Goal: Task Accomplishment & Management: Complete application form

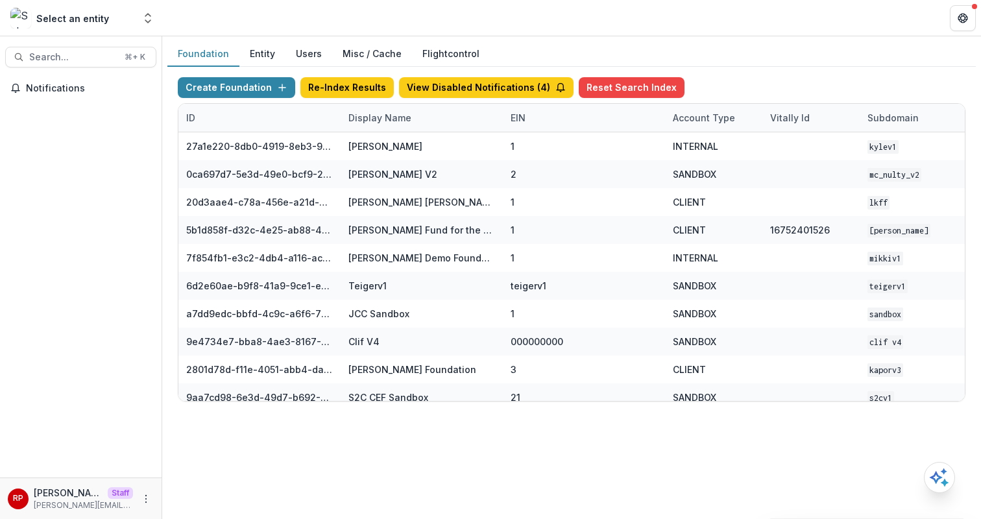
click at [411, 110] on div "Display Name" at bounding box center [422, 118] width 162 height 28
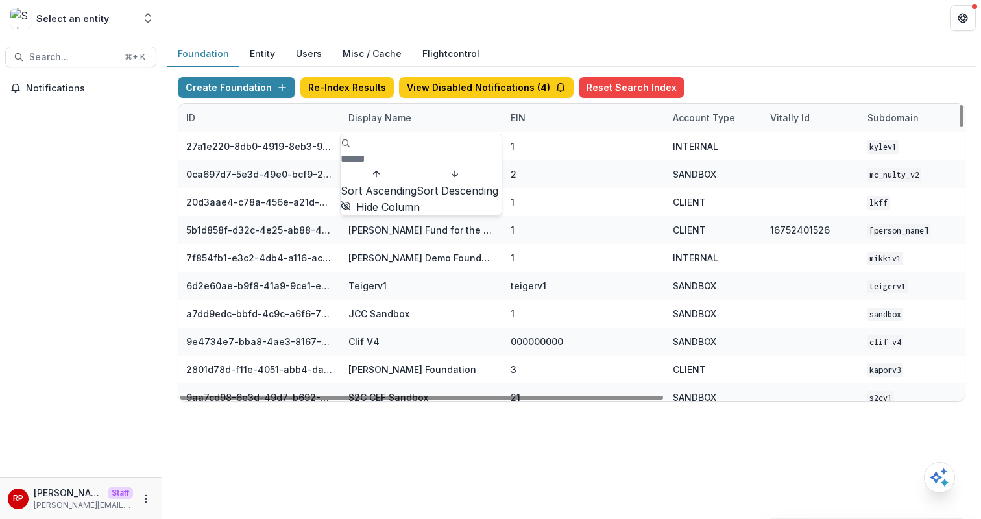
click at [419, 151] on input at bounding box center [393, 159] width 104 height 16
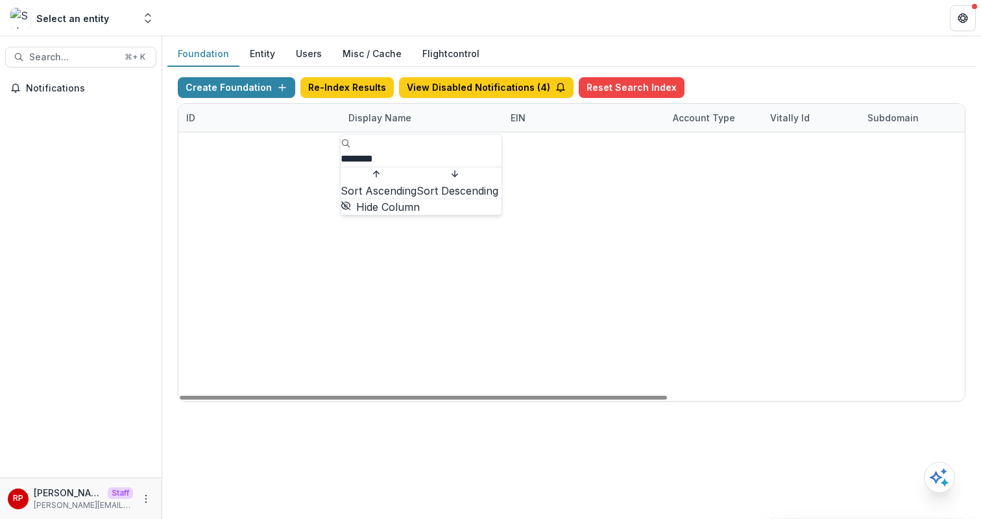
type input "********"
click at [673, 132] on div "08a576e1-8352-4215-9630-ff0d35d85970 Missouri Foundation for Health 1 CLIENT MF…" at bounding box center [571, 132] width 787 height 0
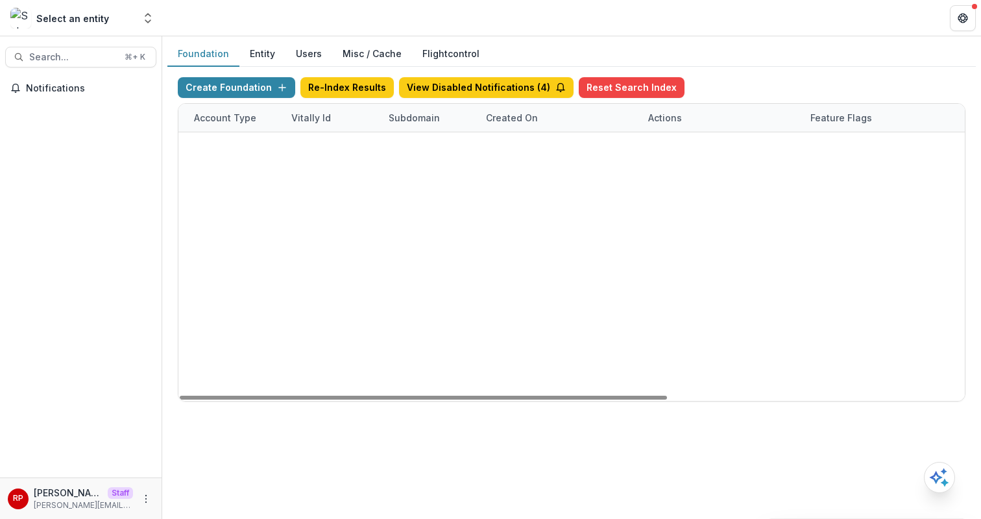
click at [670, 152] on link "Visit" at bounding box center [666, 146] width 36 height 21
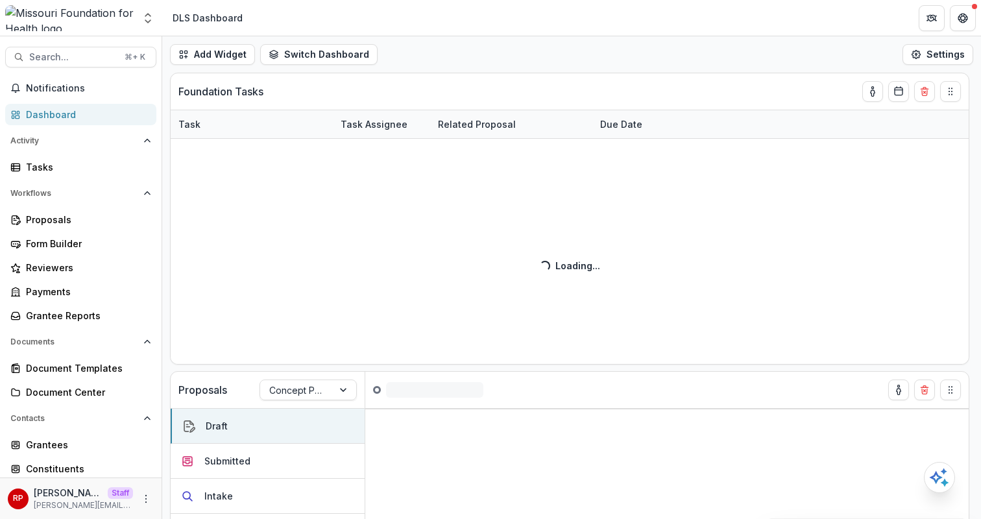
click at [723, 45] on div "Add Widget Switch Dashboard Default DLS Dashboard New Dashboard Settings" at bounding box center [571, 54] width 819 height 36
click at [643, 25] on header "DLS Dashboard" at bounding box center [571, 18] width 819 height 36
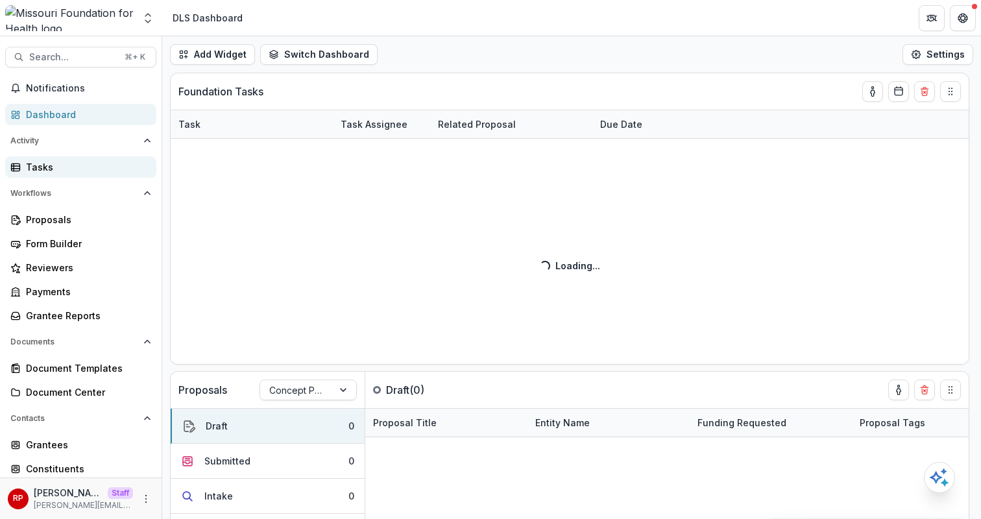
click at [71, 174] on link "Tasks" at bounding box center [80, 166] width 151 height 21
click at [339, 47] on button "Switch Dashboard" at bounding box center [318, 54] width 117 height 21
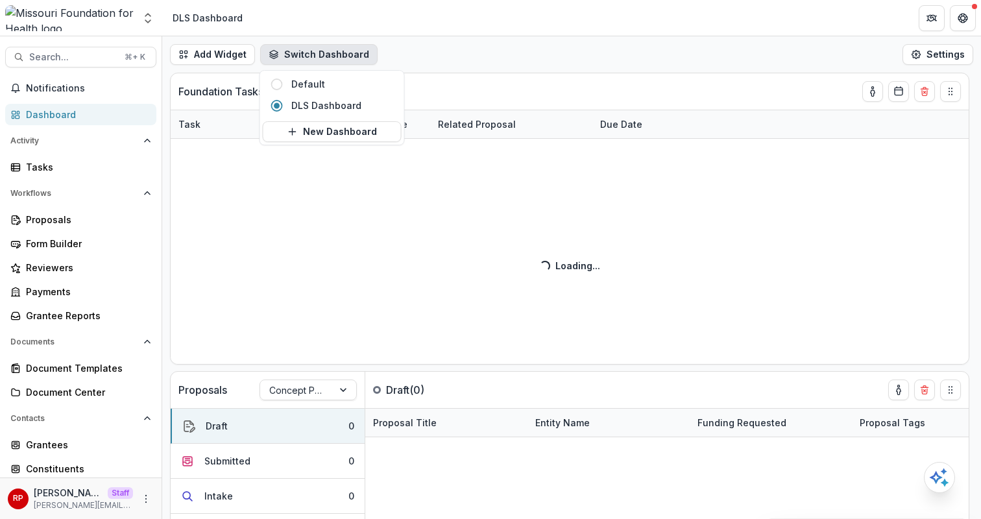
click at [440, 56] on div "Add Widget Switch Dashboard Default DLS Dashboard New Dashboard Settings" at bounding box center [571, 54] width 819 height 36
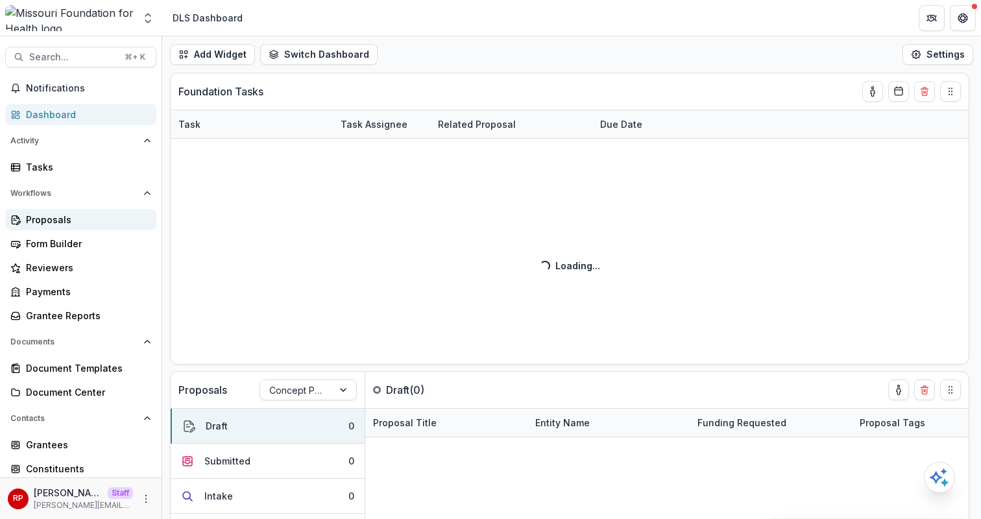
click at [96, 223] on div "Proposals" at bounding box center [86, 220] width 120 height 14
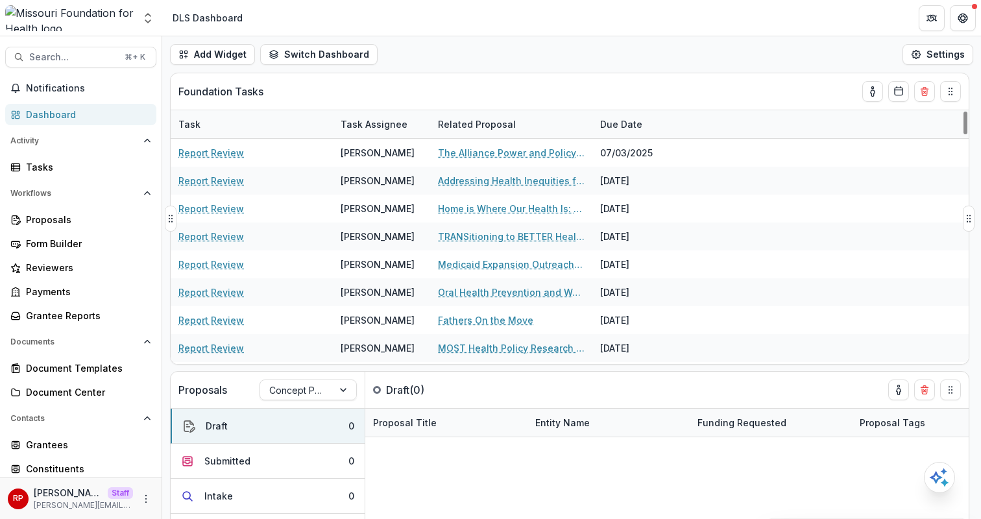
click at [641, 79] on div "Foundation Tasks" at bounding box center [546, 91] width 736 height 36
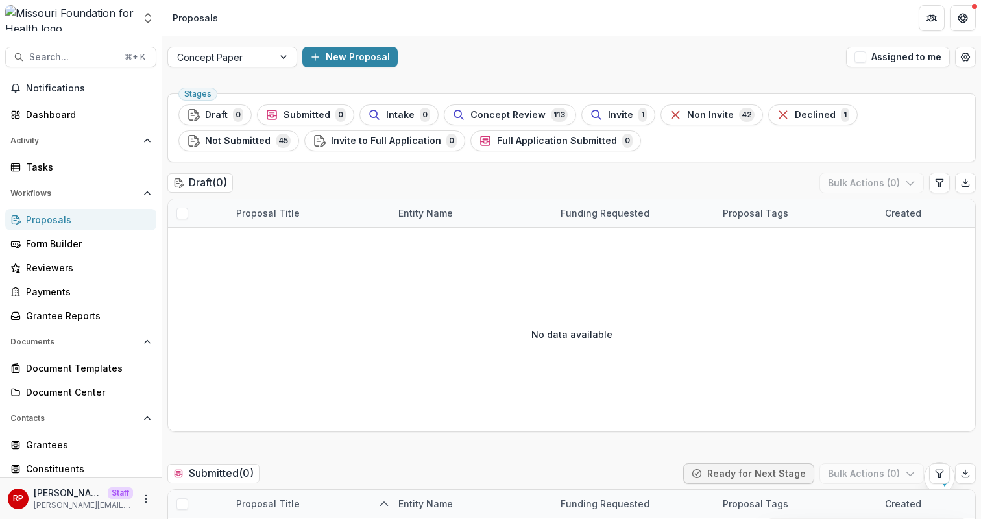
click at [526, 61] on div "New Proposal" at bounding box center [571, 57] width 539 height 21
click at [232, 62] on div at bounding box center [220, 57] width 87 height 16
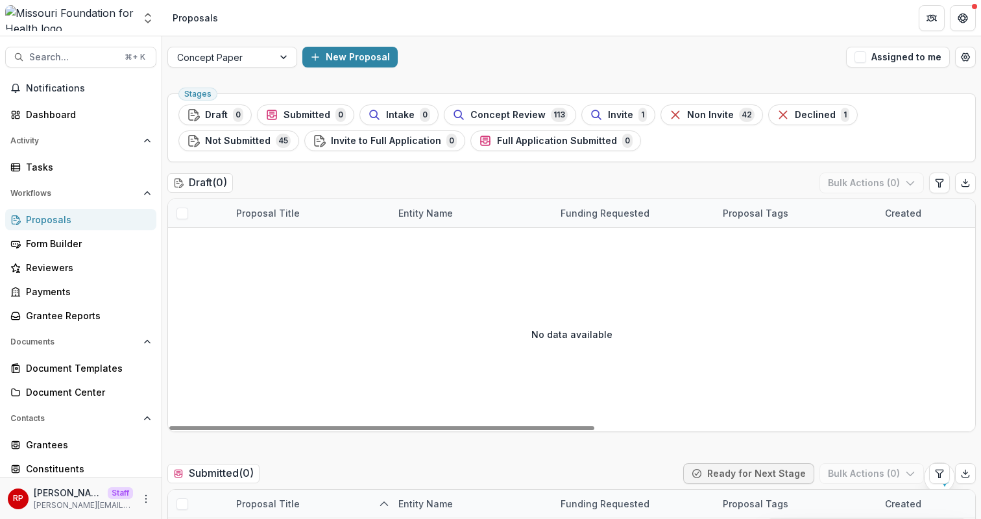
click at [771, 65] on div "New Proposal" at bounding box center [571, 57] width 539 height 21
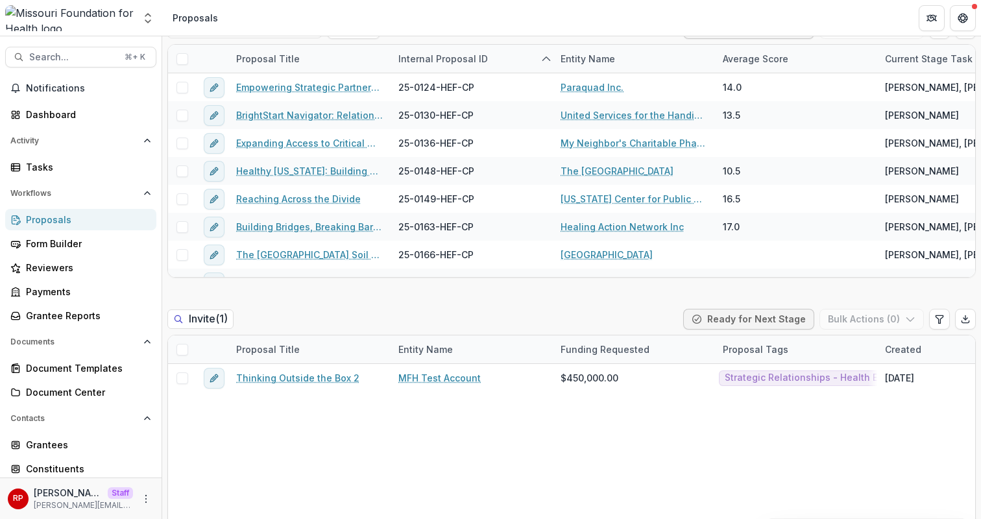
scroll to position [900, 0]
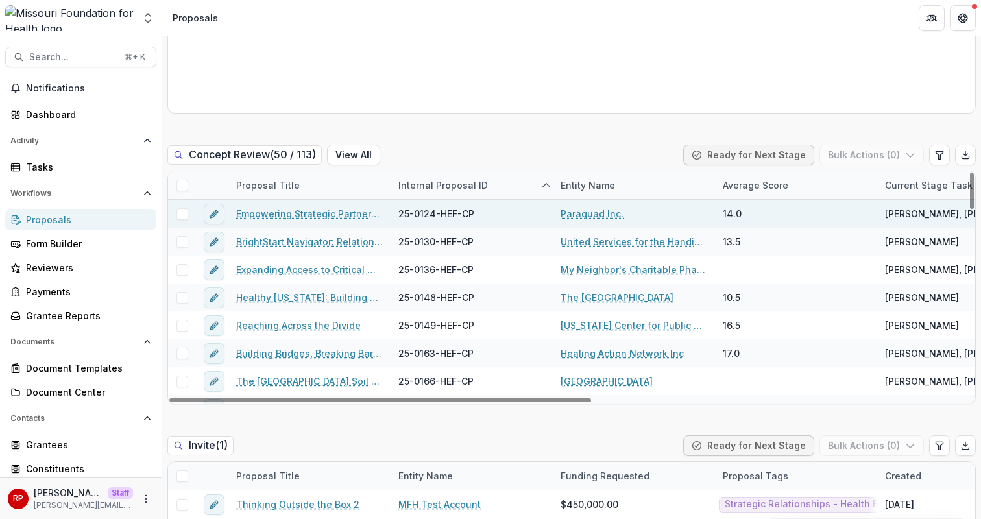
click at [345, 217] on link "Empowering Strategic Partnerships to Advocate for Common Issues of Concern" at bounding box center [309, 214] width 147 height 14
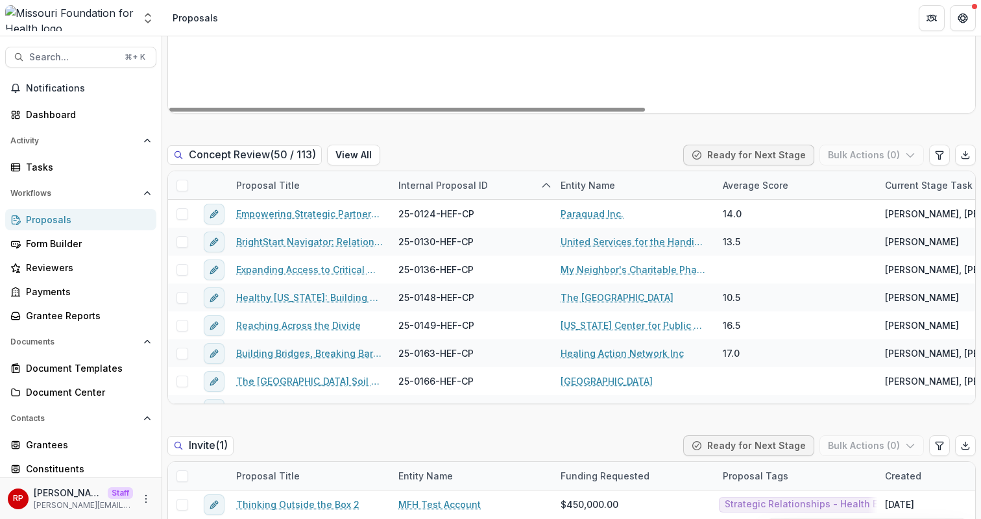
click at [571, 149] on div "Concept Review ( 50 / 113 ) View All Ready for Next Stage Bulk Actions ( 0 )" at bounding box center [571, 158] width 809 height 26
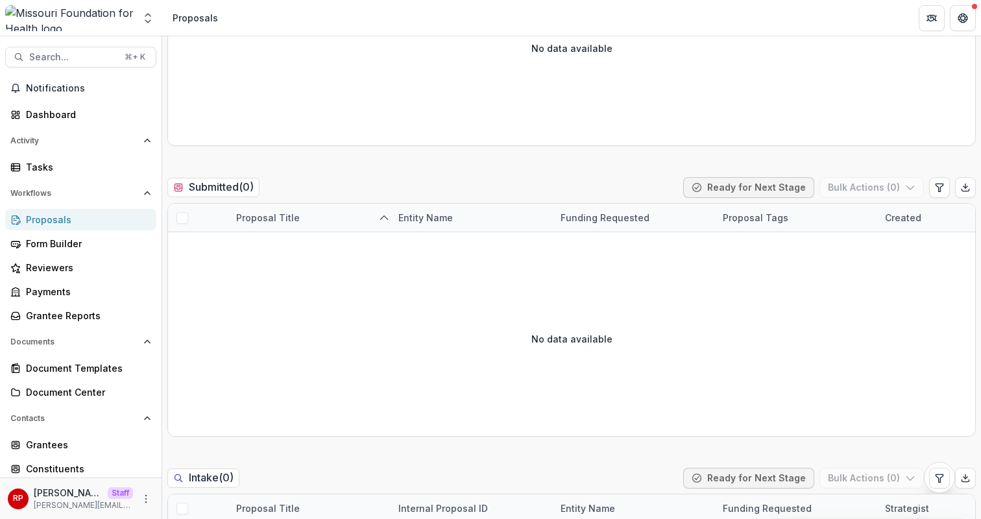
scroll to position [0, 0]
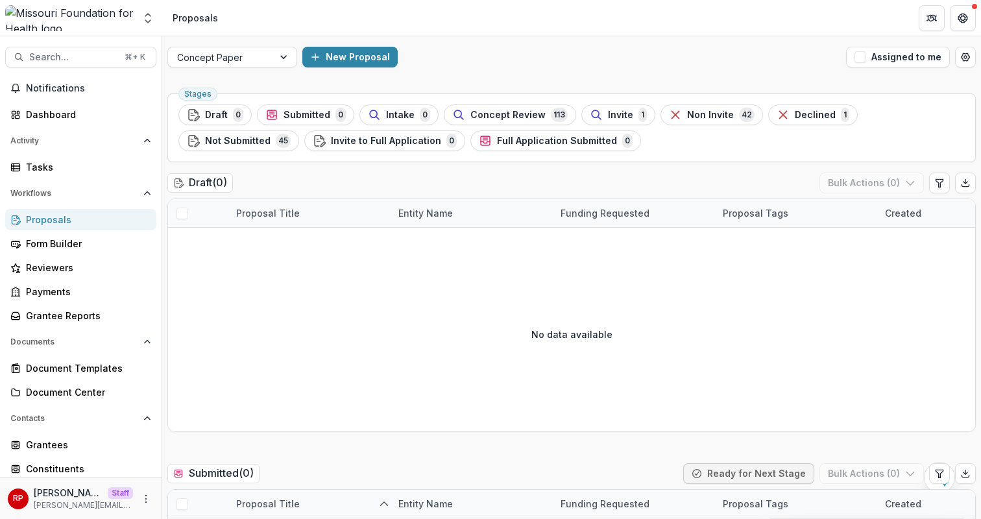
click at [564, 58] on div "New Proposal" at bounding box center [571, 57] width 539 height 21
click at [363, 186] on div "Draft ( 0 ) Bulk Actions ( 0 )" at bounding box center [571, 186] width 809 height 26
click at [682, 154] on div "Stages Draft 0 Submitted 0 Intake 0 Concept Review 113 Invite 1 Non Invite 42 D…" at bounding box center [571, 127] width 809 height 69
click at [470, 70] on div "Concept Paper New Proposal Assigned to me" at bounding box center [571, 57] width 819 height 42
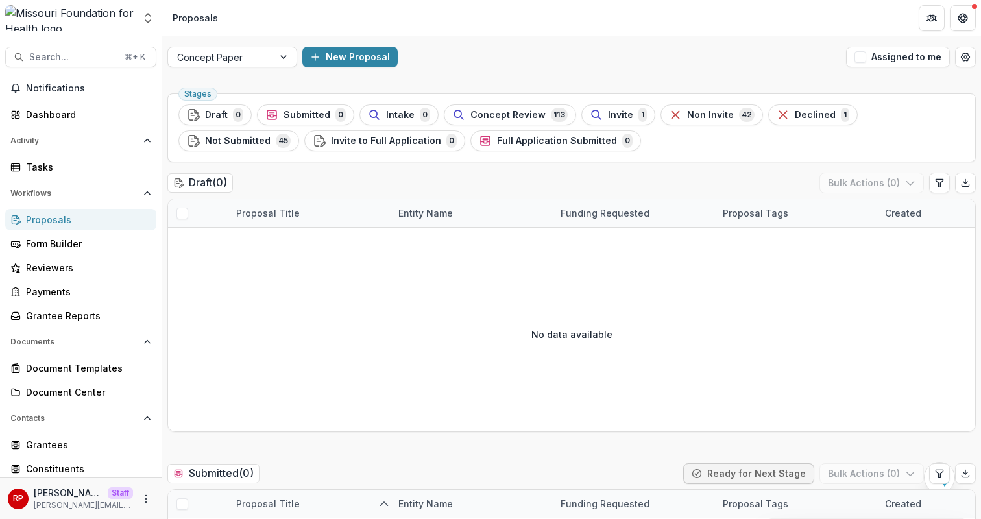
click at [741, 62] on div "New Proposal" at bounding box center [571, 57] width 539 height 21
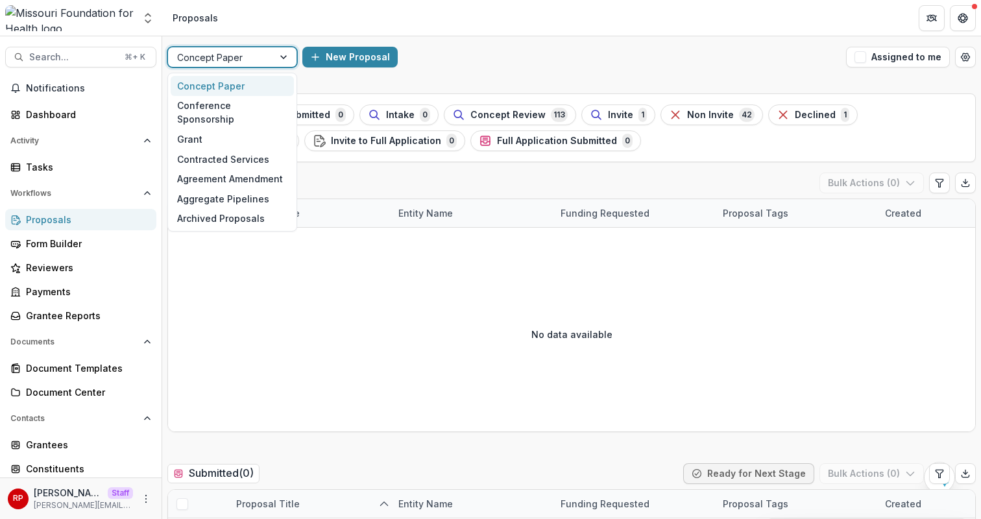
click at [251, 48] on div "Concept Paper" at bounding box center [220, 57] width 105 height 19
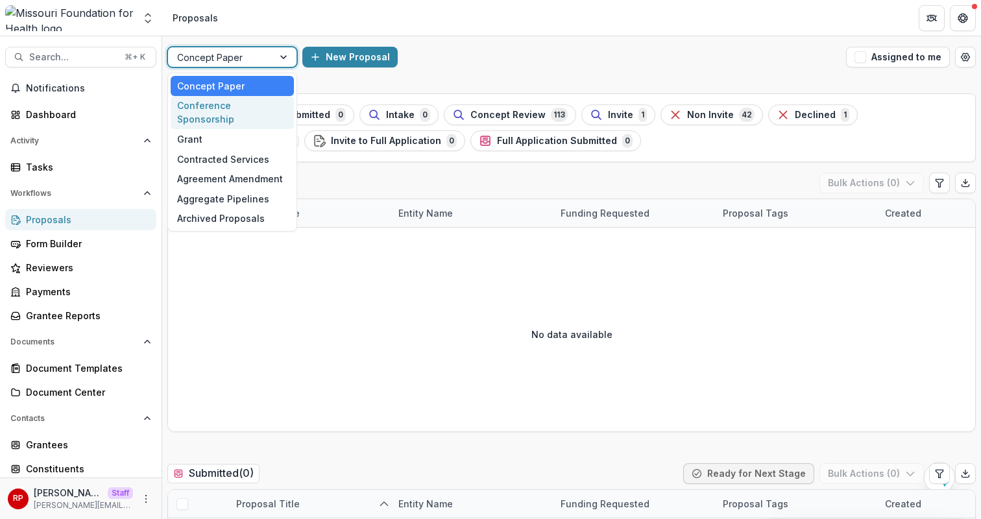
click at [248, 107] on div "Conference Sponsorship" at bounding box center [232, 113] width 123 height 34
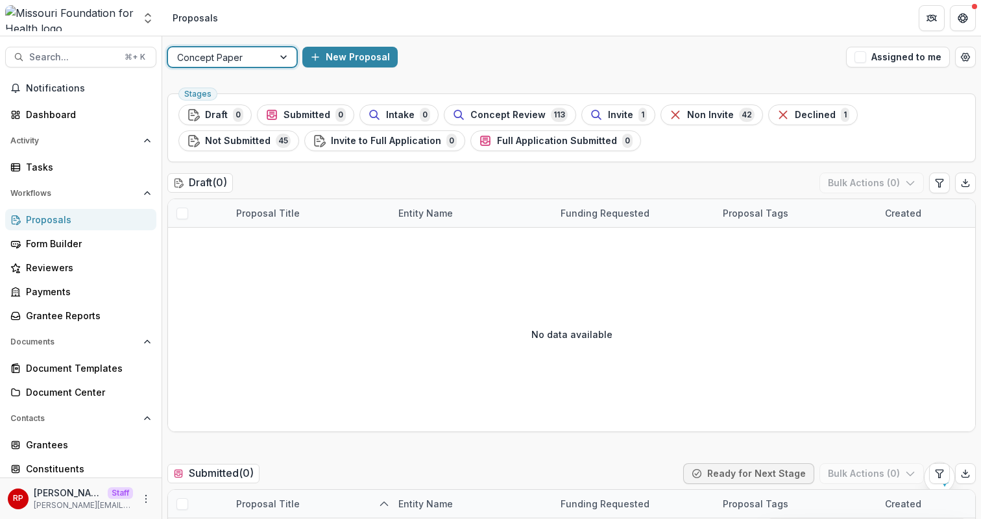
click at [245, 52] on div at bounding box center [220, 57] width 87 height 16
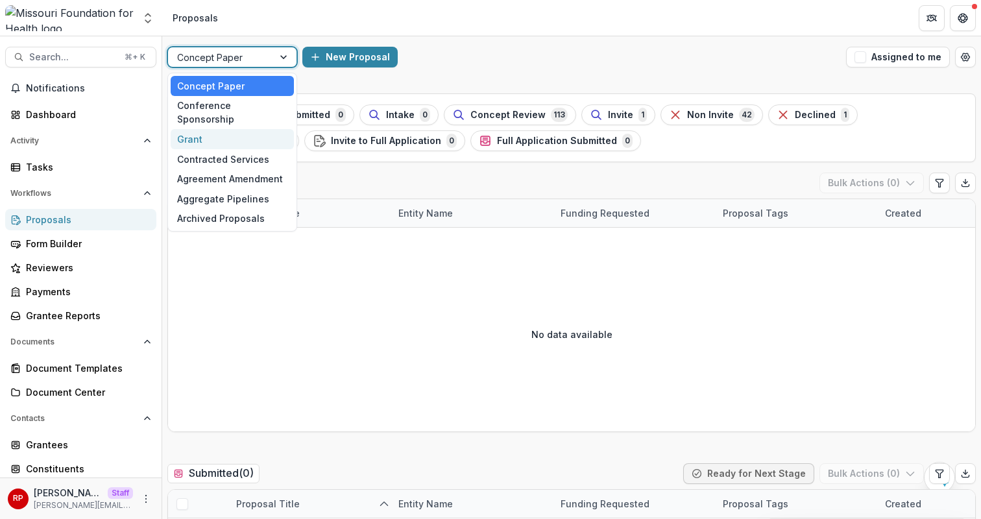
click at [252, 129] on div "Grant" at bounding box center [232, 139] width 123 height 20
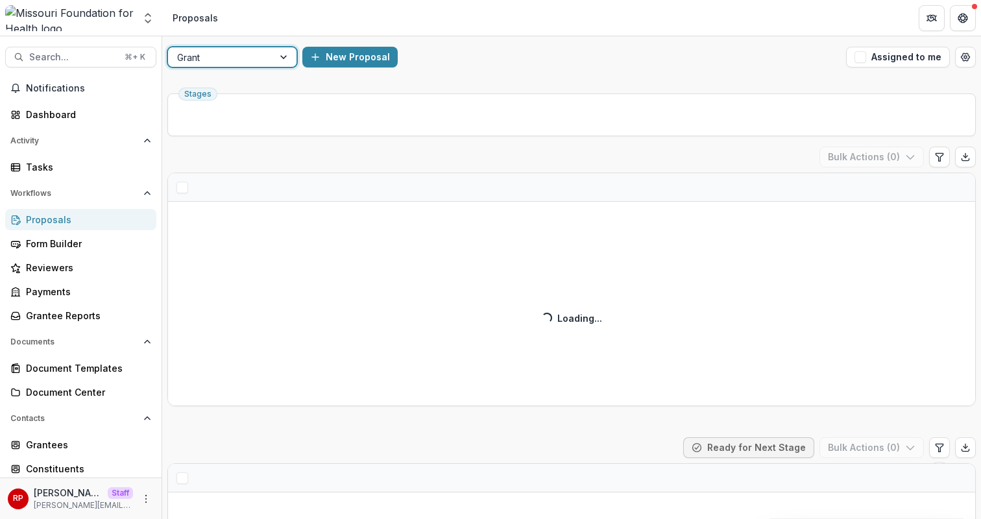
click at [576, 58] on div "New Proposal" at bounding box center [571, 57] width 539 height 21
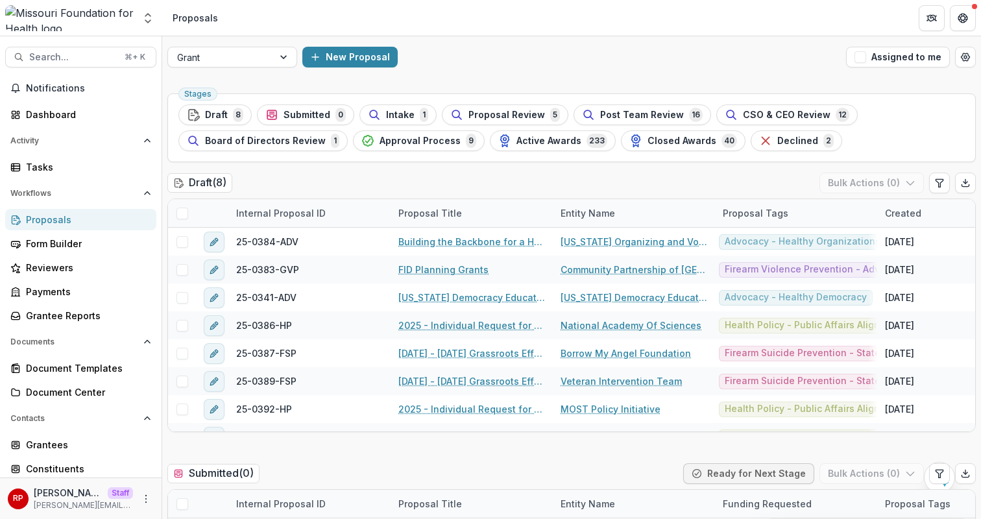
click at [576, 58] on div "New Proposal" at bounding box center [571, 57] width 539 height 21
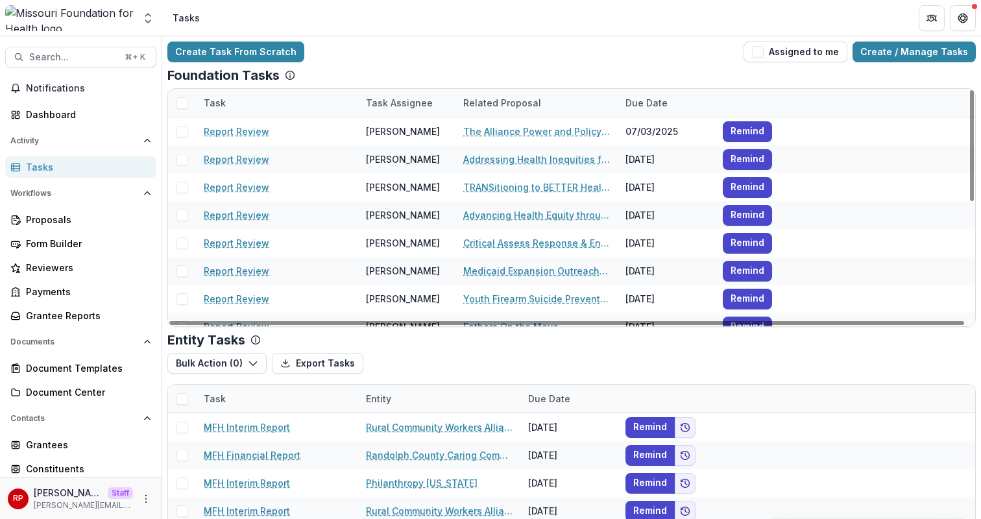
click at [391, 102] on div "Task Assignee" at bounding box center [399, 103] width 82 height 14
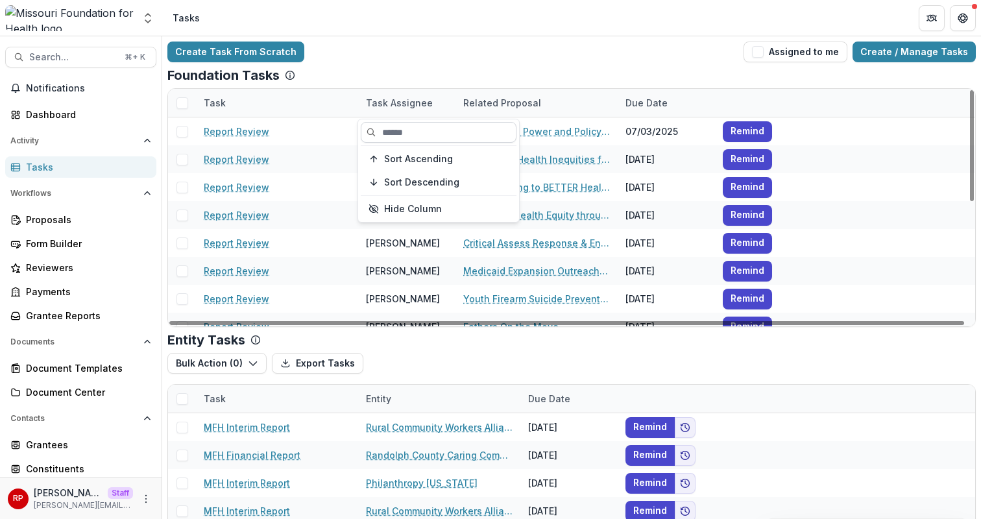
click at [402, 132] on input at bounding box center [439, 132] width 156 height 21
type input "*****"
click at [442, 58] on div "Create Task From Scratch Assigned to me Create / Manage Tasks" at bounding box center [571, 52] width 809 height 21
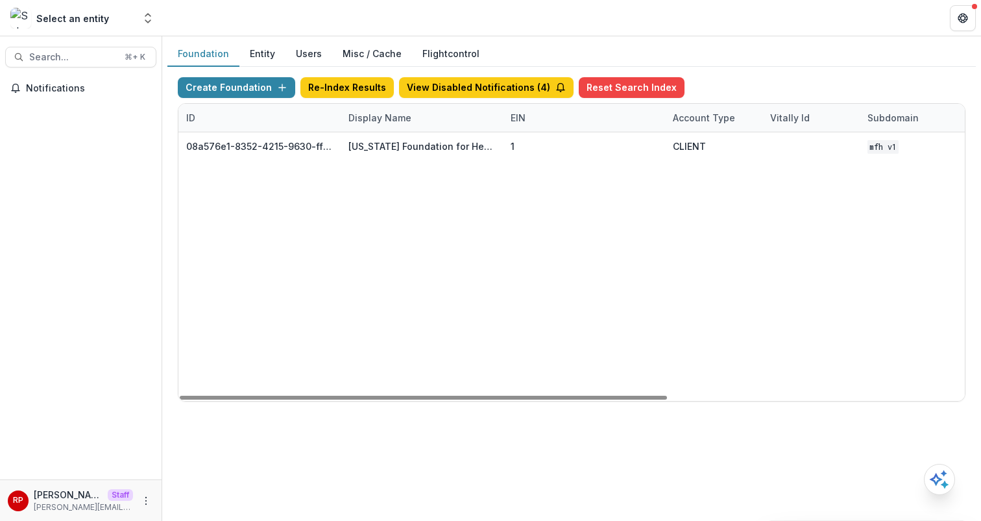
scroll to position [0, 479]
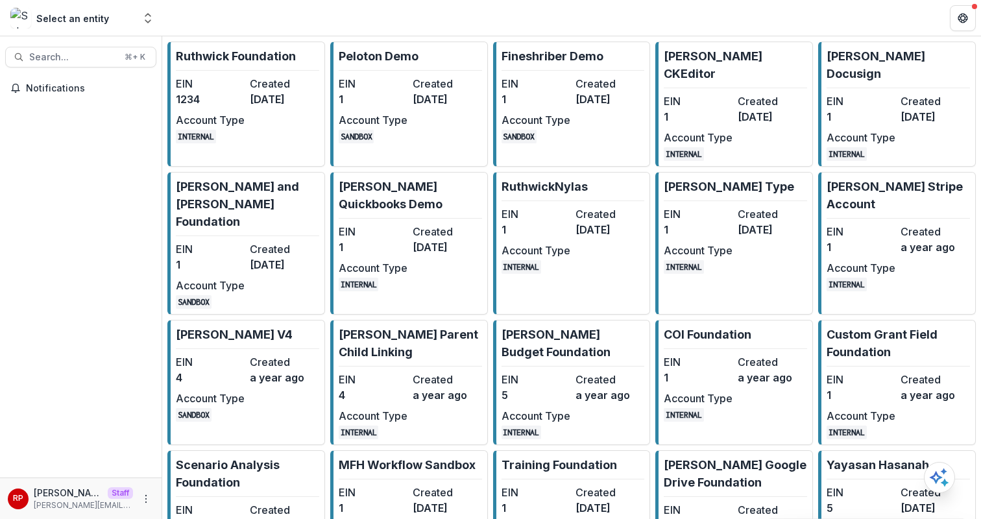
click at [242, 81] on dt "EIN" at bounding box center [210, 84] width 69 height 16
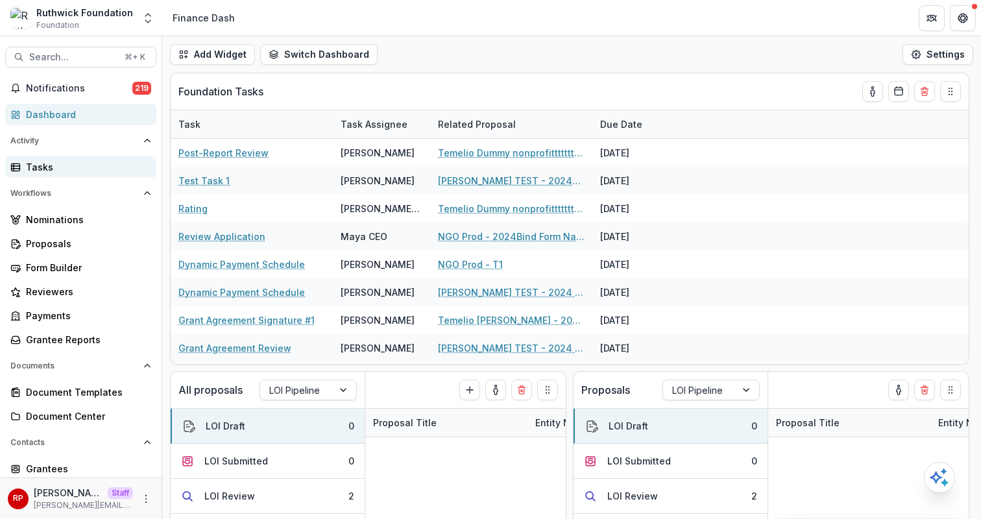
click at [140, 166] on div "Tasks" at bounding box center [86, 167] width 120 height 14
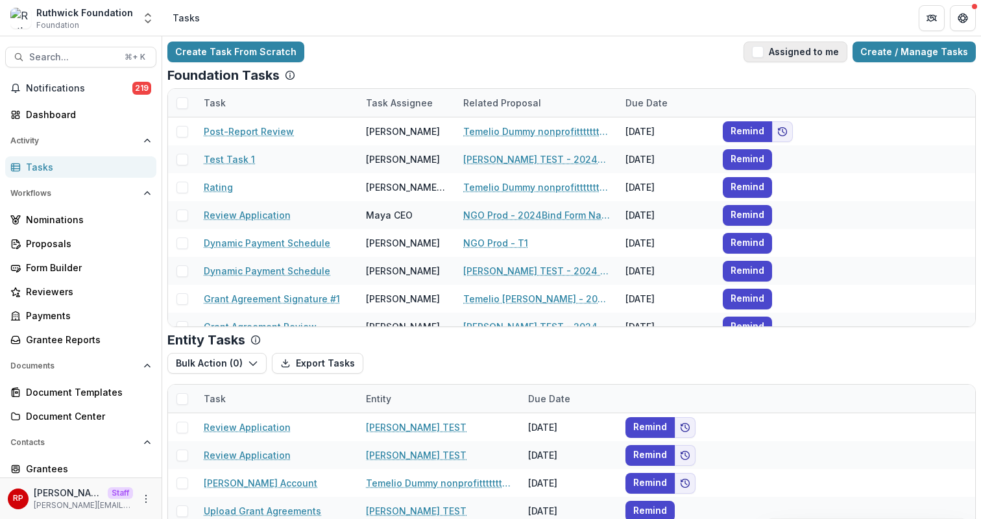
click at [786, 55] on button "Assigned to me" at bounding box center [796, 52] width 104 height 21
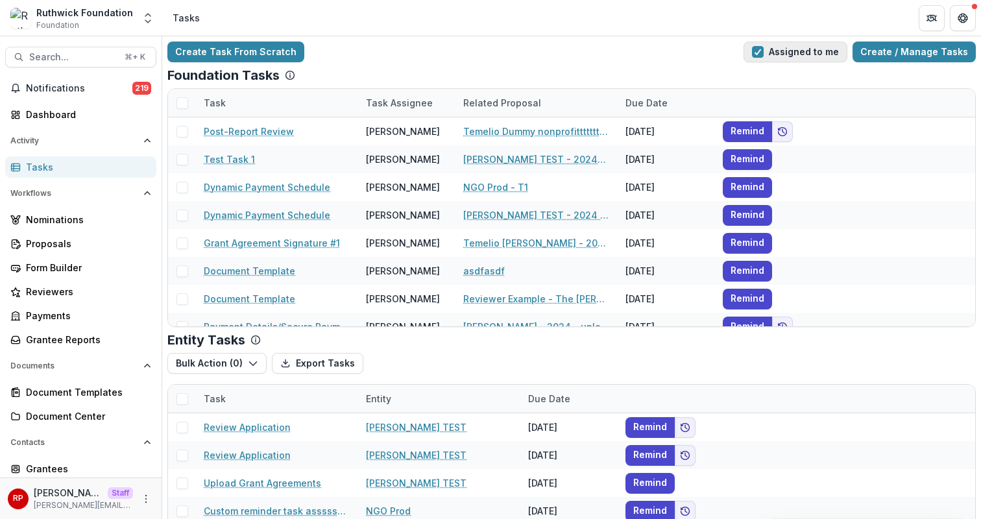
click at [778, 55] on button "Assigned to me" at bounding box center [796, 52] width 104 height 21
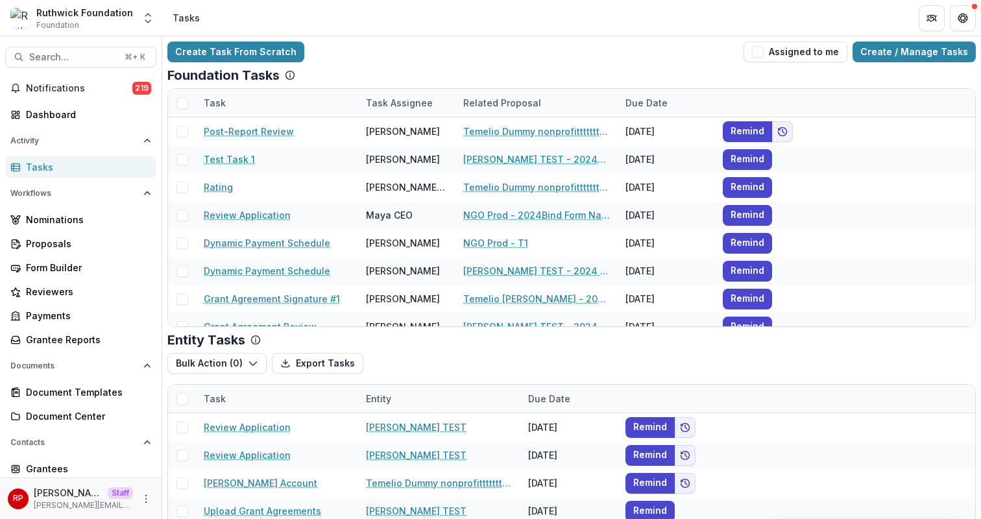
click at [717, 60] on div "Create Task From Scratch Assigned to me Create / Manage Tasks" at bounding box center [571, 52] width 809 height 21
click at [935, 53] on link "Create / Manage Tasks" at bounding box center [914, 52] width 123 height 21
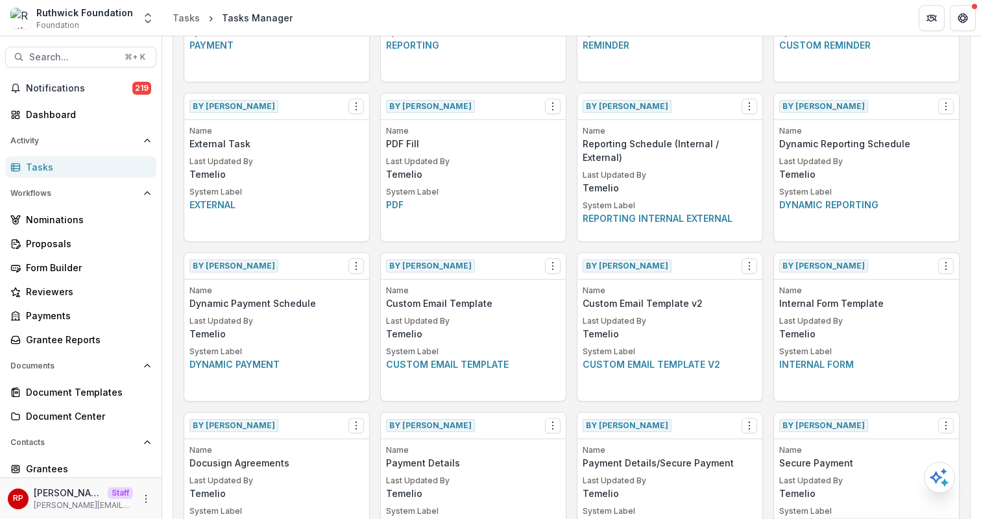
scroll to position [199, 0]
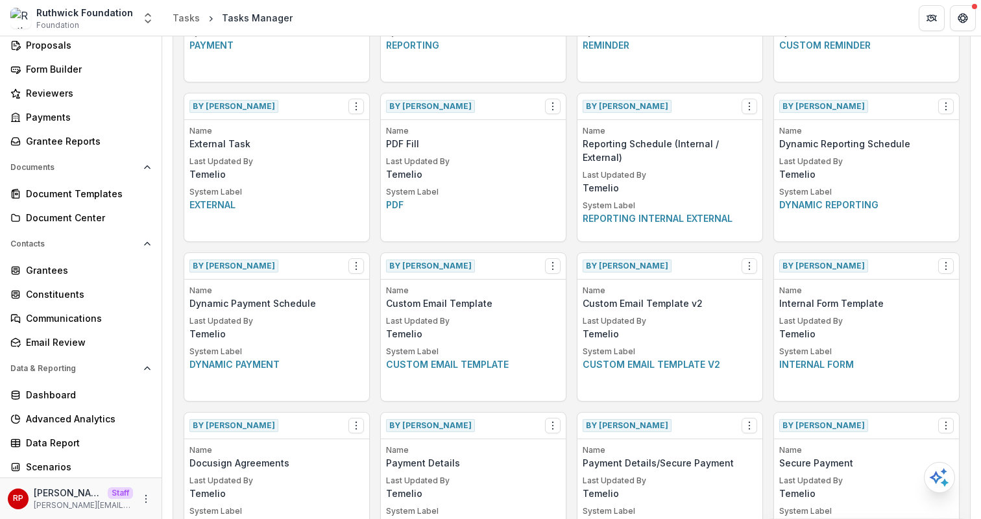
click at [676, 363] on p "Custom email template v2" at bounding box center [670, 365] width 175 height 14
copy p "template"
click at [602, 367] on p "Custom email template v2" at bounding box center [670, 365] width 175 height 14
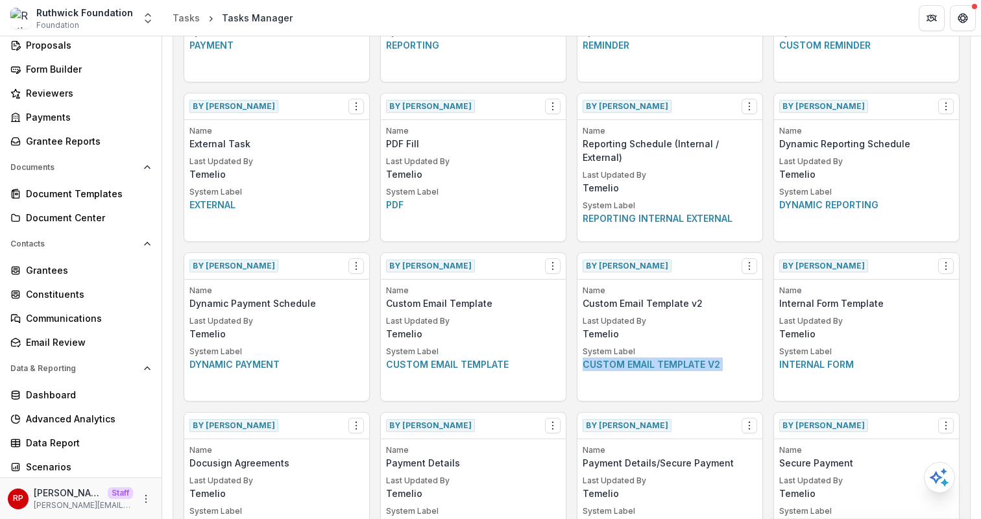
click at [602, 367] on p "Custom email template v2" at bounding box center [670, 365] width 175 height 14
copy p "Custom email template v2"
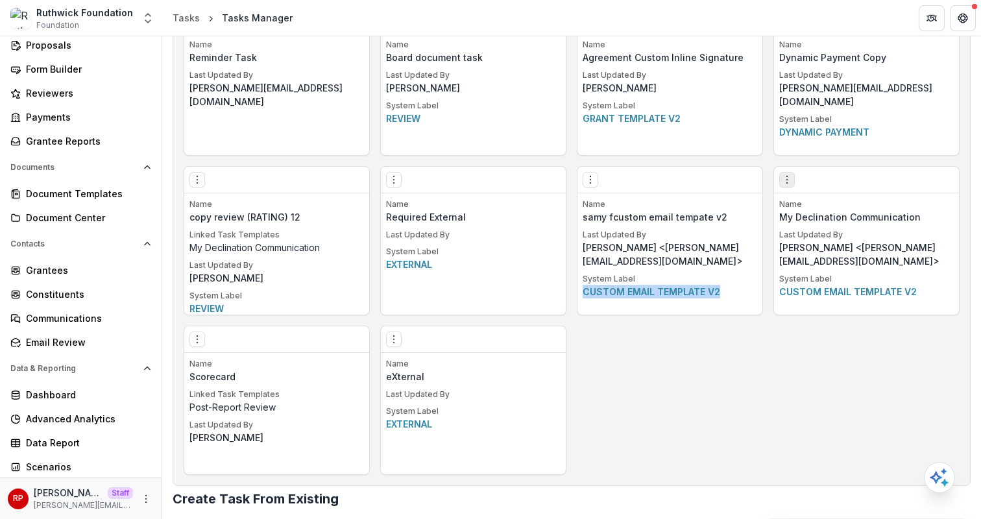
click at [787, 186] on button "Options" at bounding box center [787, 180] width 16 height 16
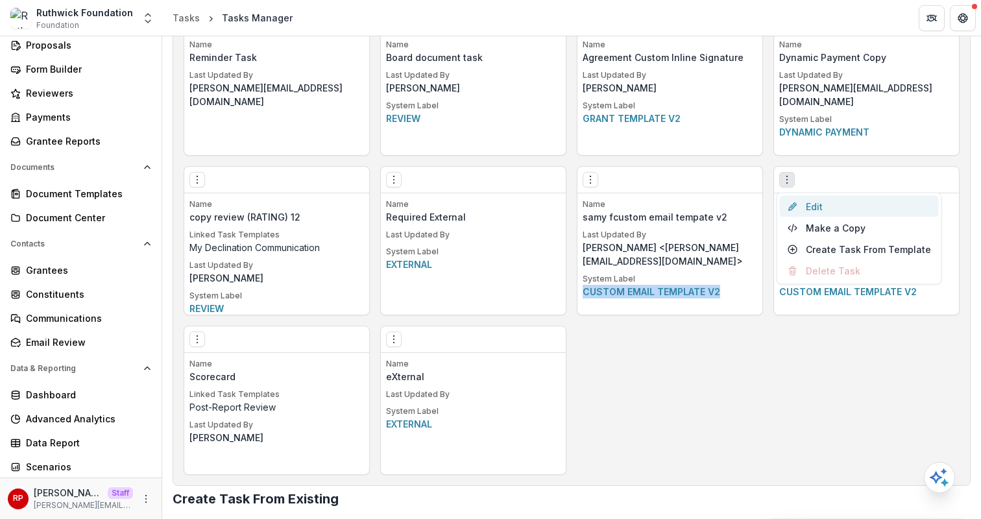
click at [811, 204] on link "Edit" at bounding box center [859, 206] width 159 height 21
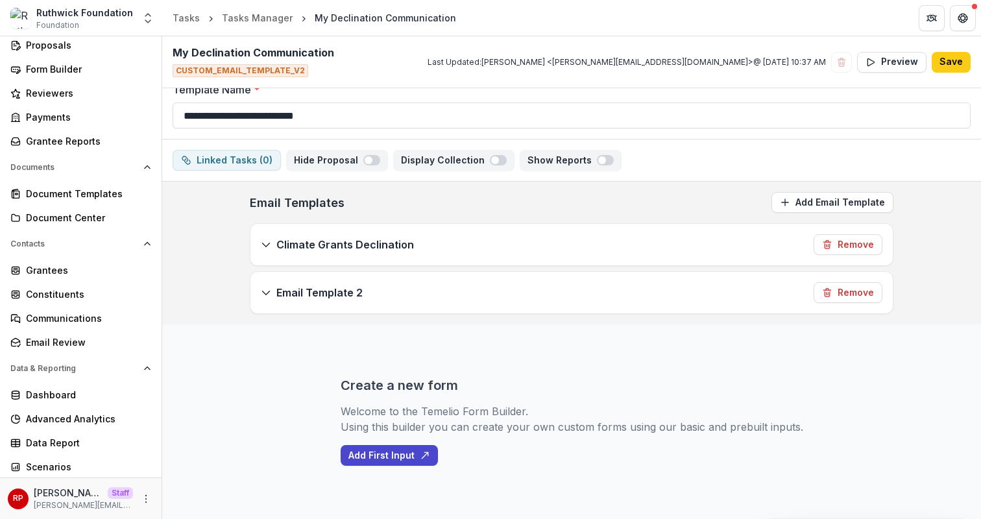
click at [525, 241] on div "Climate Grants Declination Remove" at bounding box center [572, 245] width 643 height 42
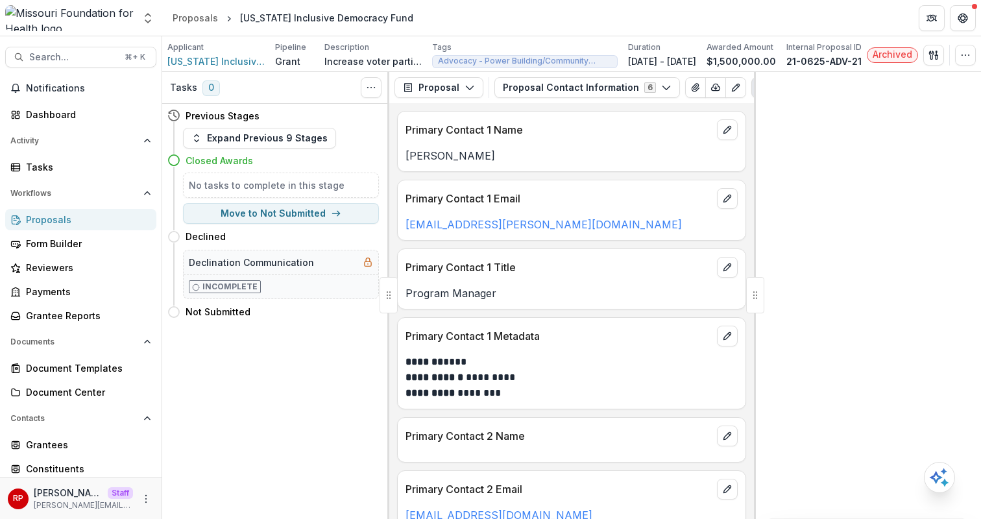
click at [555, 92] on button "Proposal Contact Information 6" at bounding box center [588, 87] width 186 height 21
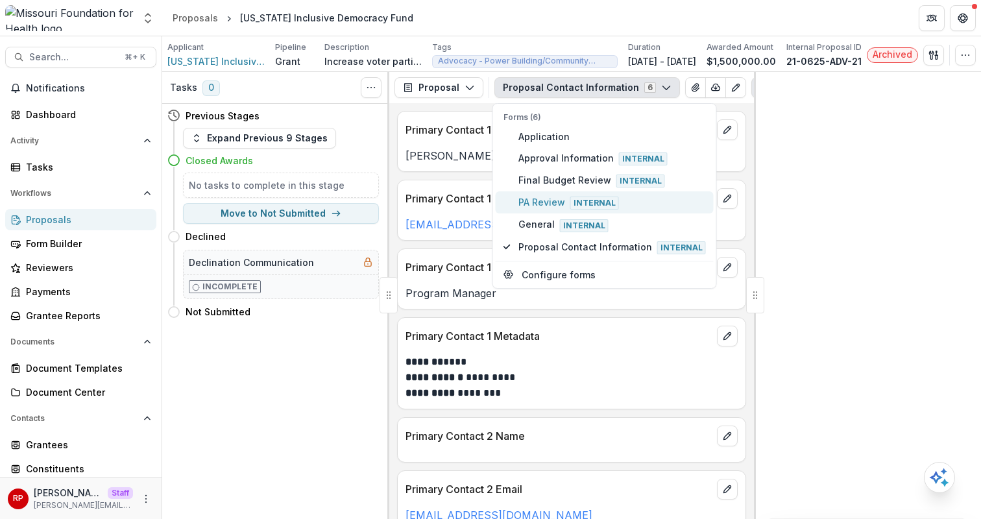
click at [576, 203] on span "Internal" at bounding box center [595, 203] width 49 height 13
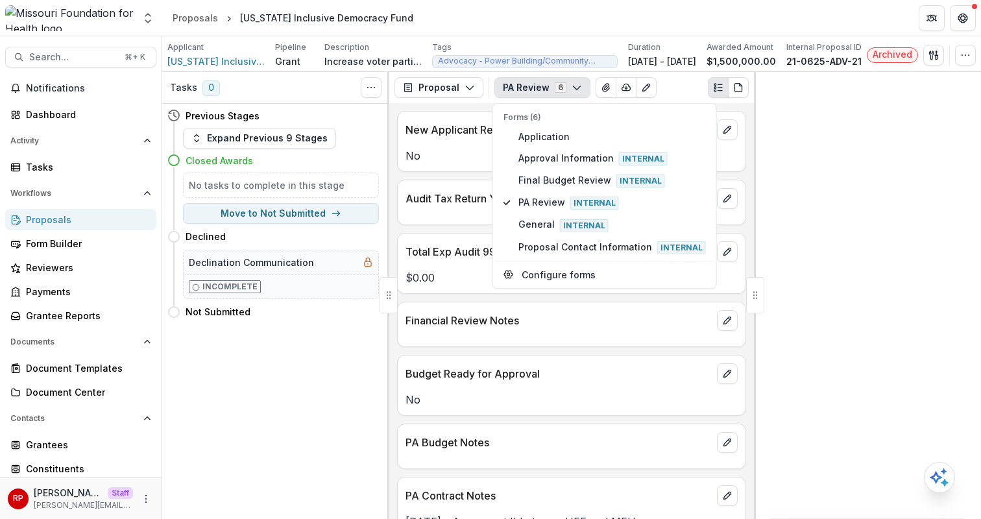
click at [677, 341] on div "Financial Review Notes" at bounding box center [571, 324] width 349 height 45
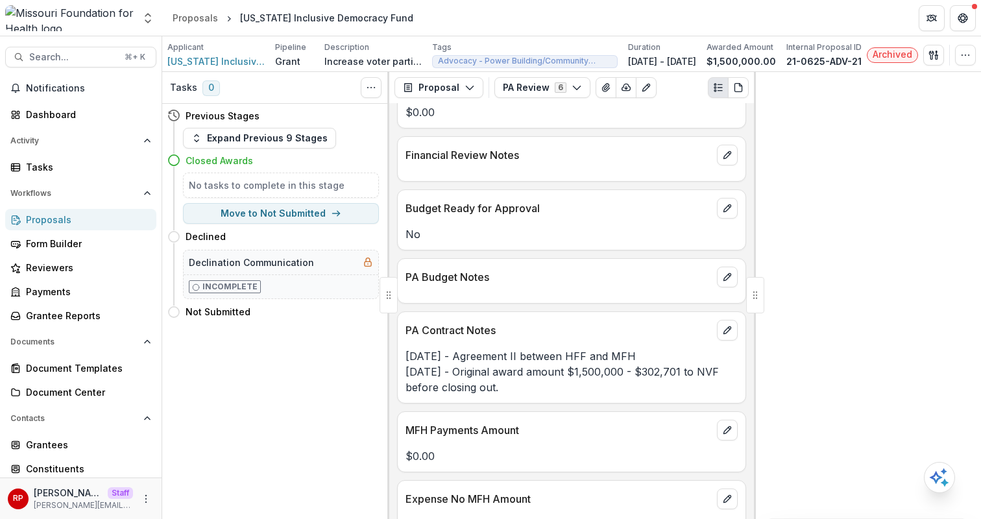
scroll to position [165, 0]
click at [610, 313] on div "PA Contract Notes" at bounding box center [572, 327] width 348 height 29
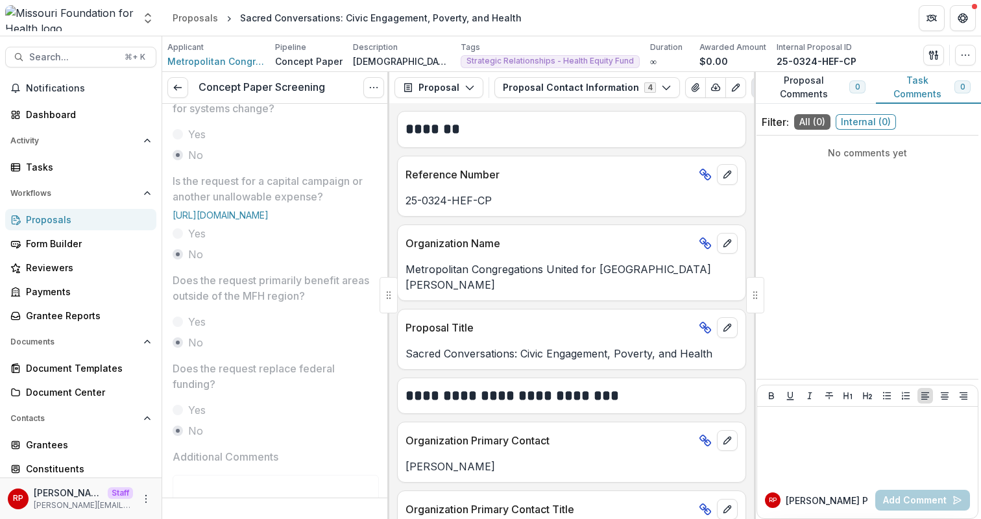
scroll to position [689, 0]
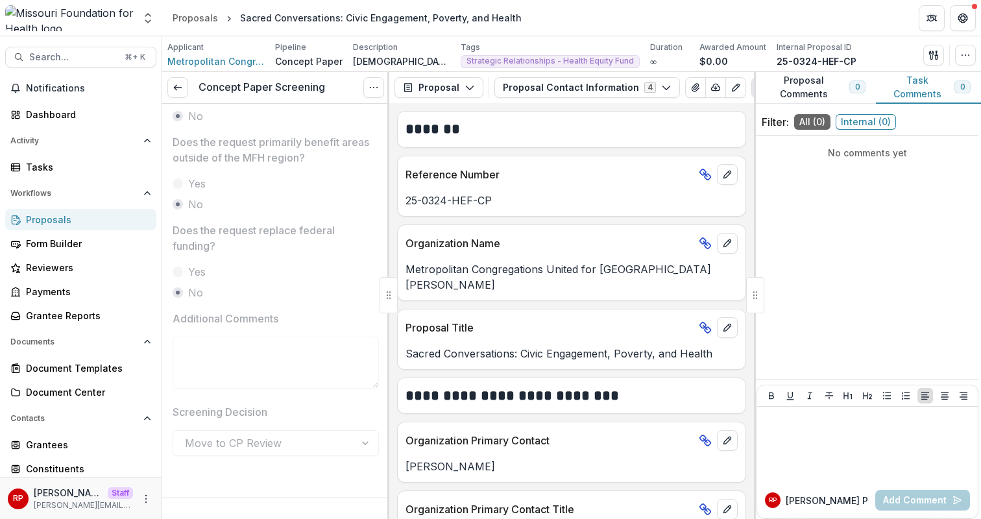
click at [82, 221] on div "Proposals" at bounding box center [86, 220] width 120 height 14
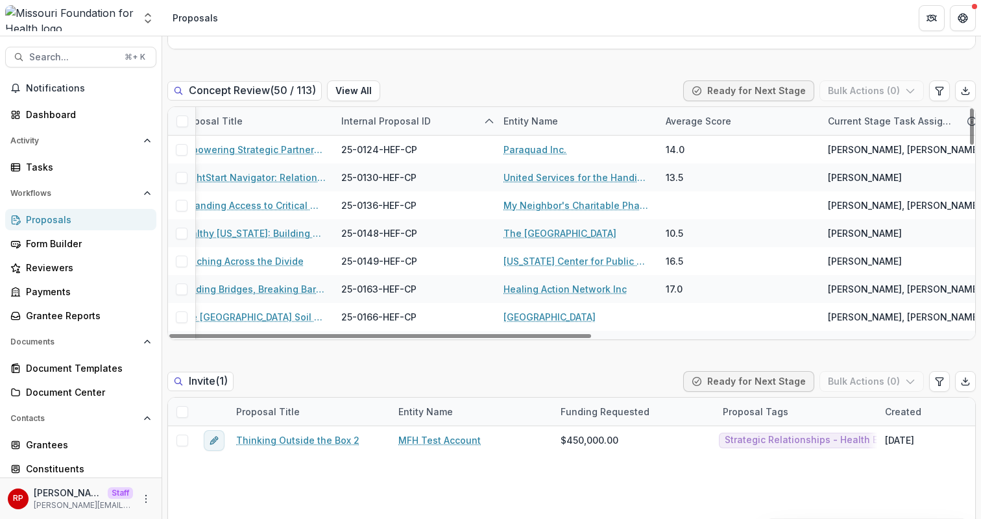
scroll to position [0, 60]
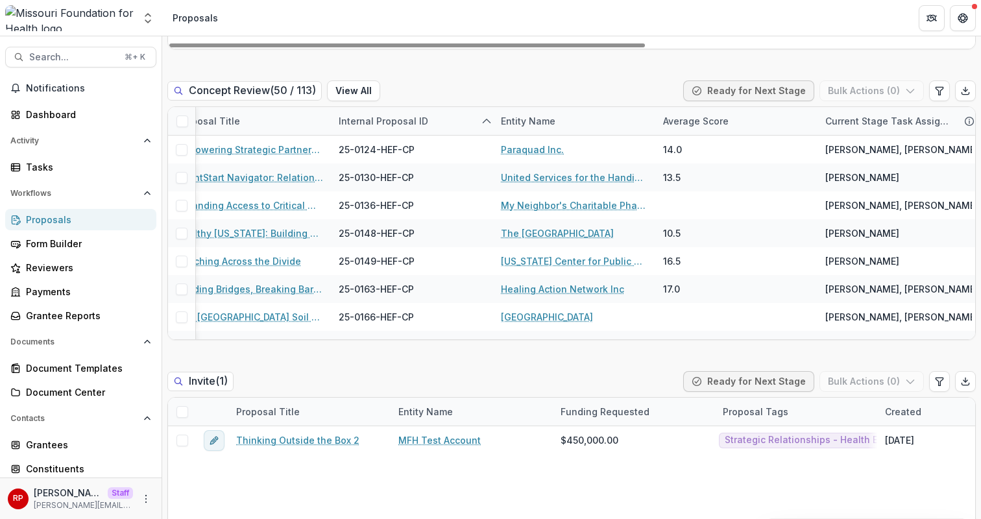
click at [619, 88] on div "Concept Review ( 50 / 113 ) View All Ready for Next Stage Bulk Actions ( 0 )" at bounding box center [571, 93] width 809 height 26
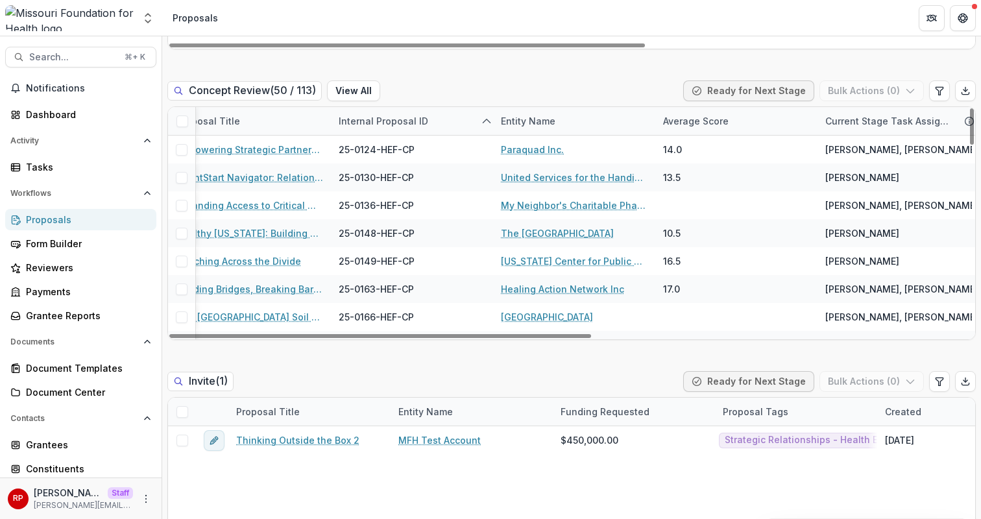
click at [463, 84] on div "Concept Review ( 50 / 113 ) View All Ready for Next Stage Bulk Actions ( 0 )" at bounding box center [571, 93] width 809 height 26
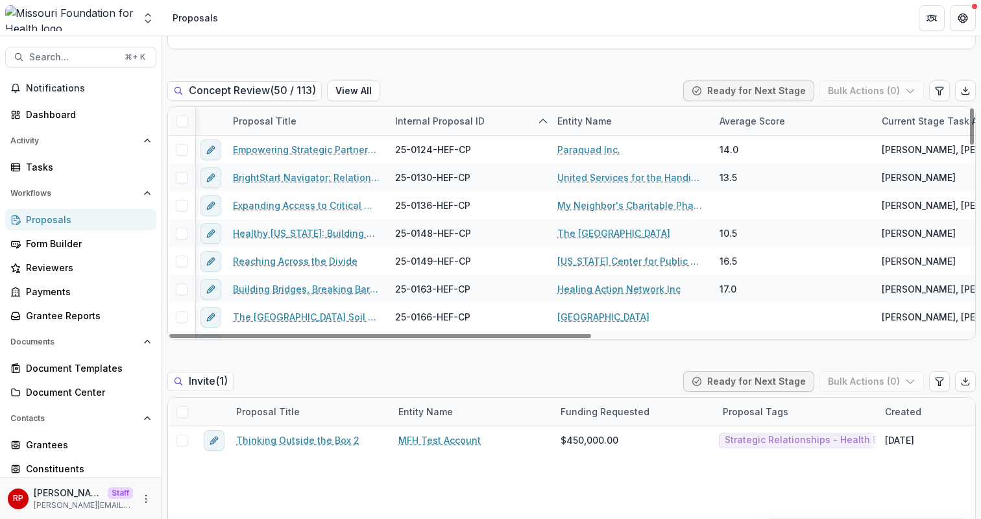
scroll to position [0, 0]
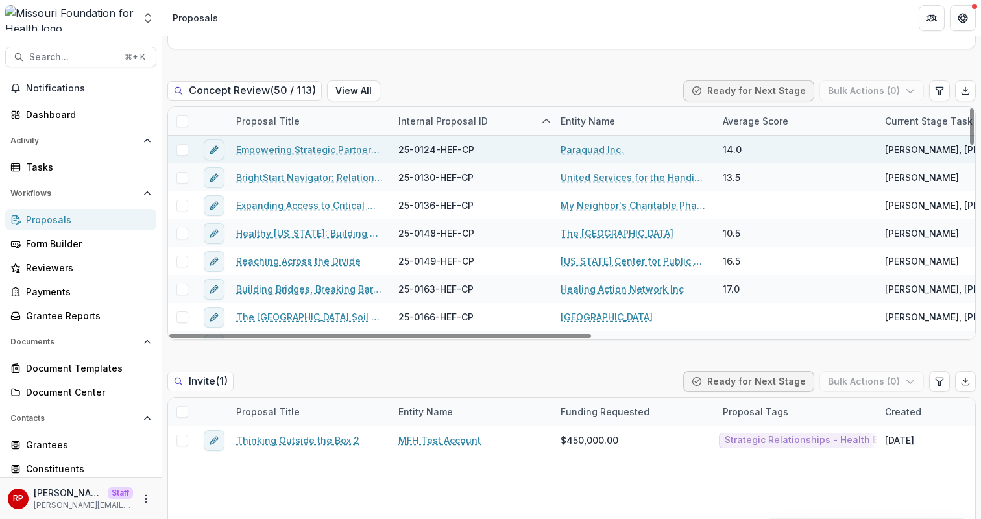
click at [311, 149] on link "Empowering Strategic Partnerships to Advocate for Common Issues of Concern" at bounding box center [309, 150] width 147 height 14
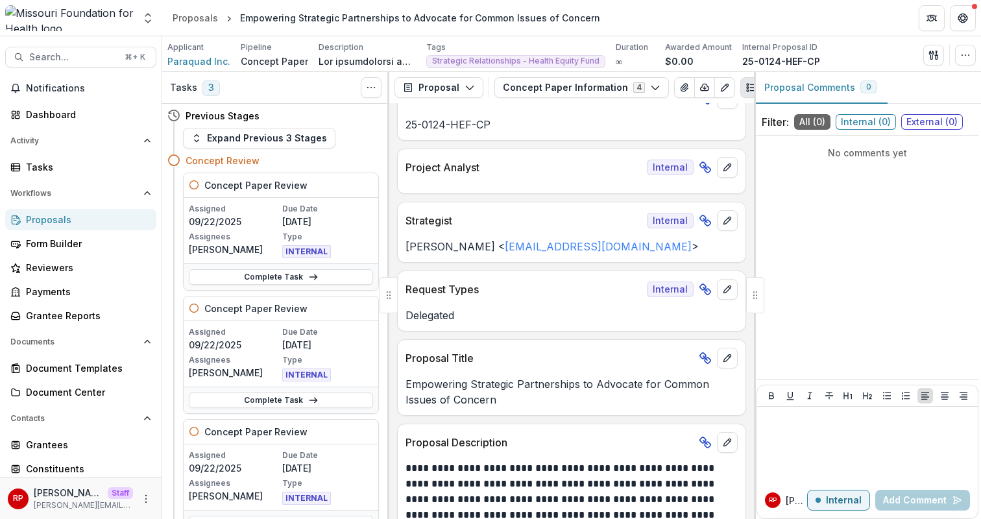
scroll to position [40, 0]
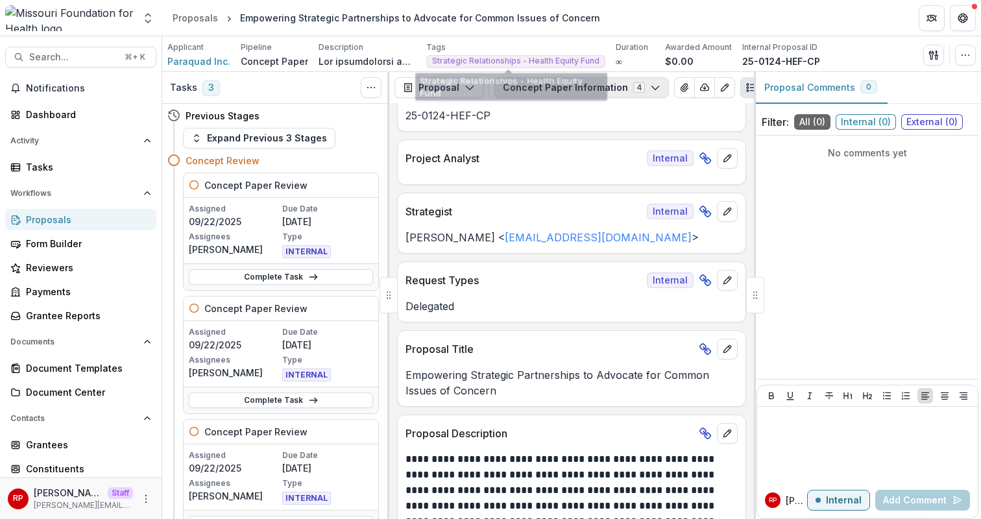
click at [576, 86] on button "Concept Paper Information 4" at bounding box center [582, 87] width 175 height 21
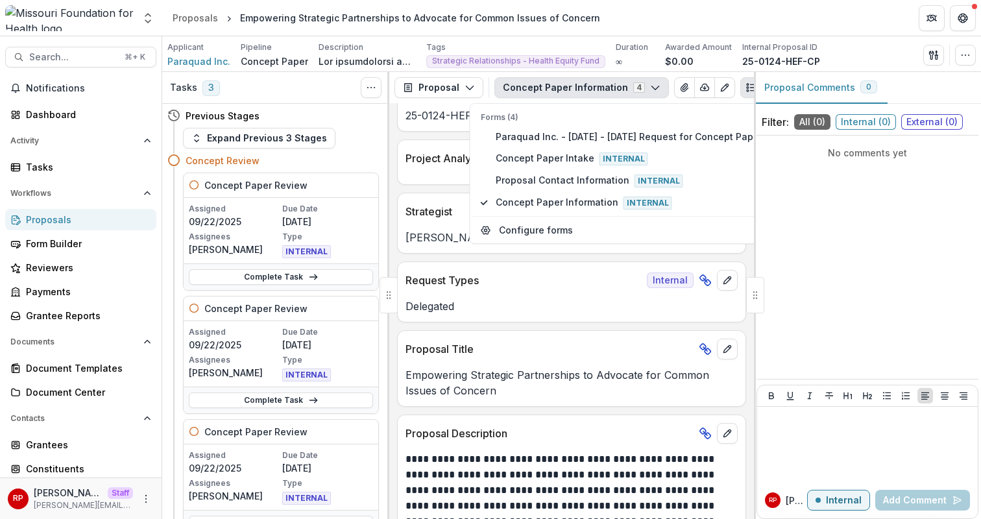
click at [544, 341] on div "Proposal Title" at bounding box center [572, 345] width 348 height 29
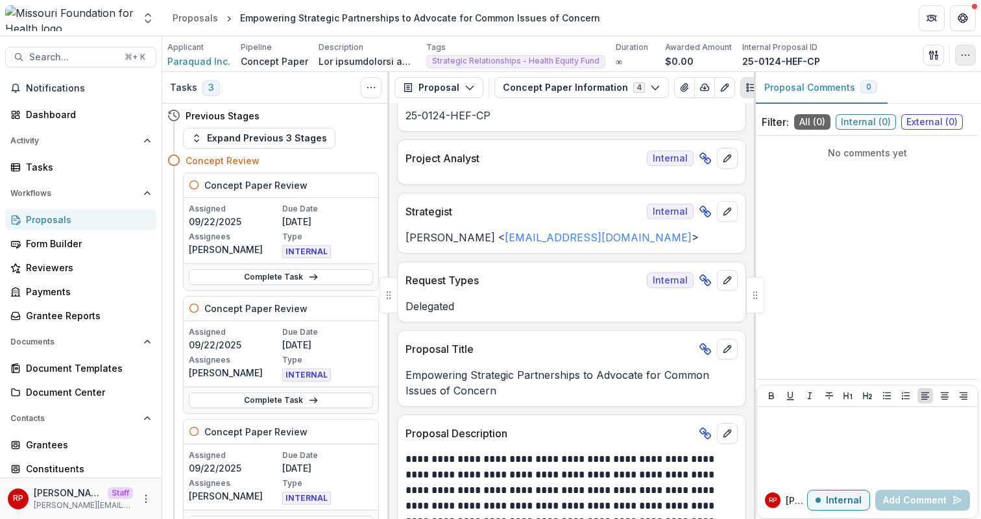
click at [966, 45] on button "button" at bounding box center [965, 55] width 21 height 21
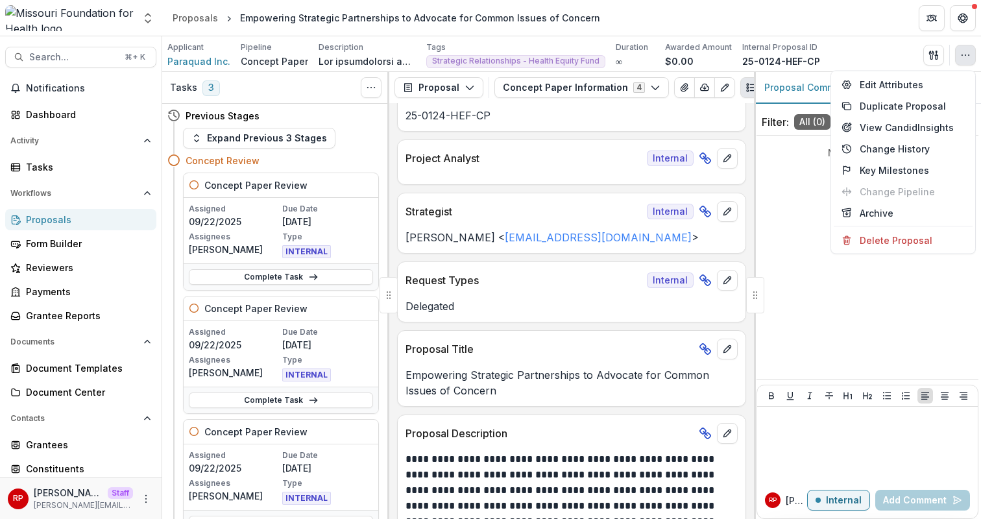
click at [968, 53] on icon "button" at bounding box center [966, 55] width 10 height 10
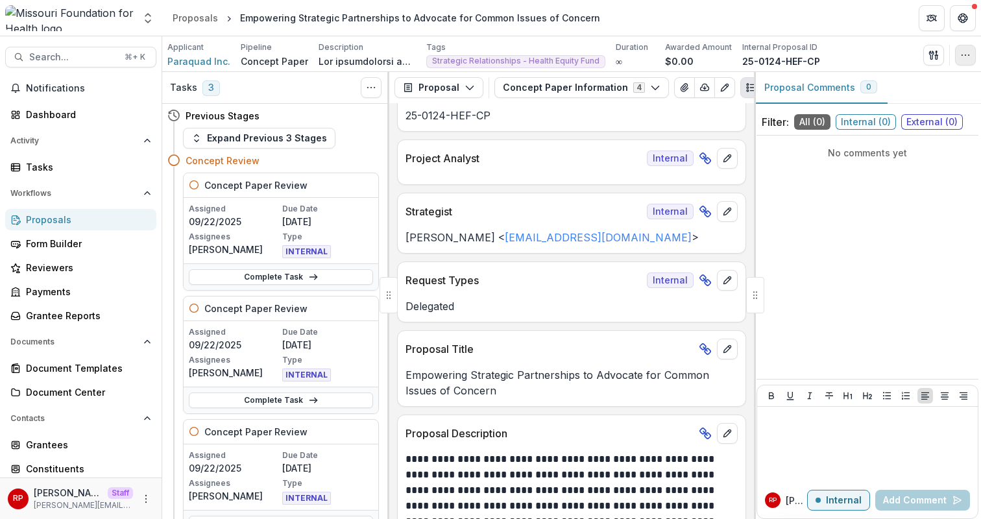
click at [968, 53] on icon "button" at bounding box center [966, 55] width 10 height 10
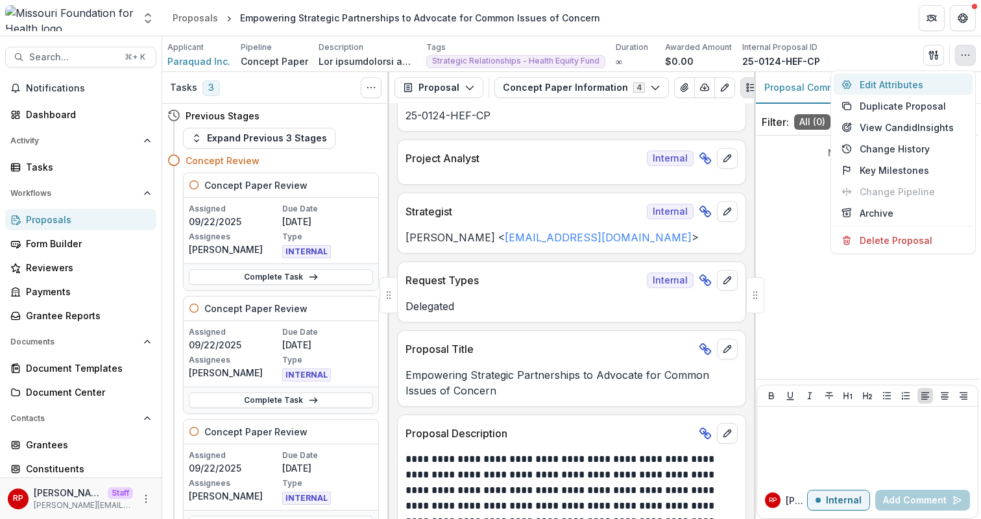
click at [966, 80] on button "Edit Attributes" at bounding box center [903, 84] width 139 height 21
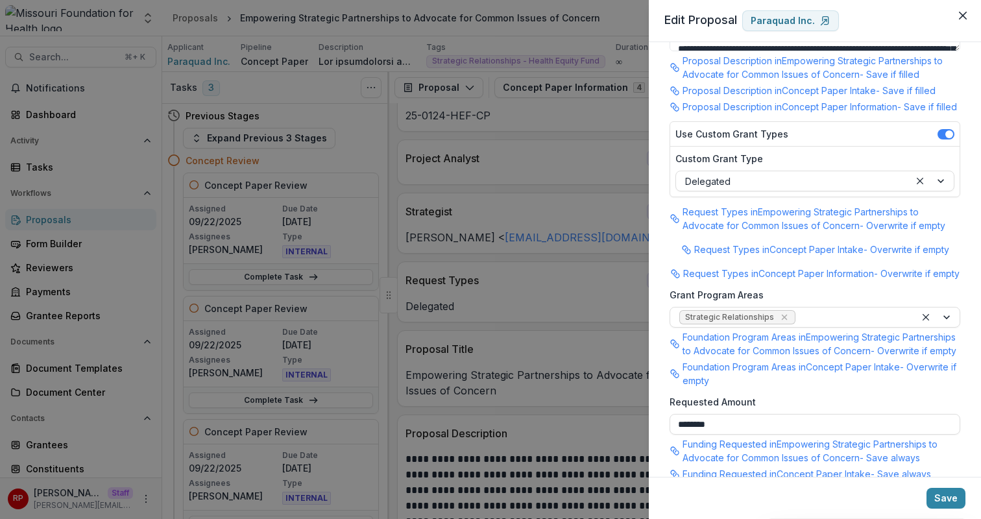
scroll to position [268, 0]
click at [558, 273] on div "**********" at bounding box center [490, 259] width 981 height 519
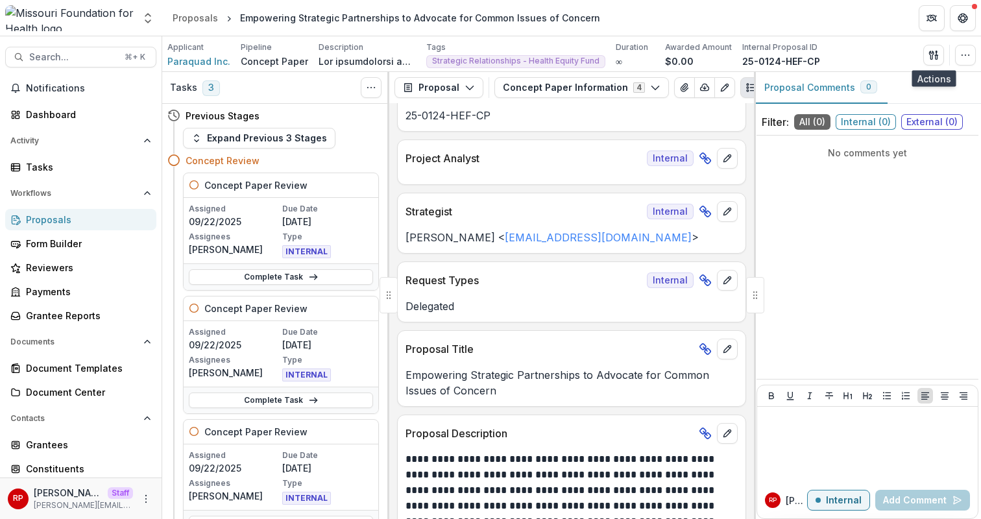
scroll to position [0, 0]
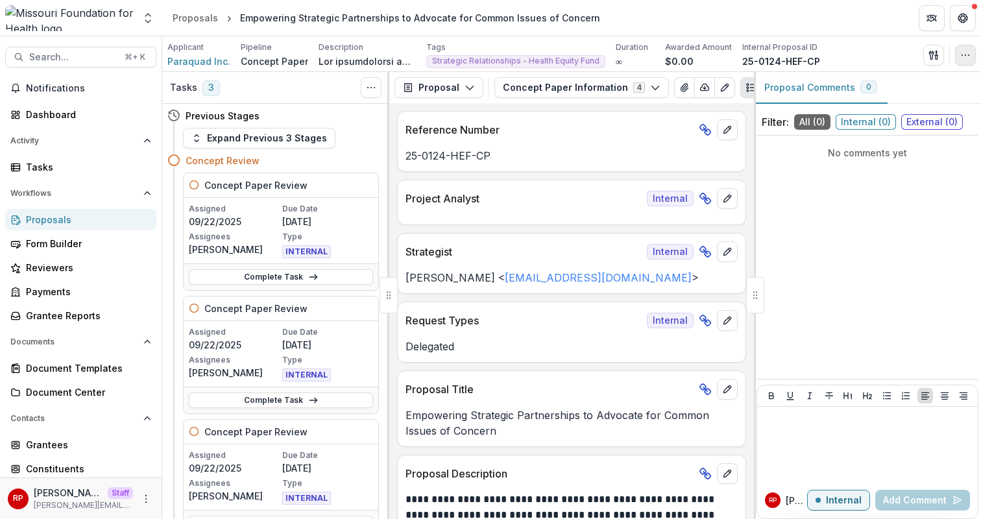
click at [970, 53] on icon "button" at bounding box center [966, 55] width 10 height 10
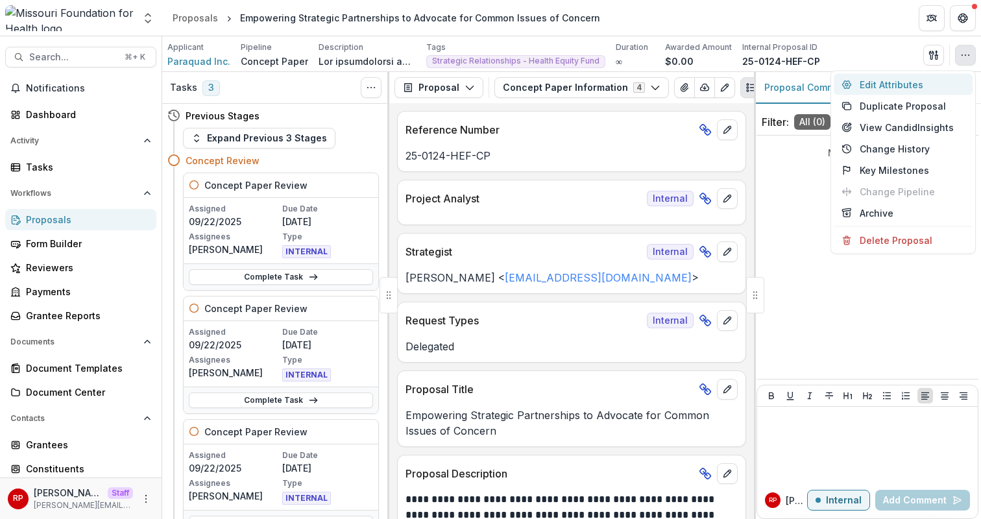
click at [963, 82] on button "Edit Attributes" at bounding box center [903, 84] width 139 height 21
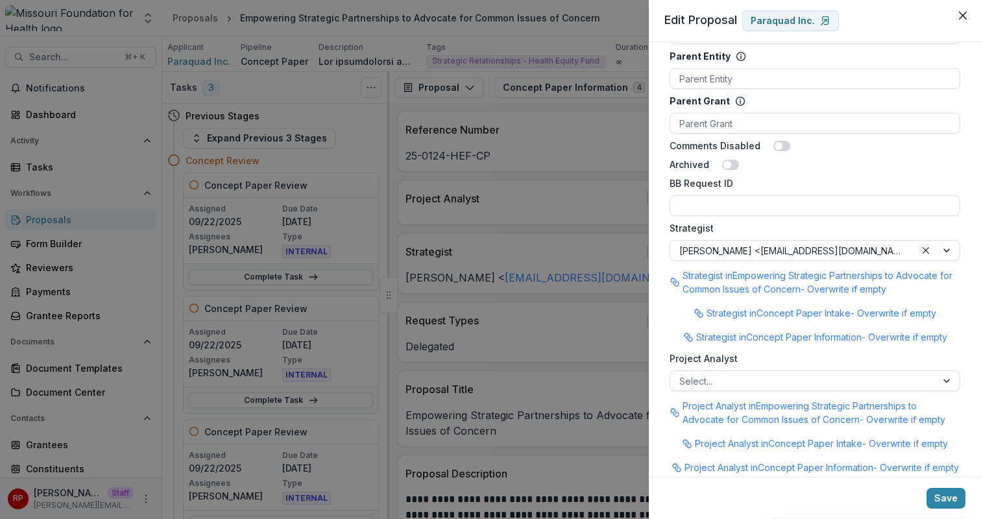
scroll to position [1090, 0]
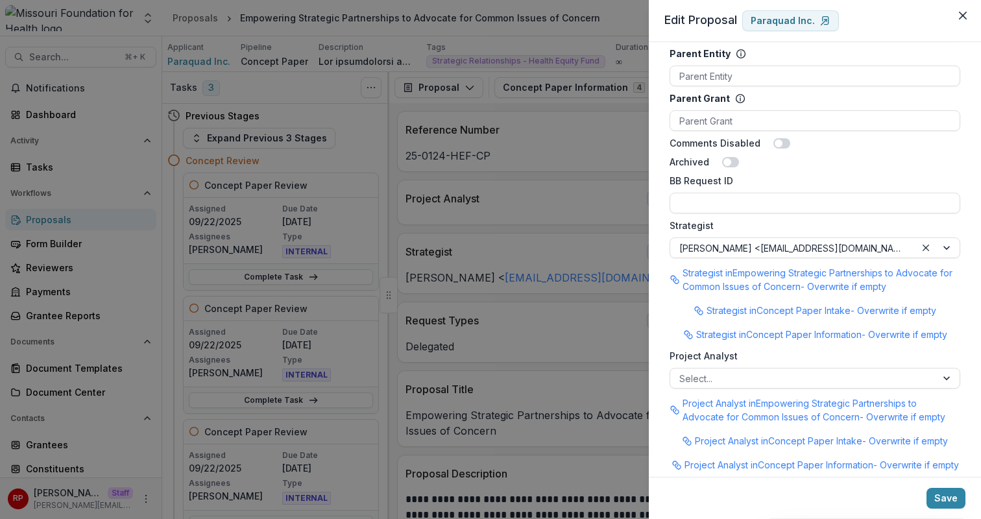
click at [487, 302] on div "**********" at bounding box center [490, 259] width 981 height 519
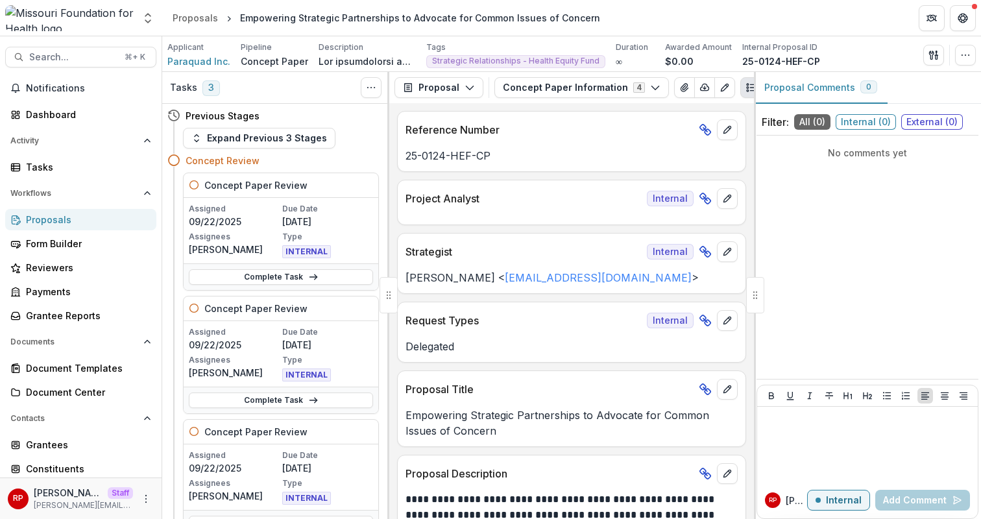
click at [89, 219] on div "Proposals" at bounding box center [86, 220] width 120 height 14
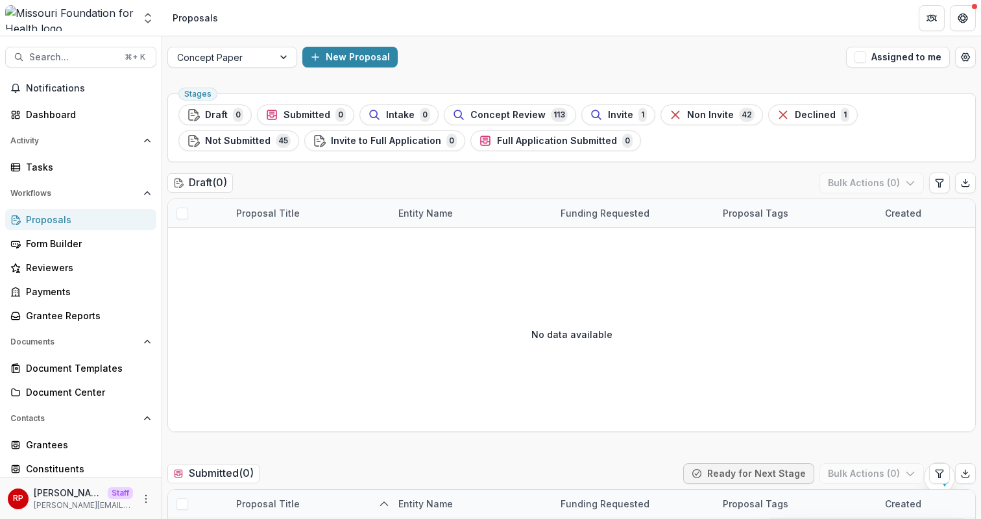
click at [495, 176] on div "Draft ( 0 ) Bulk Actions ( 0 )" at bounding box center [571, 186] width 809 height 26
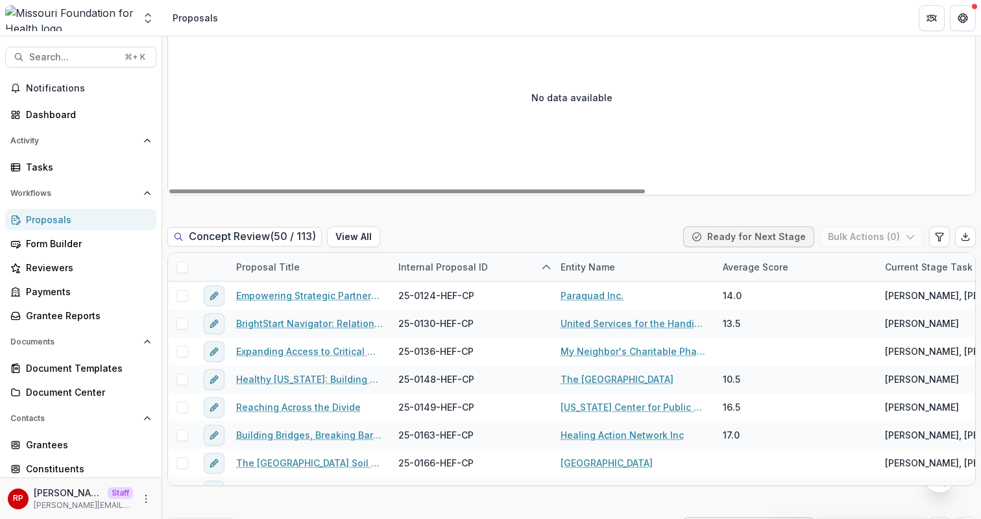
scroll to position [826, 0]
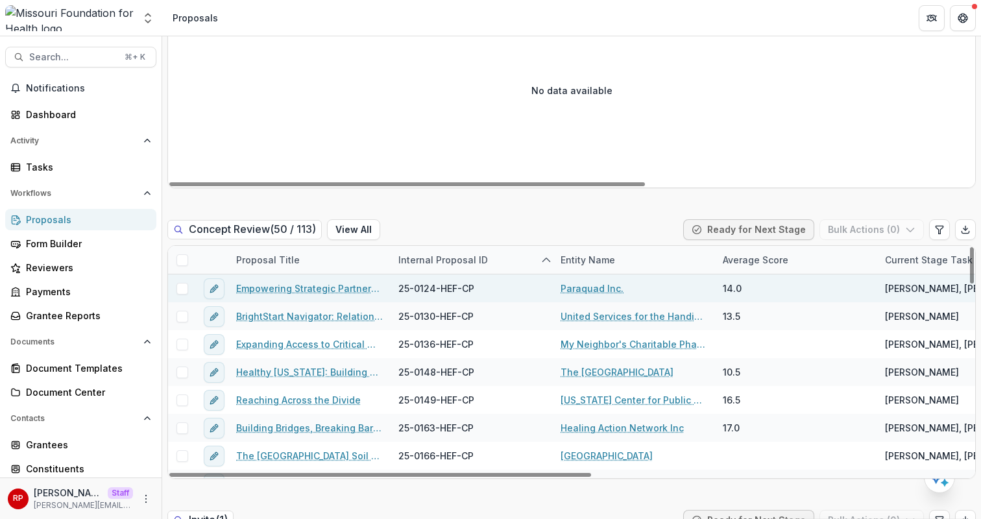
click at [178, 292] on span at bounding box center [183, 289] width 12 height 12
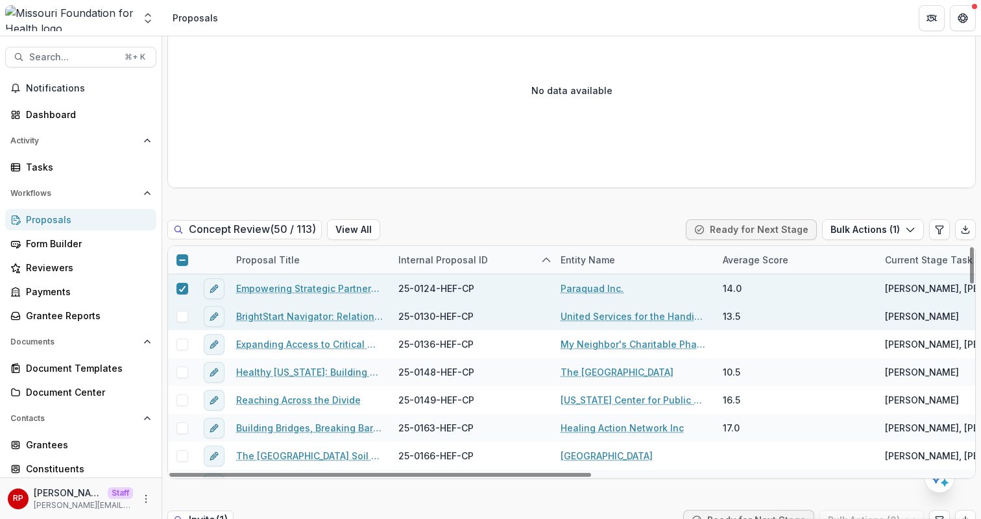
click at [179, 312] on span at bounding box center [183, 317] width 12 height 12
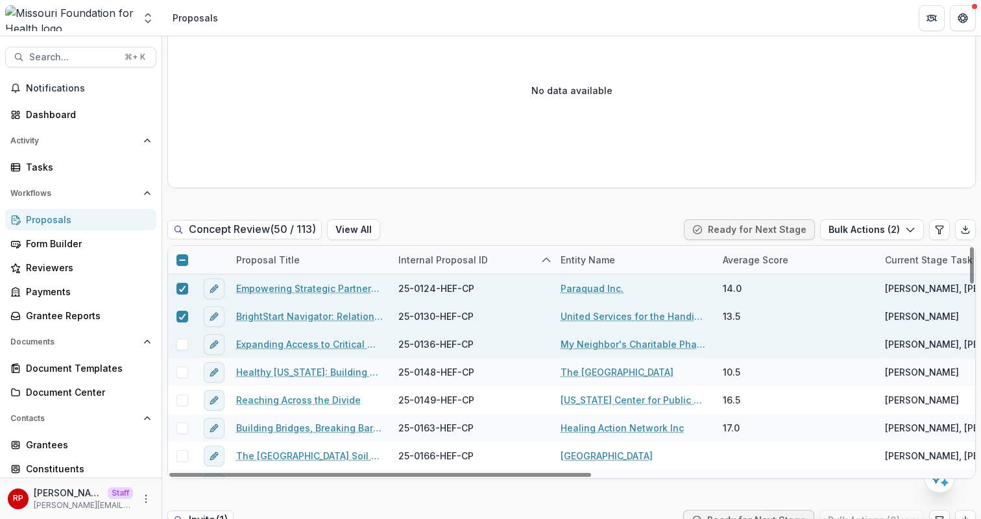
click at [183, 345] on span at bounding box center [183, 345] width 12 height 12
click at [867, 231] on button "Bulk Actions ( 3 )" at bounding box center [872, 229] width 104 height 21
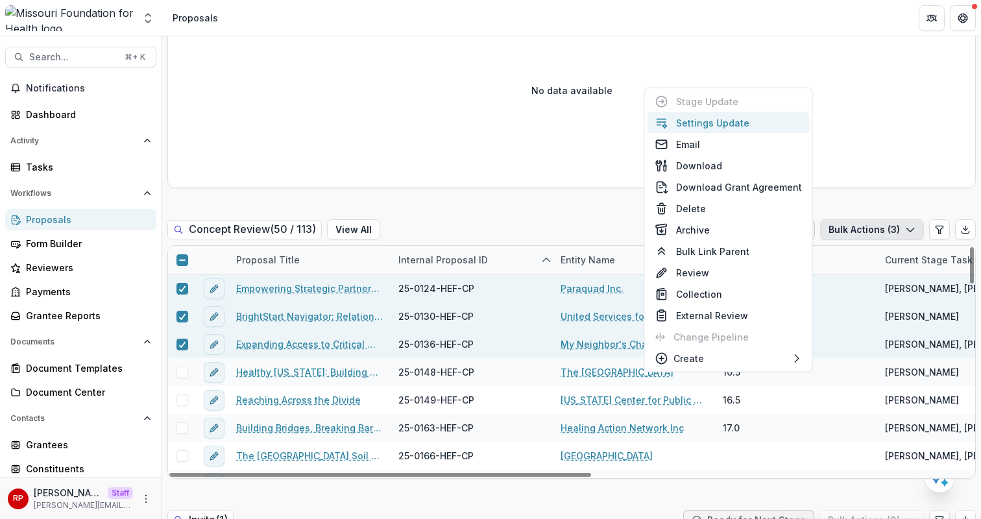
click at [736, 121] on button "Settings Update" at bounding box center [729, 122] width 162 height 21
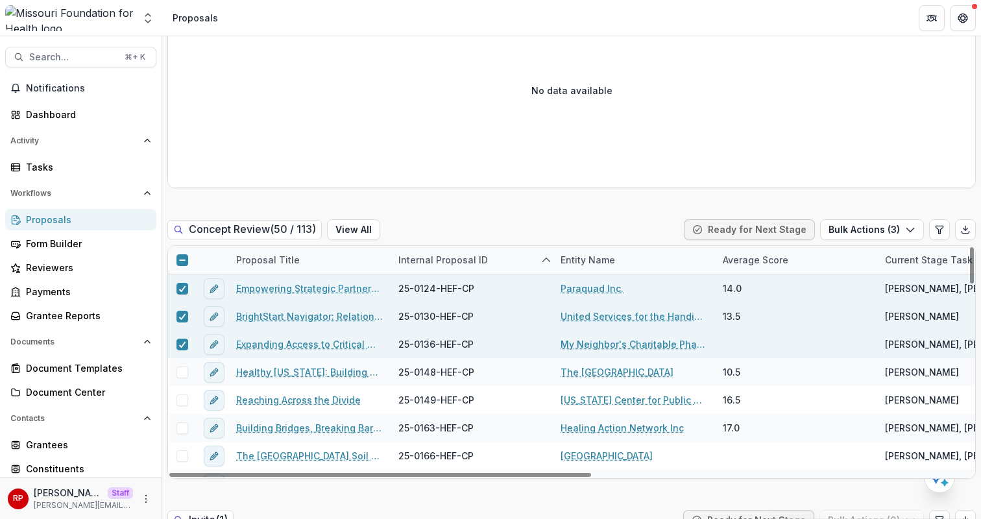
type input "**"
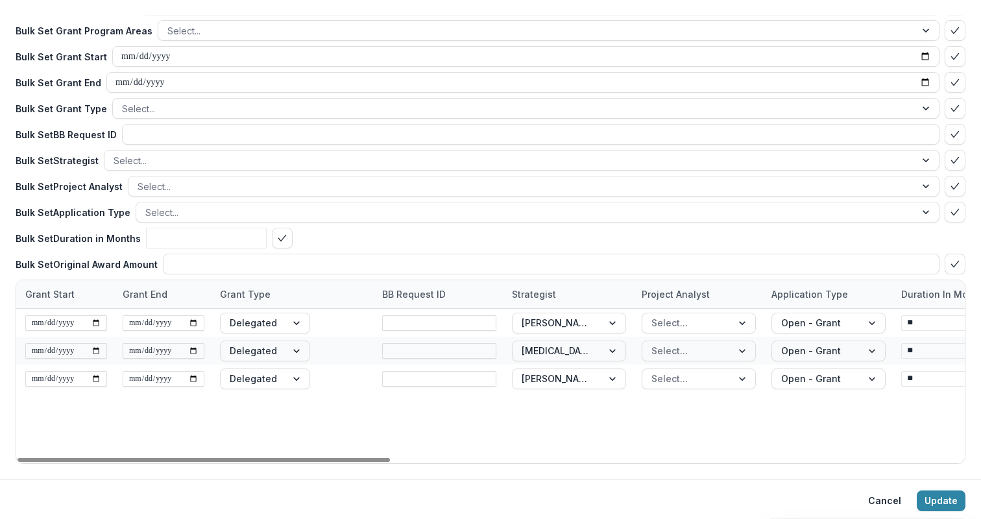
scroll to position [47, 0]
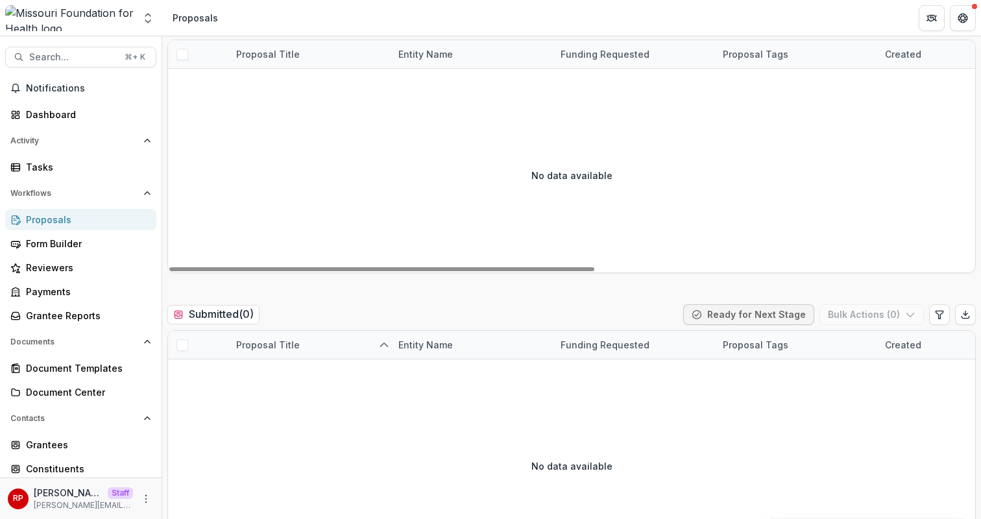
scroll to position [0, 0]
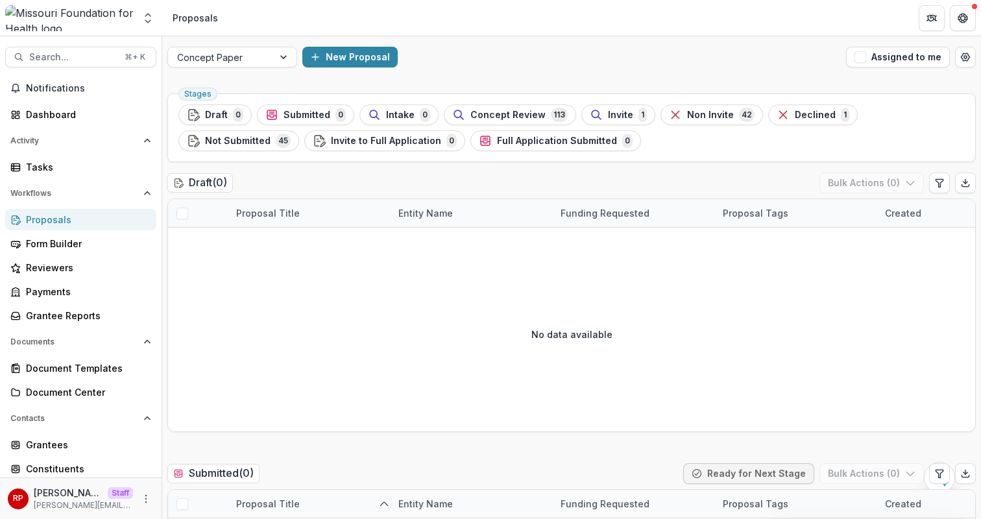
click at [552, 68] on div "Concept Paper New Proposal Assigned to me" at bounding box center [571, 57] width 819 height 42
click at [269, 62] on div "Concept Paper" at bounding box center [220, 57] width 105 height 19
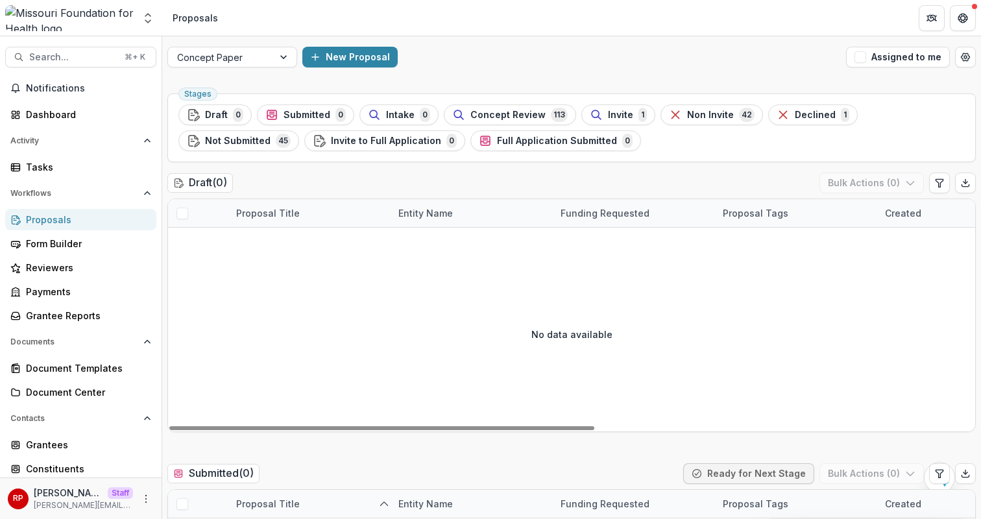
click at [609, 64] on div "New Proposal" at bounding box center [571, 57] width 539 height 21
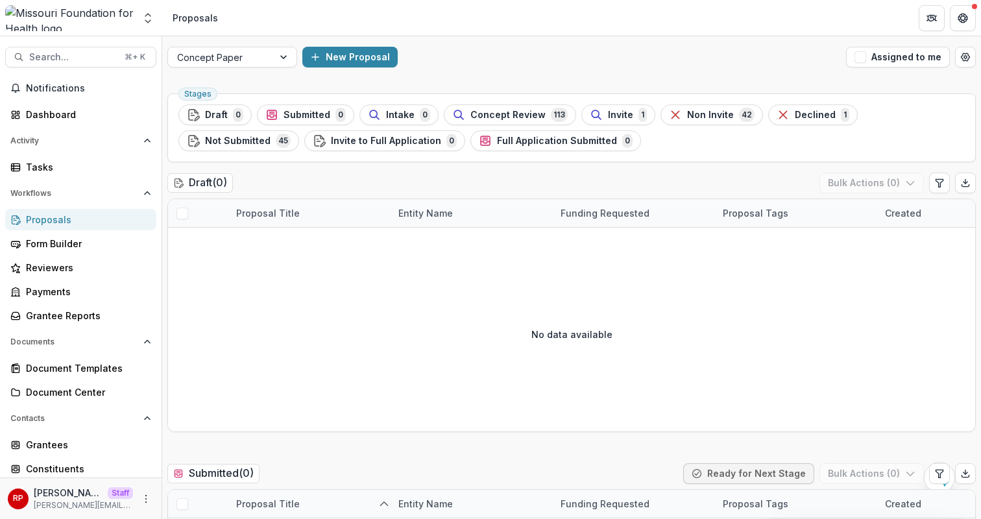
click at [614, 64] on div "New Proposal" at bounding box center [571, 57] width 539 height 21
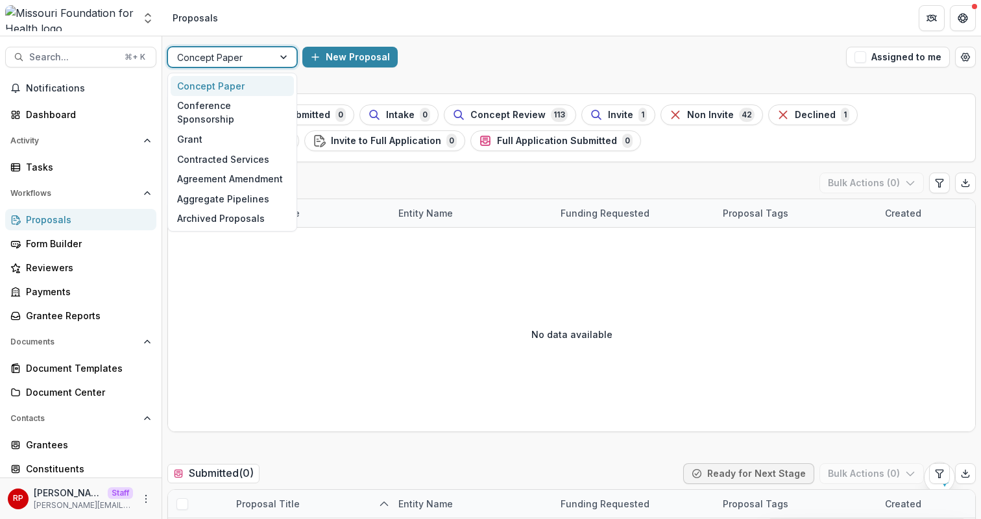
click at [244, 60] on div at bounding box center [220, 57] width 87 height 16
click at [243, 60] on div at bounding box center [220, 57] width 87 height 16
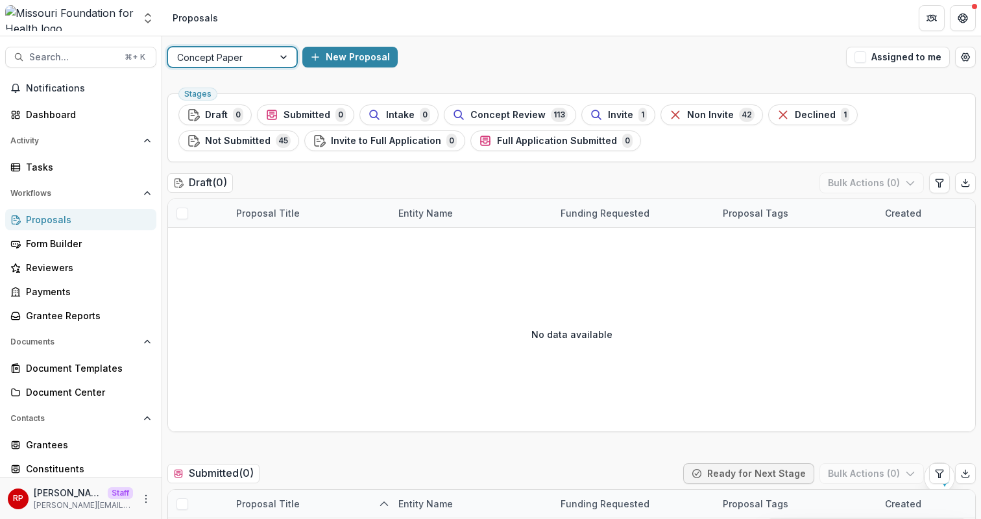
click at [243, 60] on div at bounding box center [220, 57] width 87 height 16
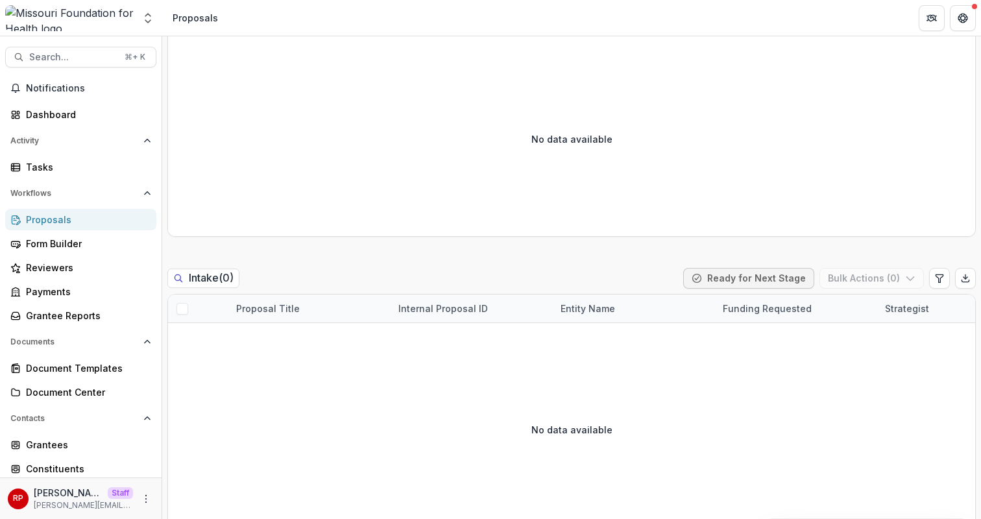
scroll to position [701, 0]
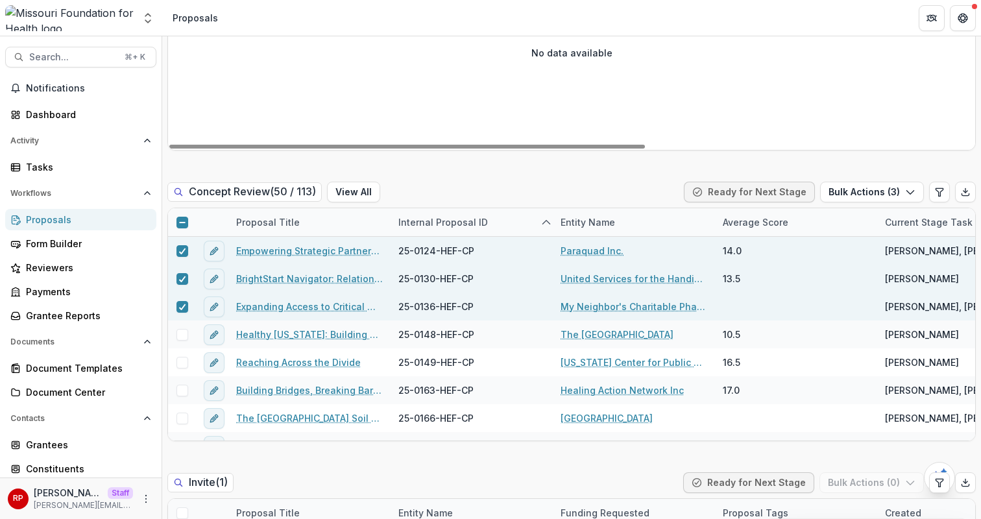
scroll to position [865, 0]
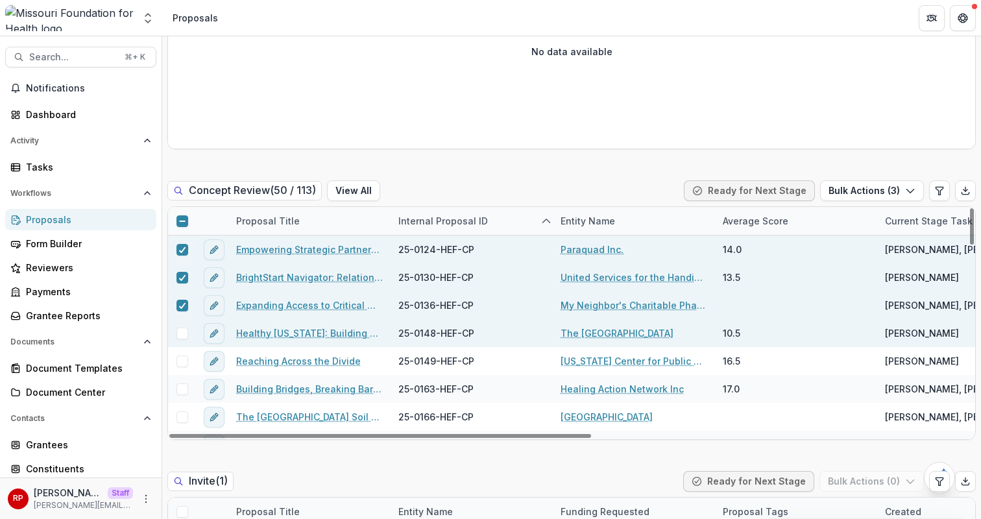
click at [347, 333] on link "Healthy Missouri: Building a Healthcare System Where Everyone Thrives" at bounding box center [309, 333] width 147 height 14
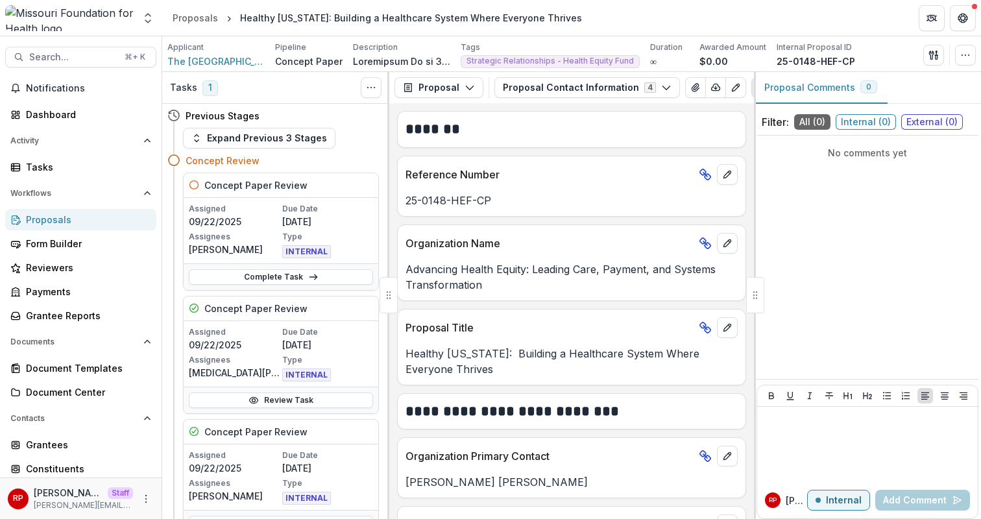
click at [755, 39] on div "Applicant The University of Chicago Pipeline Concept Paper Description Descript…" at bounding box center [571, 54] width 819 height 36
click at [877, 33] on header "Proposals Healthy Missouri: Building a Healthcare System Where Everyone Thrives" at bounding box center [571, 18] width 819 height 36
click at [939, 61] on button "button" at bounding box center [934, 55] width 21 height 21
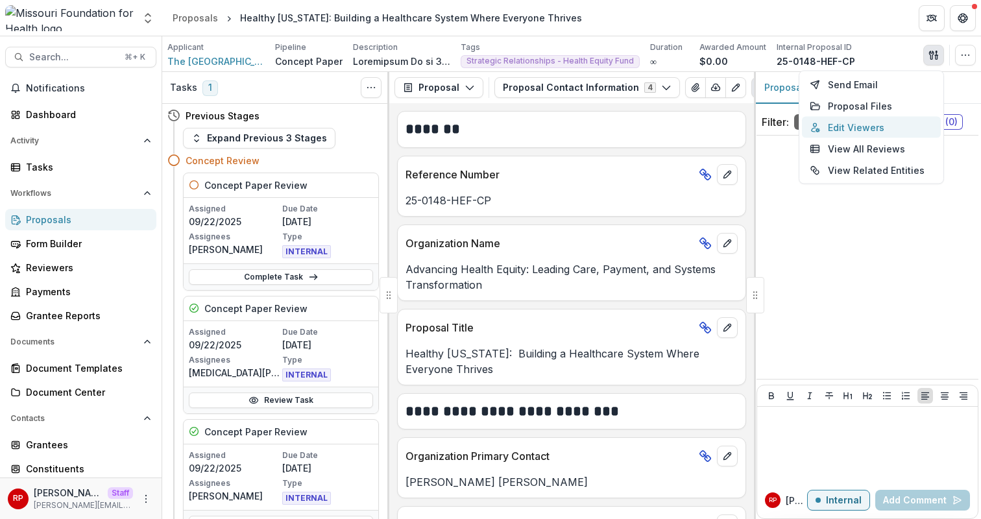
click at [913, 123] on button "Edit Viewers" at bounding box center [871, 127] width 139 height 21
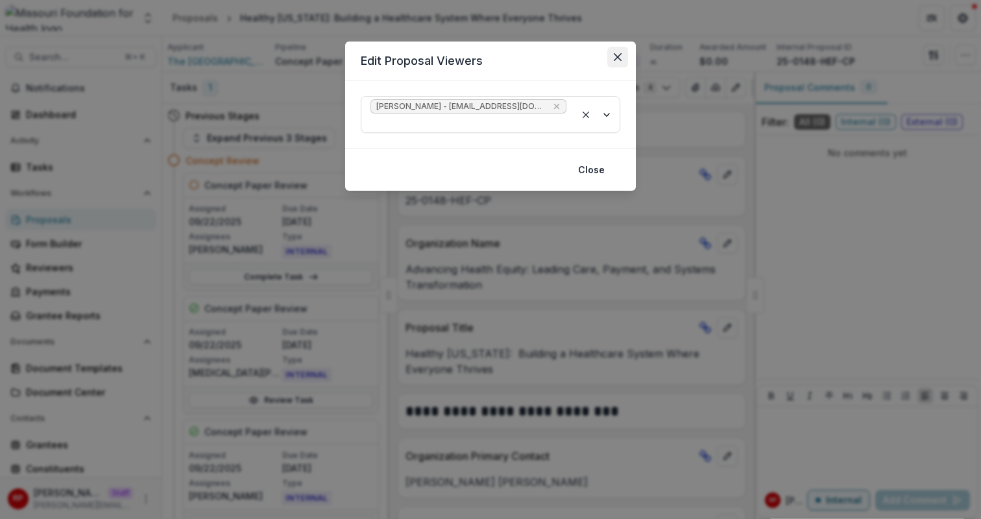
click at [615, 56] on icon "Close" at bounding box center [618, 57] width 8 height 8
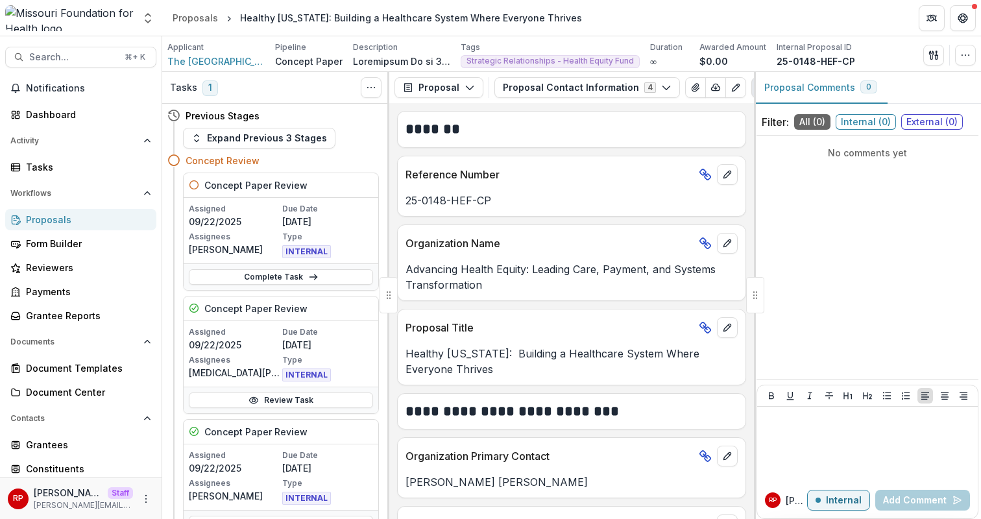
click at [562, 124] on h2 "*******" at bounding box center [570, 129] width 328 height 20
click at [95, 221] on div "Proposals" at bounding box center [86, 220] width 120 height 14
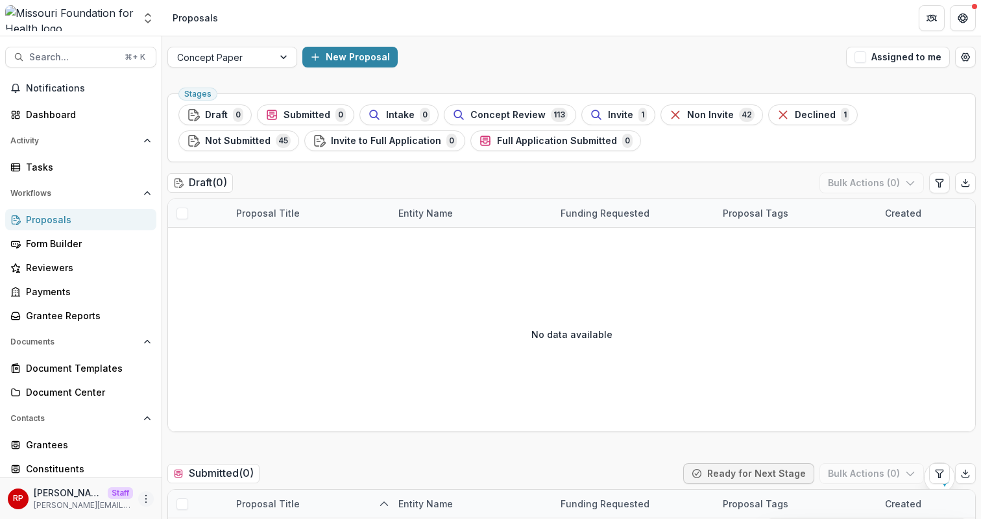
click at [144, 497] on icon "More" at bounding box center [146, 499] width 10 height 10
click at [212, 467] on link "User Settings" at bounding box center [227, 471] width 139 height 21
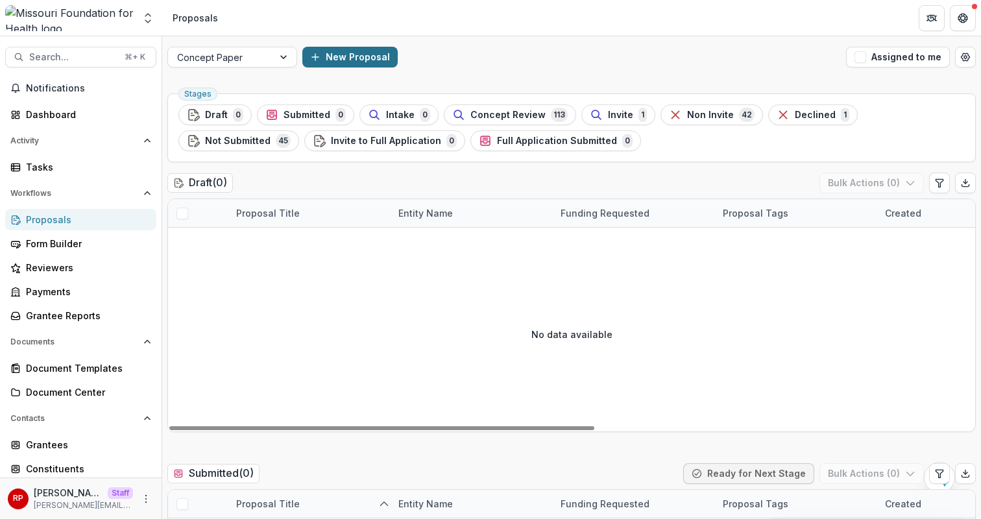
click at [349, 58] on button "New Proposal" at bounding box center [349, 57] width 95 height 21
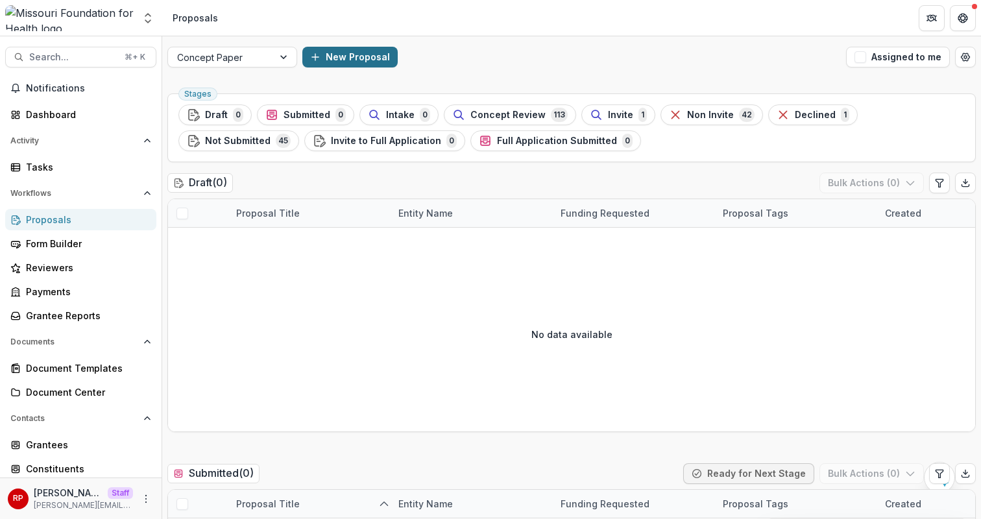
click at [362, 60] on button "New Proposal" at bounding box center [349, 57] width 95 height 21
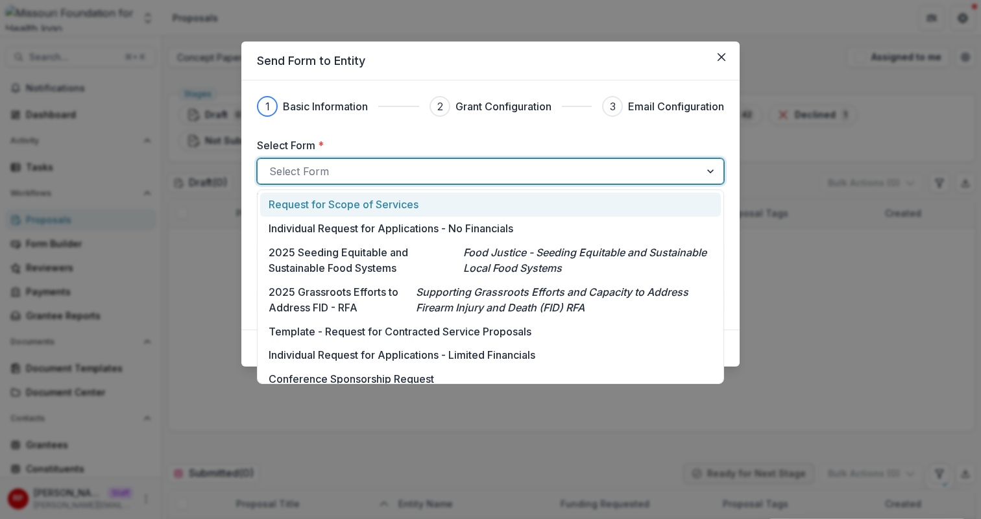
click at [385, 170] on div at bounding box center [478, 171] width 419 height 18
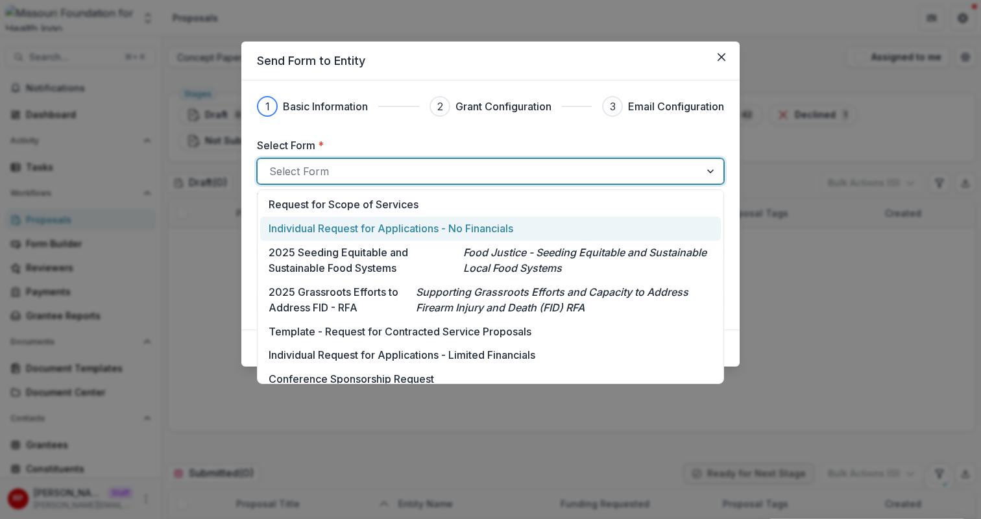
click at [397, 229] on p "Individual Request for Applications - No Financials" at bounding box center [391, 229] width 245 height 16
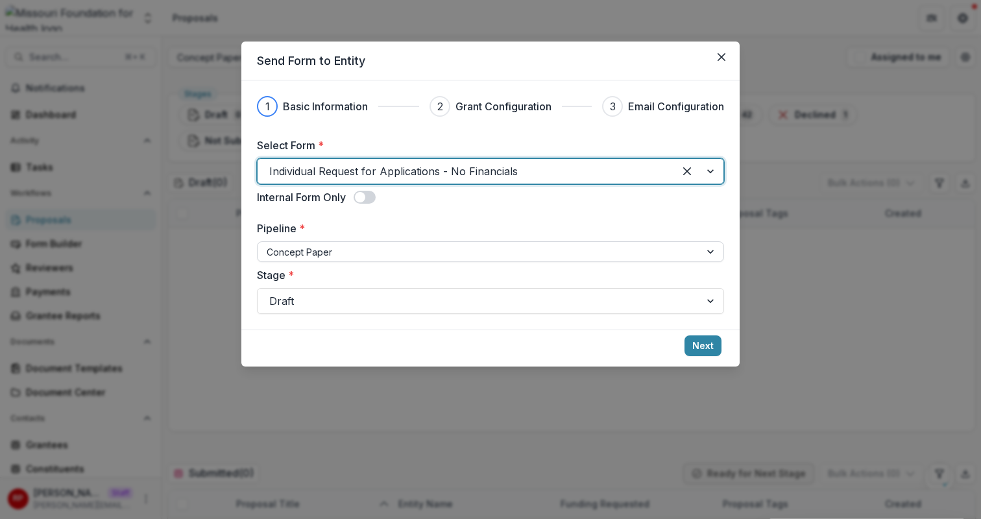
click at [550, 260] on div "Concept Paper" at bounding box center [479, 252] width 443 height 19
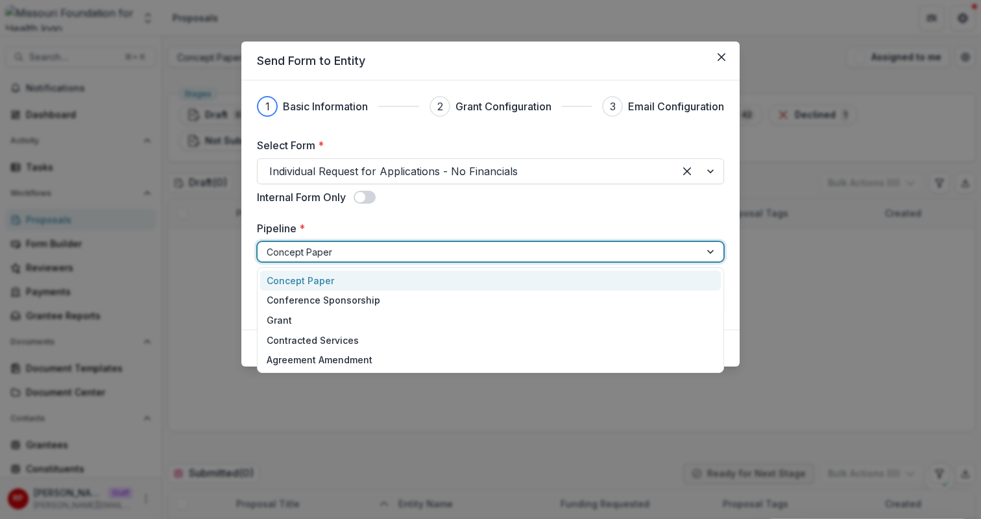
click at [550, 260] on div "Concept Paper" at bounding box center [479, 252] width 443 height 19
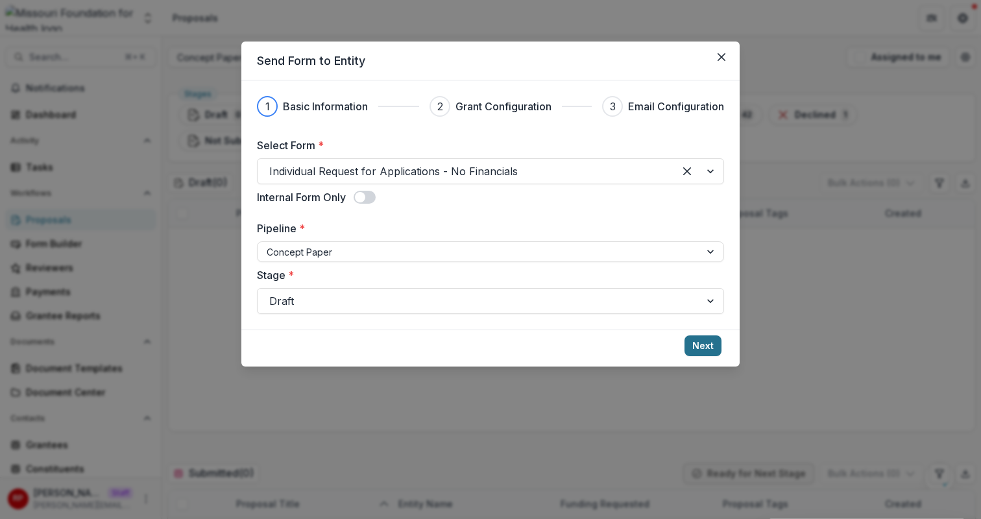
click at [704, 350] on button "Next" at bounding box center [703, 346] width 37 height 21
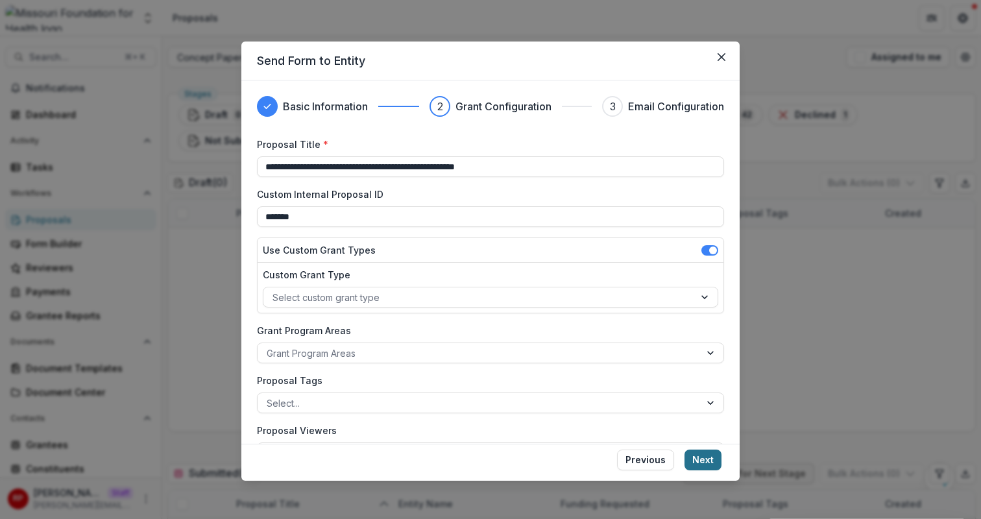
click at [706, 460] on button "Next" at bounding box center [703, 460] width 37 height 21
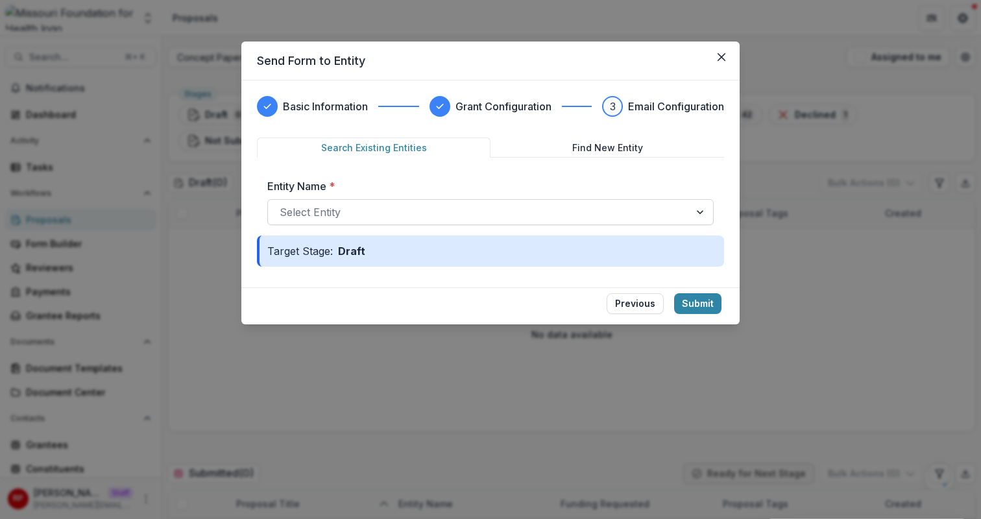
click at [508, 213] on div at bounding box center [479, 212] width 399 height 18
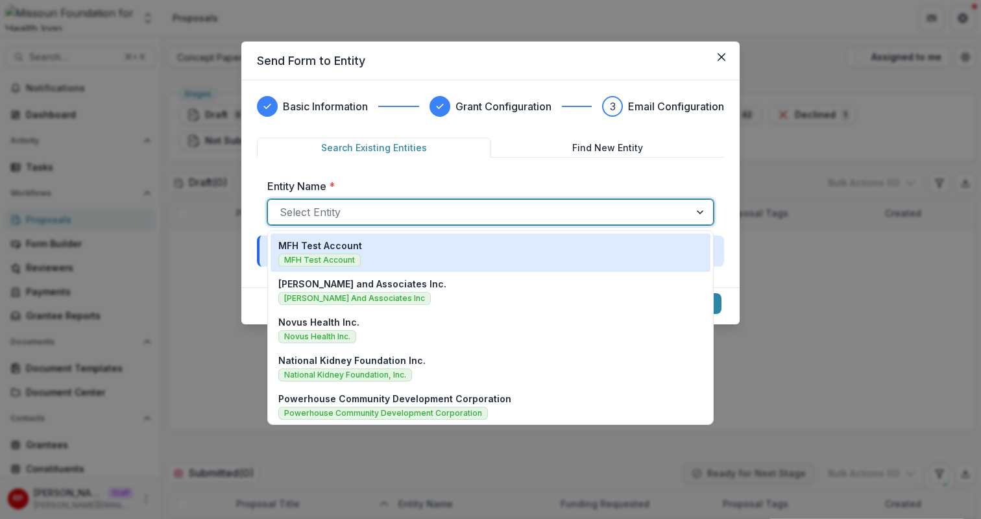
click at [512, 245] on div "MFH Test Account MFH Test Account" at bounding box center [490, 253] width 424 height 28
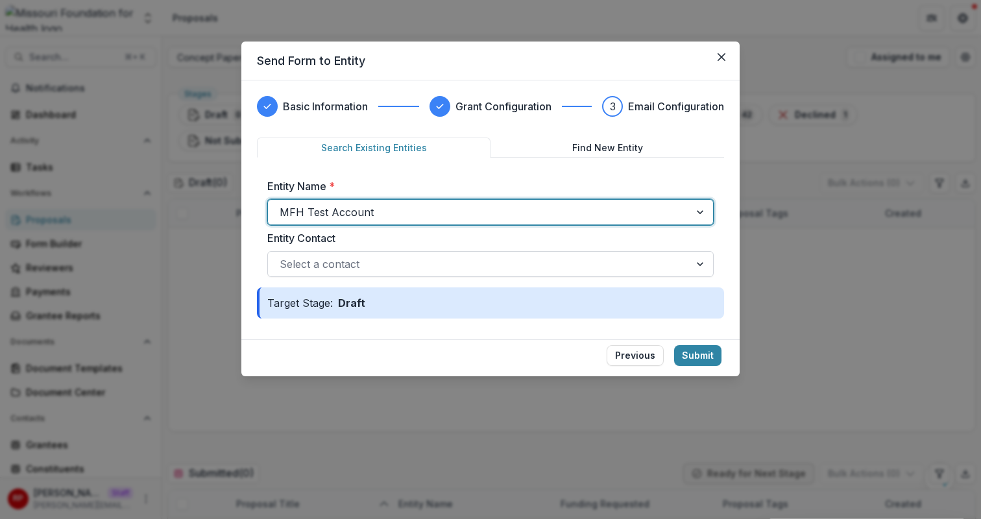
click at [512, 263] on div at bounding box center [479, 264] width 399 height 18
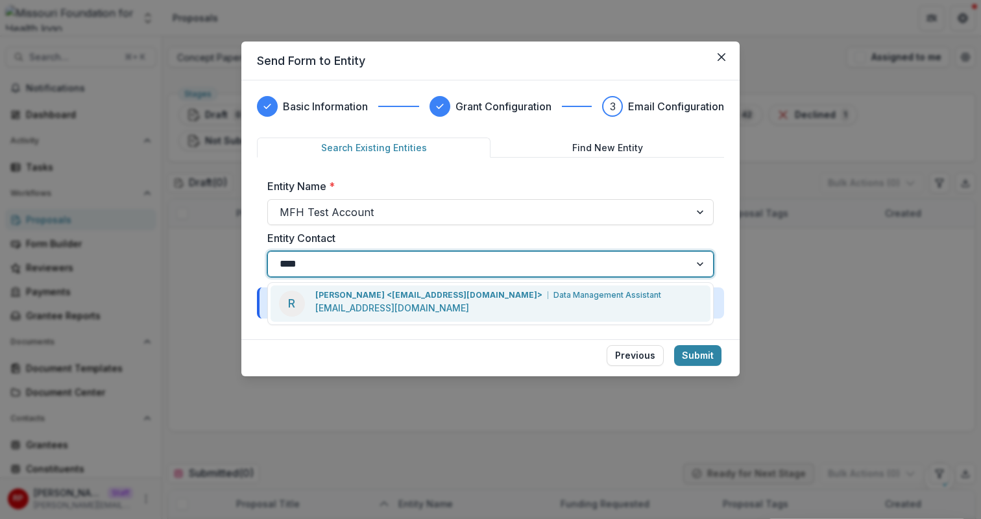
type input "*****"
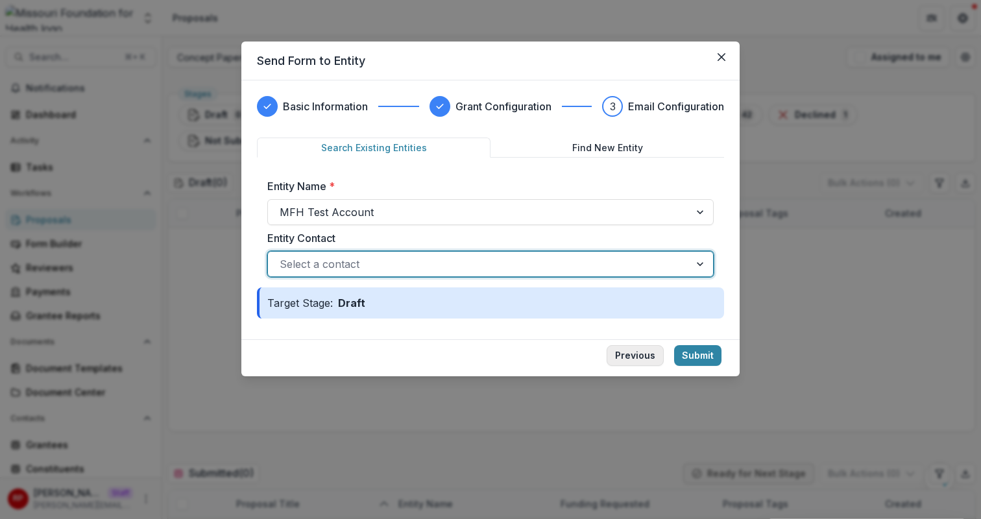
click at [629, 354] on button "Previous" at bounding box center [635, 355] width 57 height 21
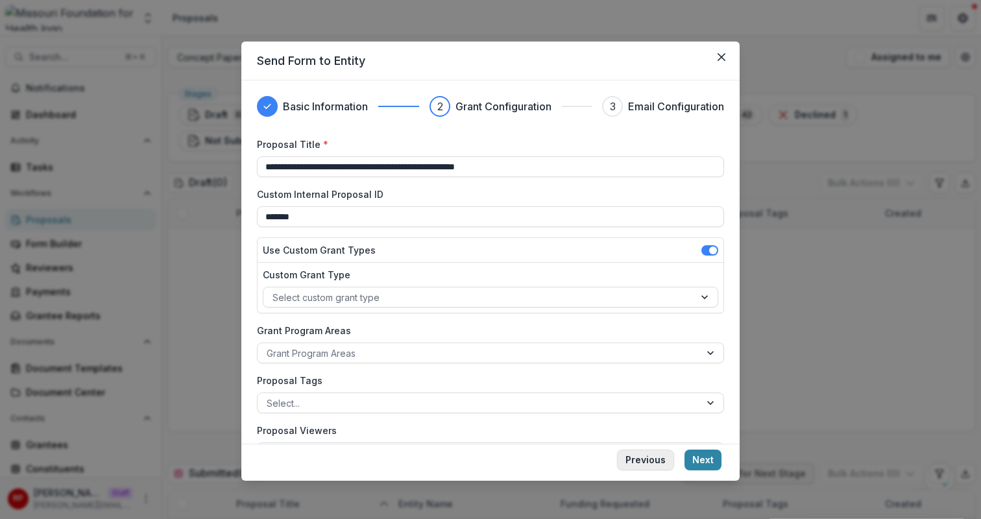
click at [632, 462] on button "Previous" at bounding box center [645, 460] width 57 height 21
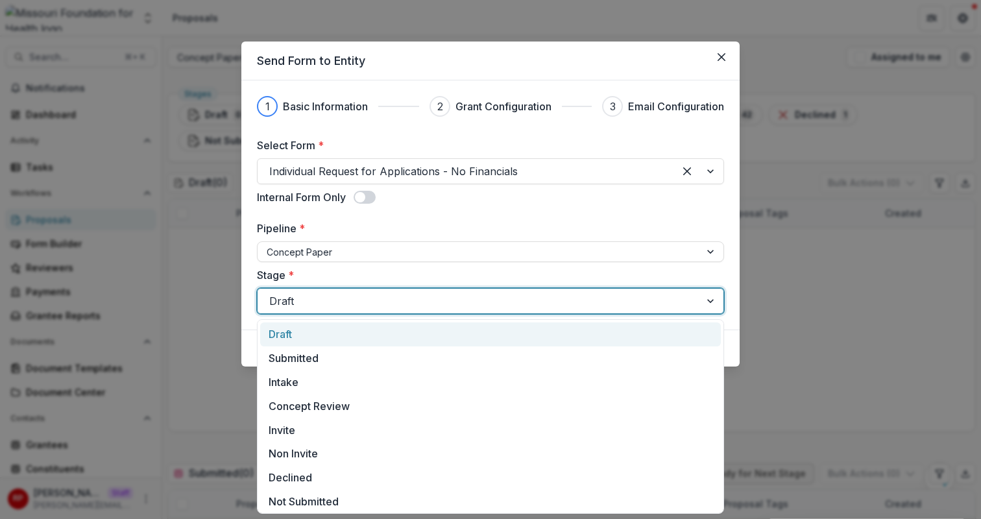
click at [377, 297] on div at bounding box center [478, 301] width 419 height 18
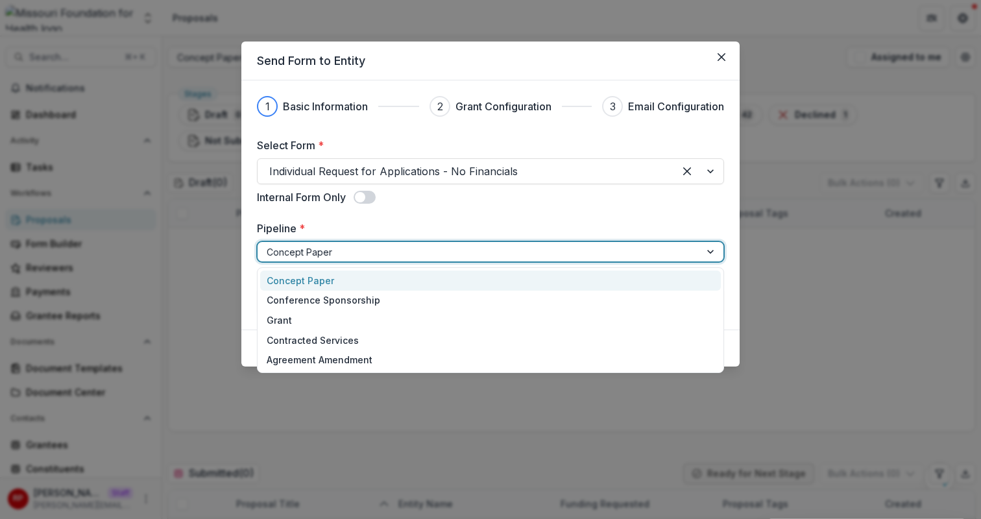
click at [363, 254] on div at bounding box center [479, 252] width 424 height 16
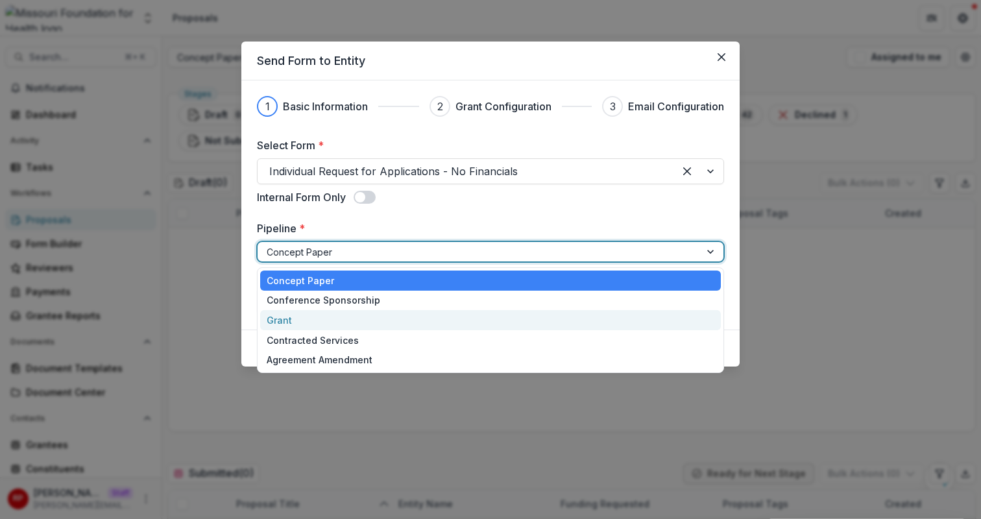
click at [376, 320] on div "Grant" at bounding box center [490, 320] width 461 height 20
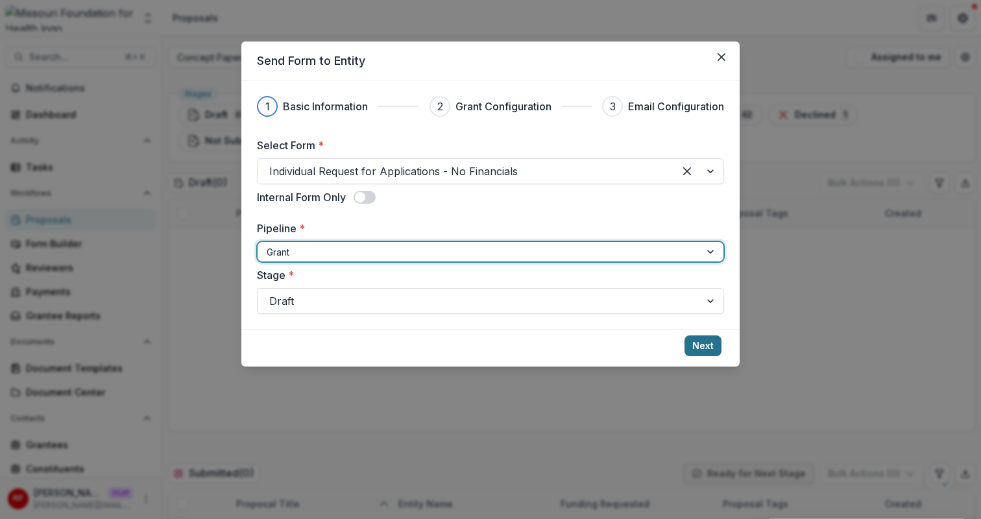
click at [713, 349] on button "Next" at bounding box center [703, 346] width 37 height 21
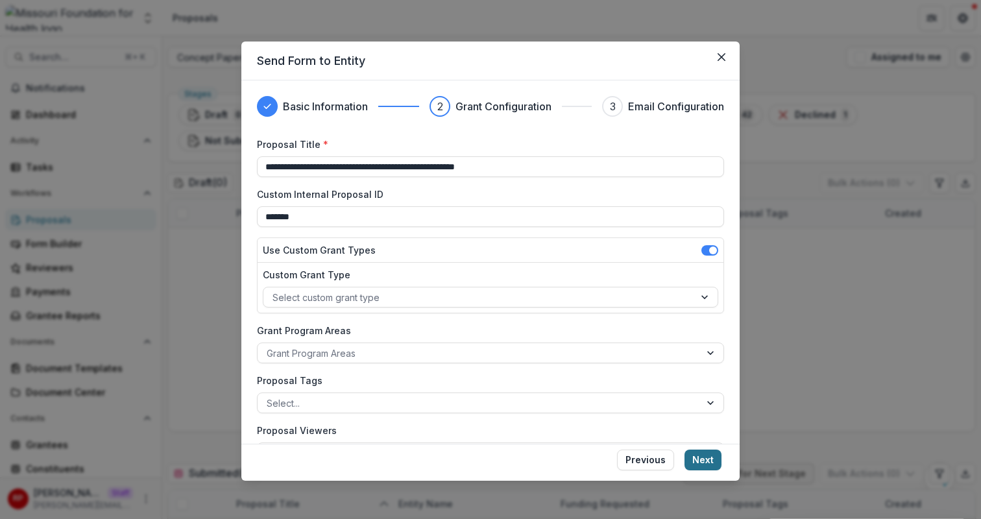
click at [716, 456] on button "Next" at bounding box center [703, 460] width 37 height 21
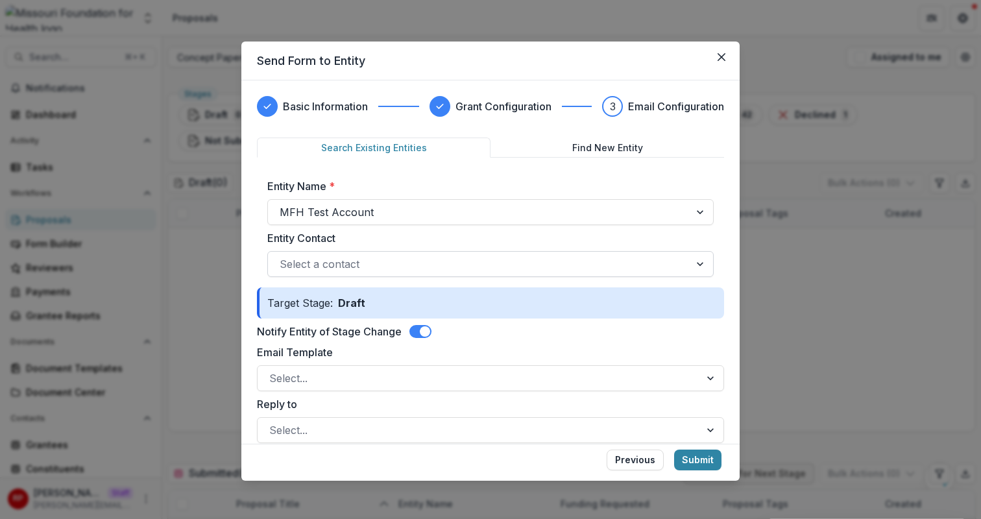
click at [457, 268] on div at bounding box center [479, 264] width 399 height 18
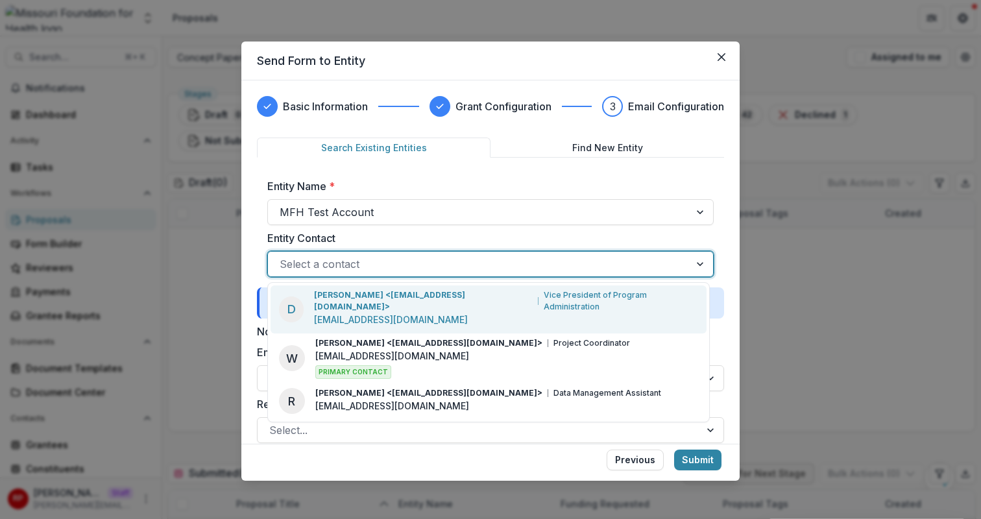
click at [461, 304] on div "Deena Lauver Scotti <dlauverscotti@mffh.org> Vice President of Program Administ…" at bounding box center [506, 309] width 384 height 40
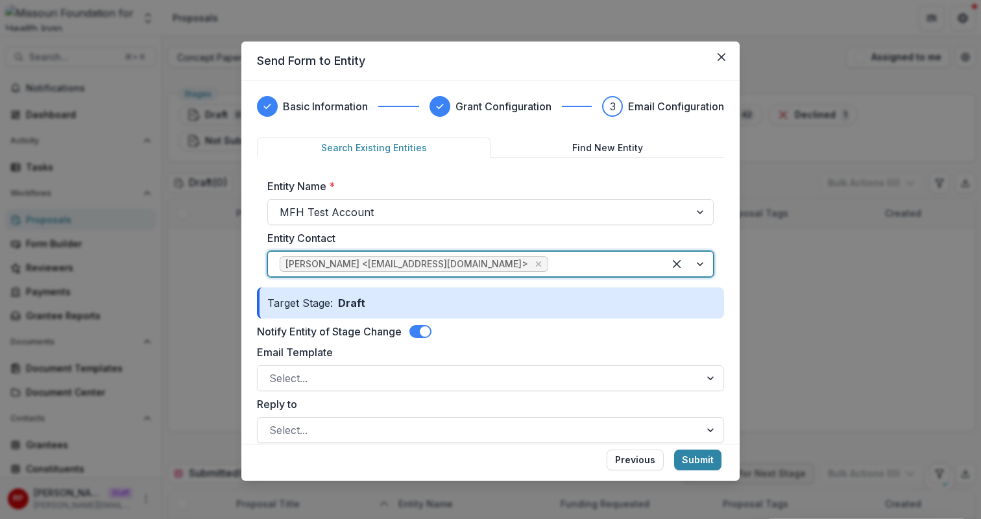
scroll to position [154, 0]
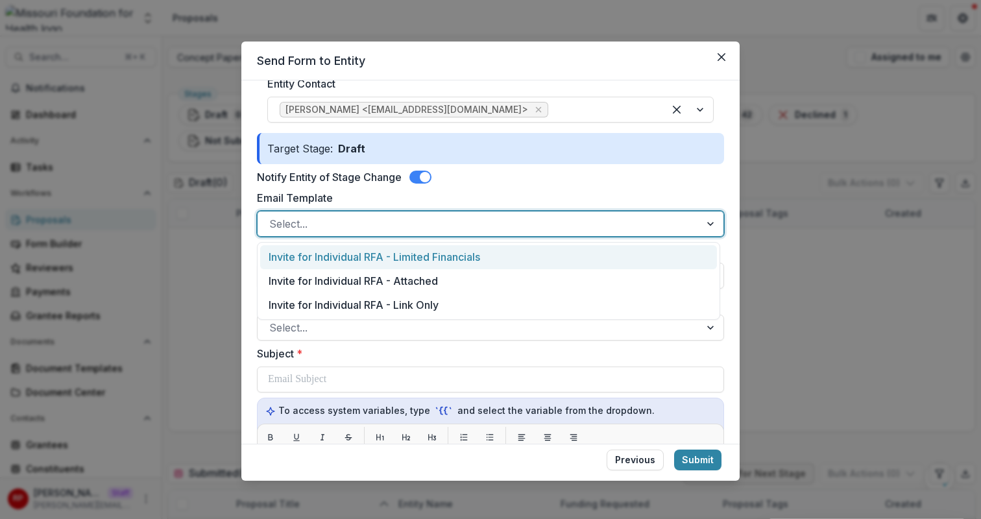
click at [393, 223] on div at bounding box center [478, 224] width 419 height 18
click at [404, 256] on div "Invite for Individual RFA - Limited Financials" at bounding box center [488, 257] width 457 height 24
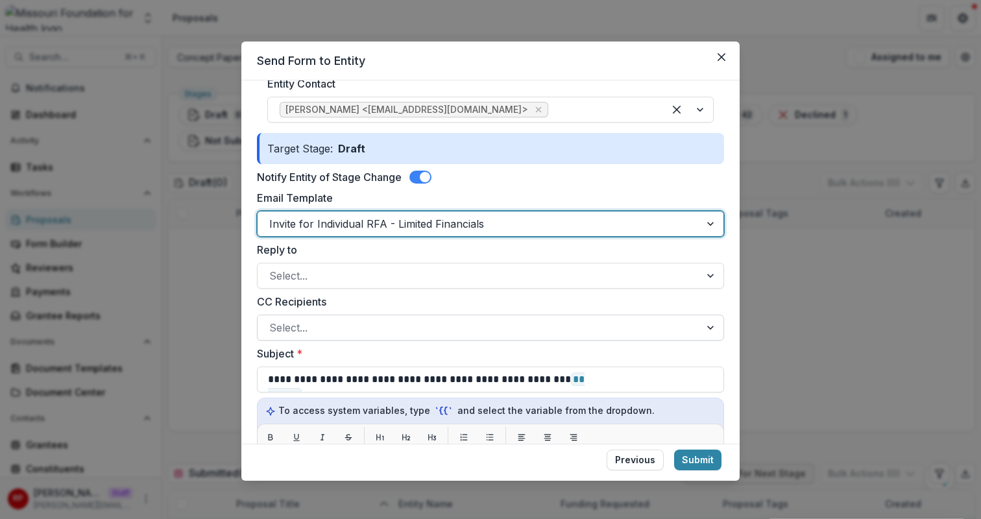
scroll to position [191, 0]
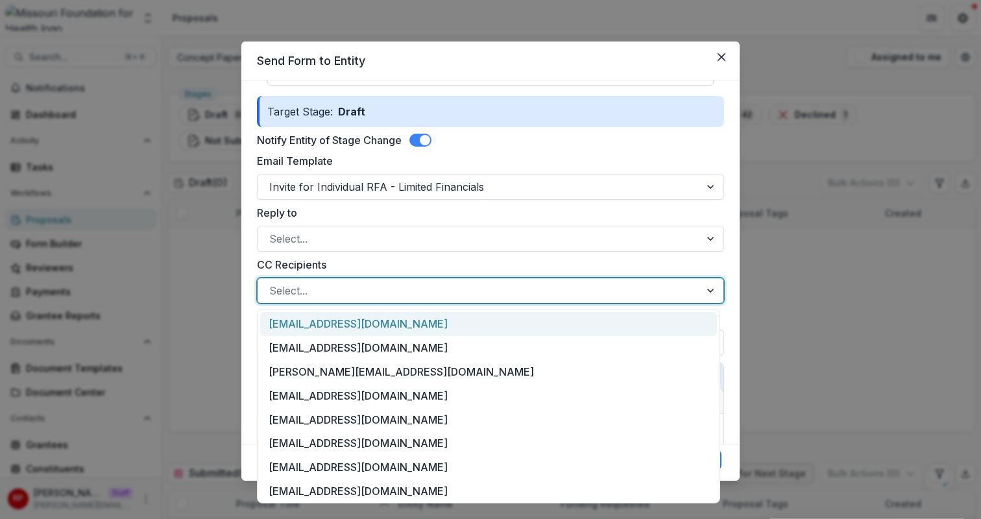
click at [413, 293] on div at bounding box center [478, 291] width 419 height 18
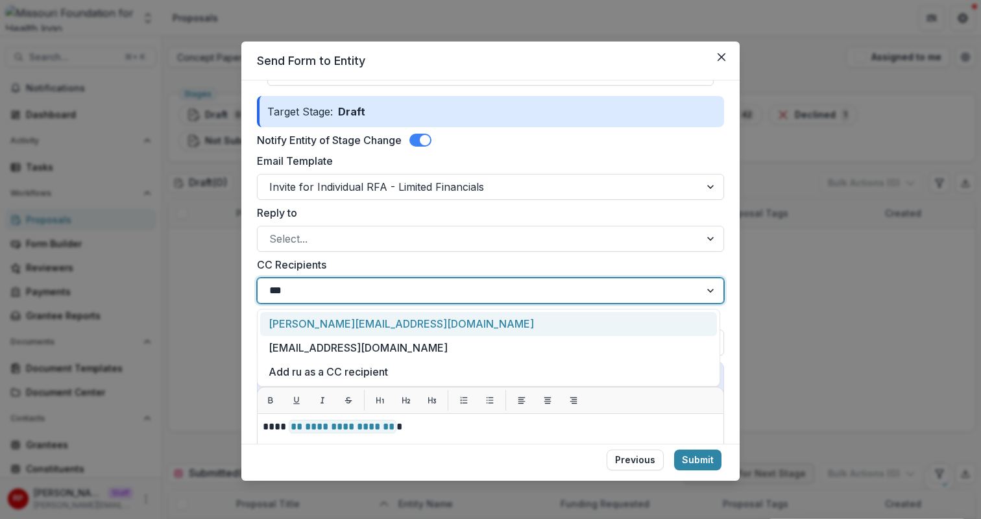
type input "****"
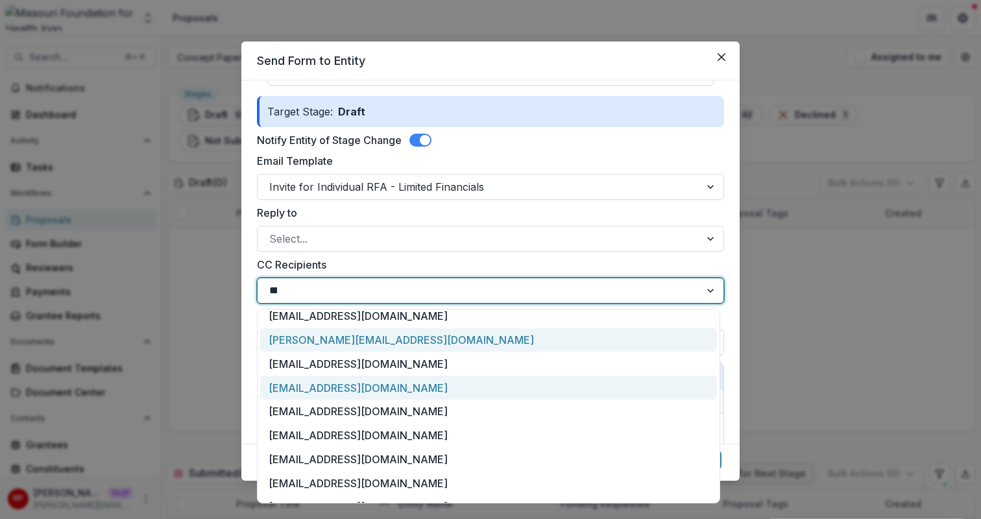
scroll to position [0, 0]
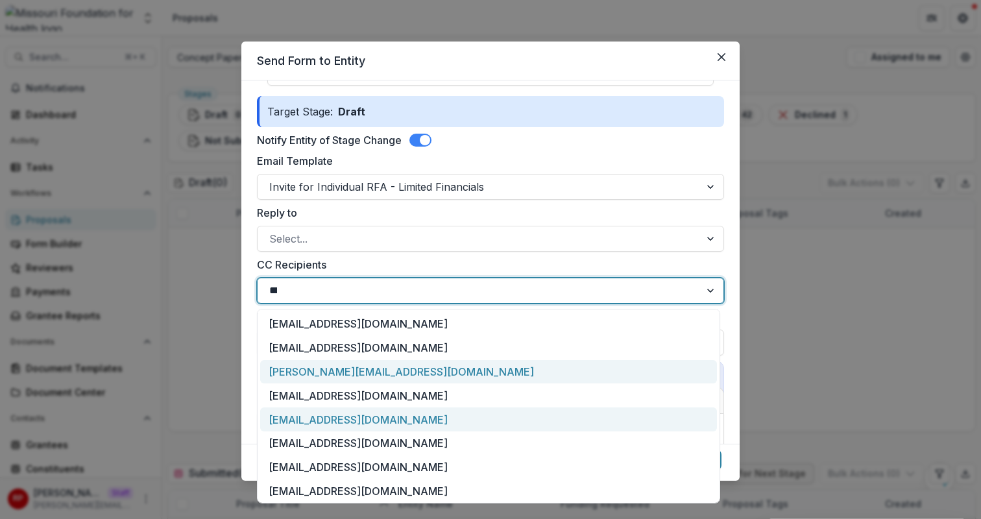
type input "****"
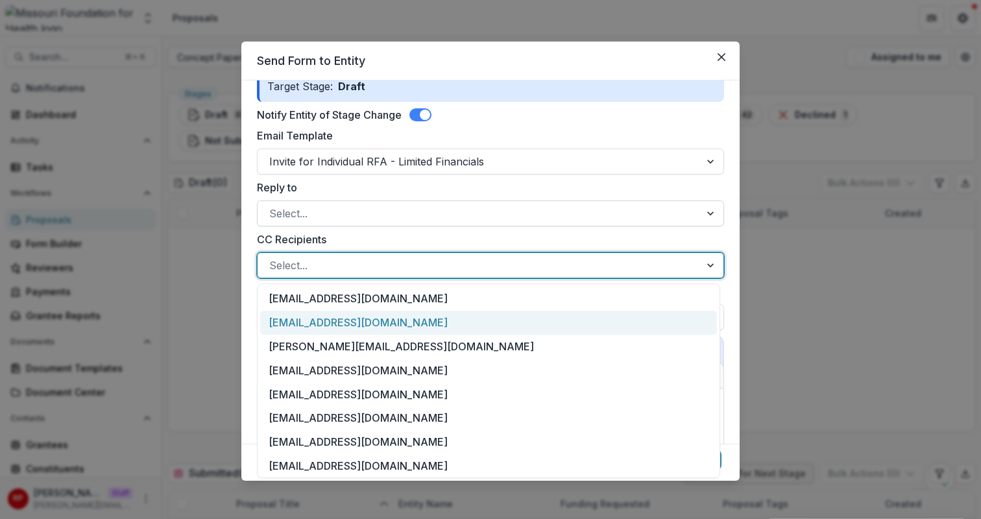
click at [402, 216] on div at bounding box center [478, 213] width 419 height 18
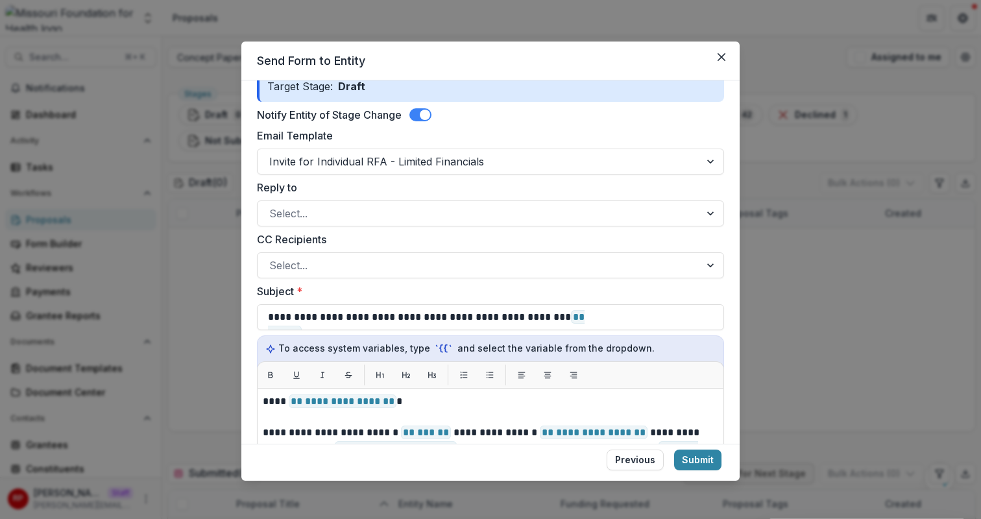
click at [451, 187] on label "Reply to" at bounding box center [487, 188] width 460 height 16
click at [273, 206] on input "Reply to" at bounding box center [270, 214] width 3 height 16
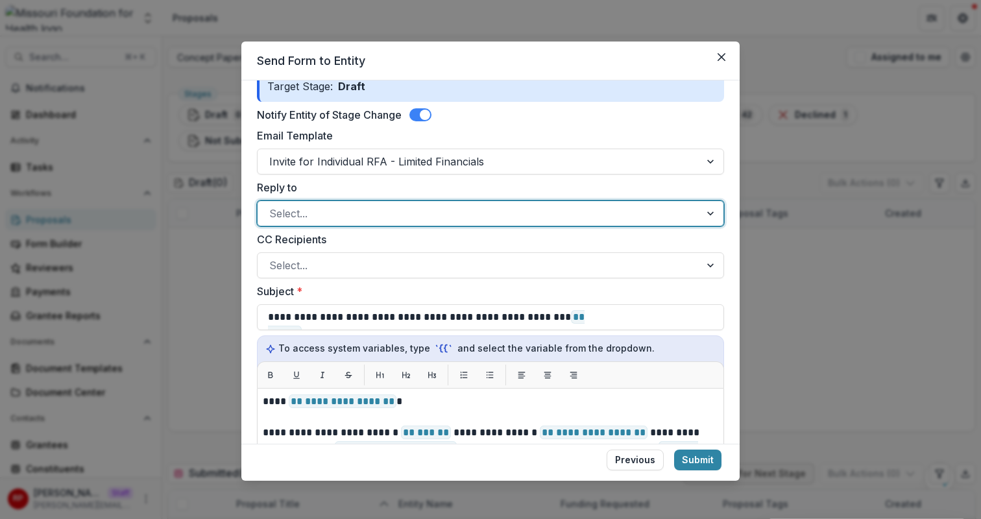
click at [458, 218] on div at bounding box center [478, 213] width 419 height 18
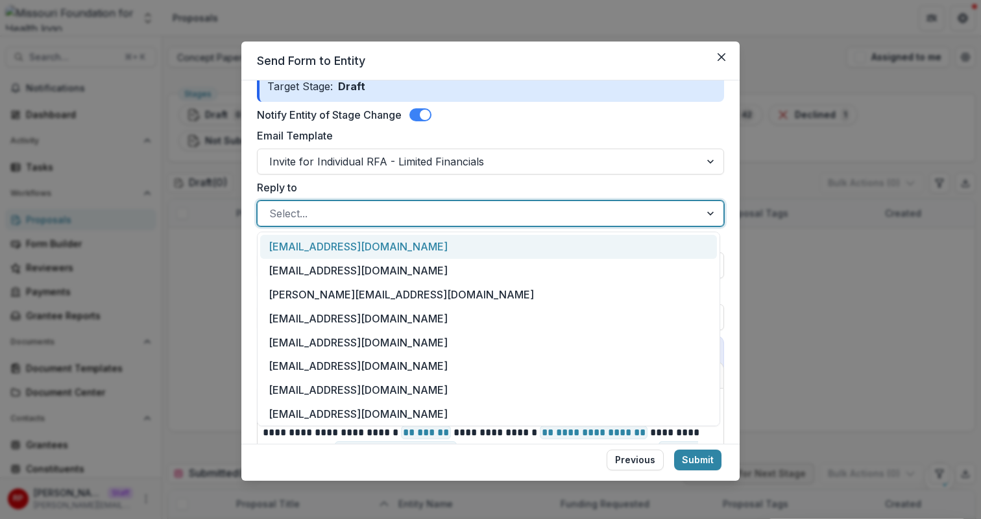
click at [477, 205] on div at bounding box center [478, 213] width 419 height 18
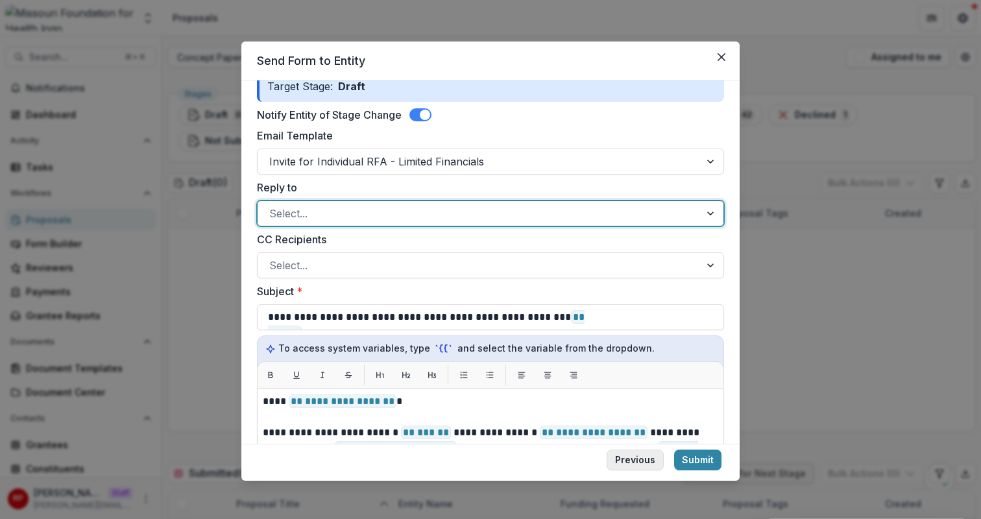
click at [633, 461] on button "Previous" at bounding box center [635, 460] width 57 height 21
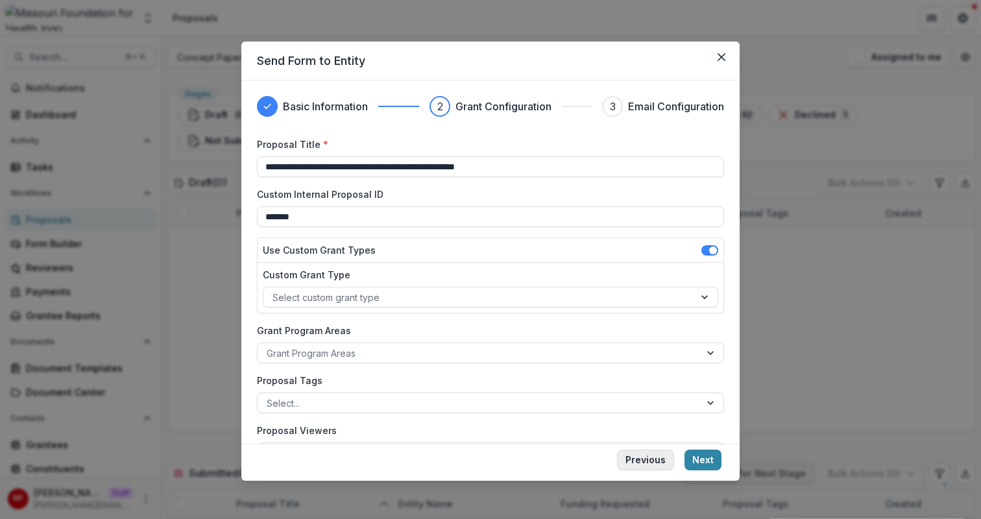
click at [654, 467] on button "Previous" at bounding box center [645, 460] width 57 height 21
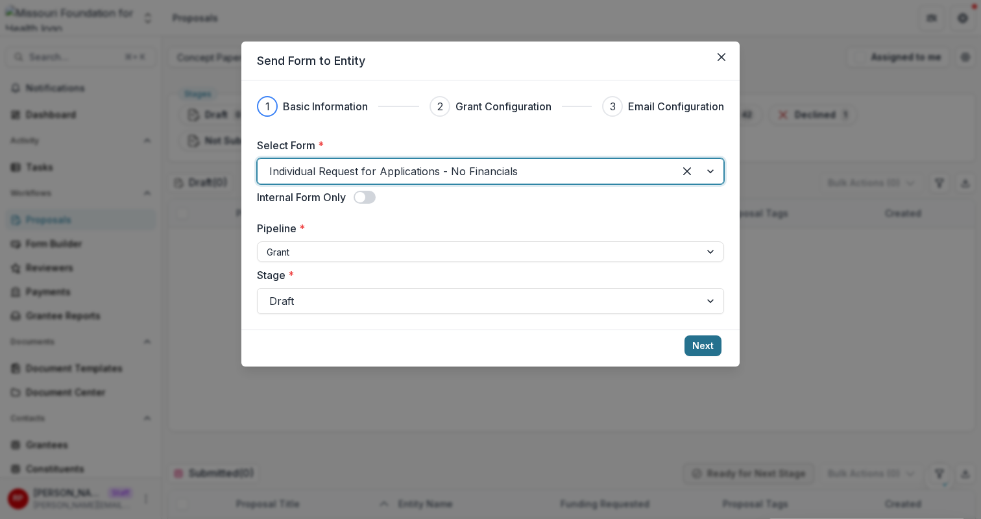
click at [698, 347] on button "Next" at bounding box center [703, 346] width 37 height 21
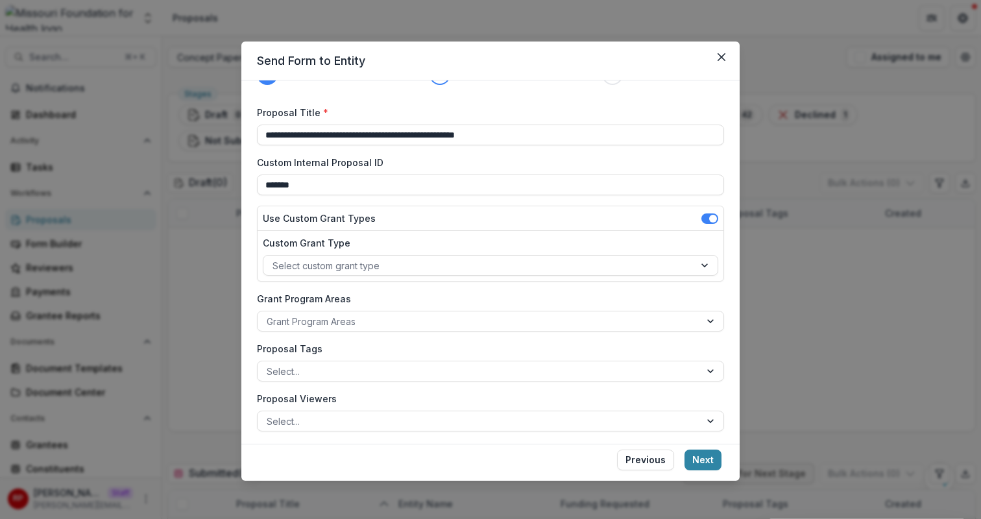
scroll to position [32, 0]
click at [425, 323] on div at bounding box center [479, 321] width 424 height 16
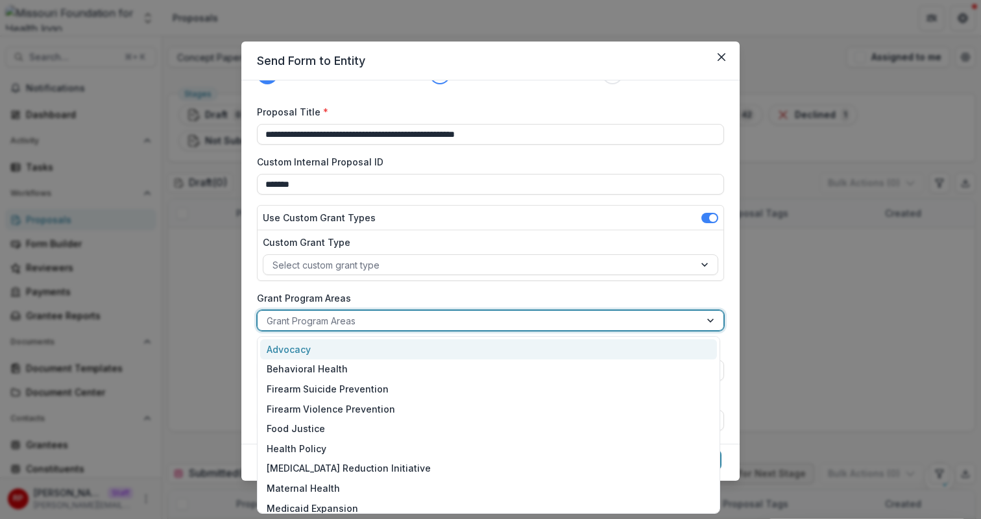
click at [434, 352] on div "Advocacy" at bounding box center [488, 349] width 457 height 20
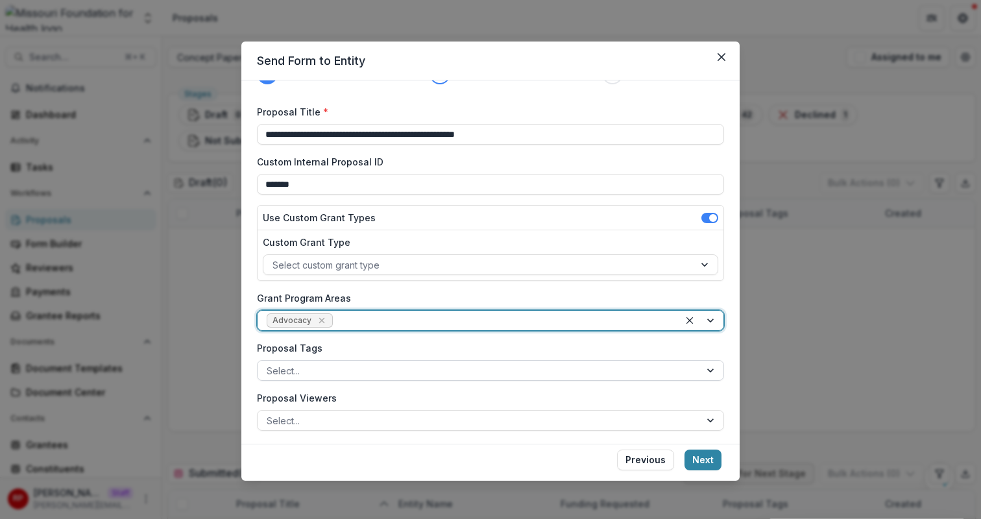
click at [437, 372] on div at bounding box center [479, 371] width 424 height 16
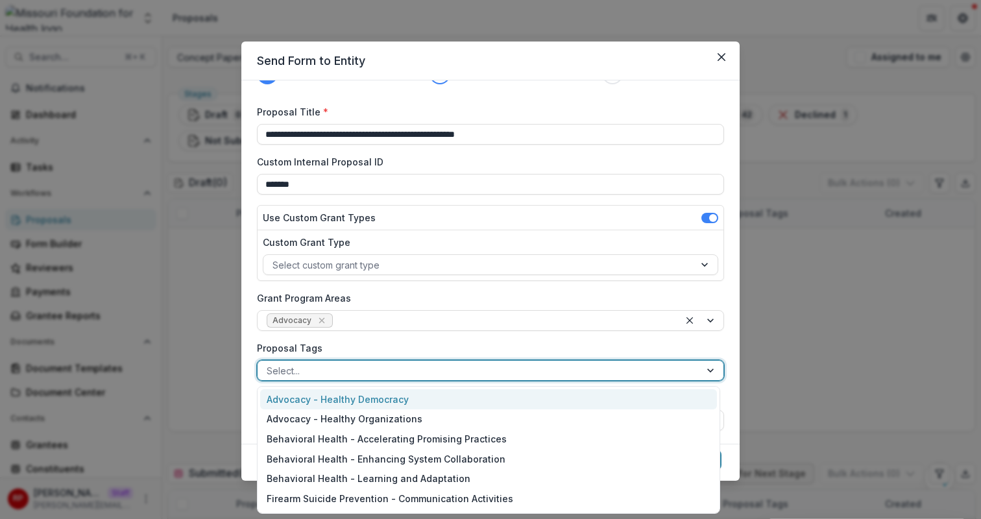
click at [446, 395] on div "Advocacy - Healthy Democracy" at bounding box center [488, 399] width 457 height 20
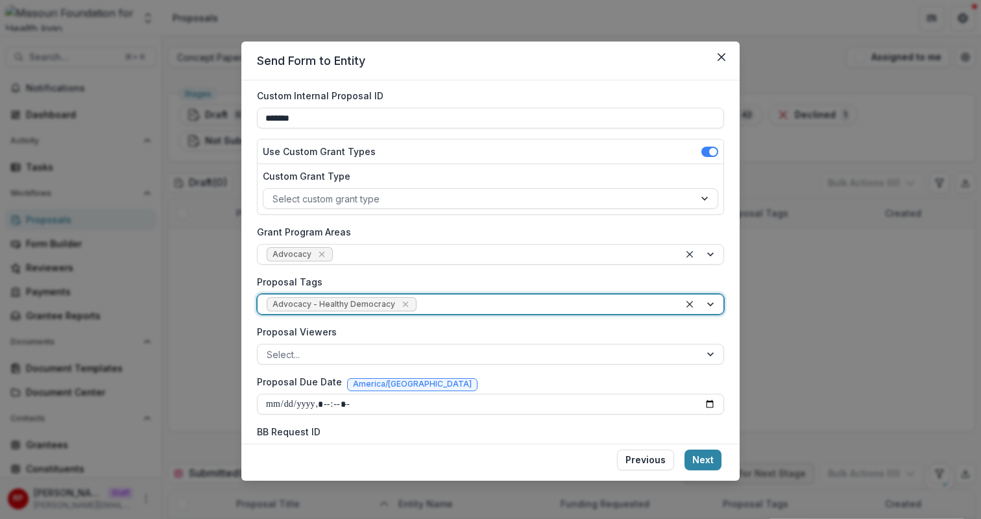
scroll to position [104, 0]
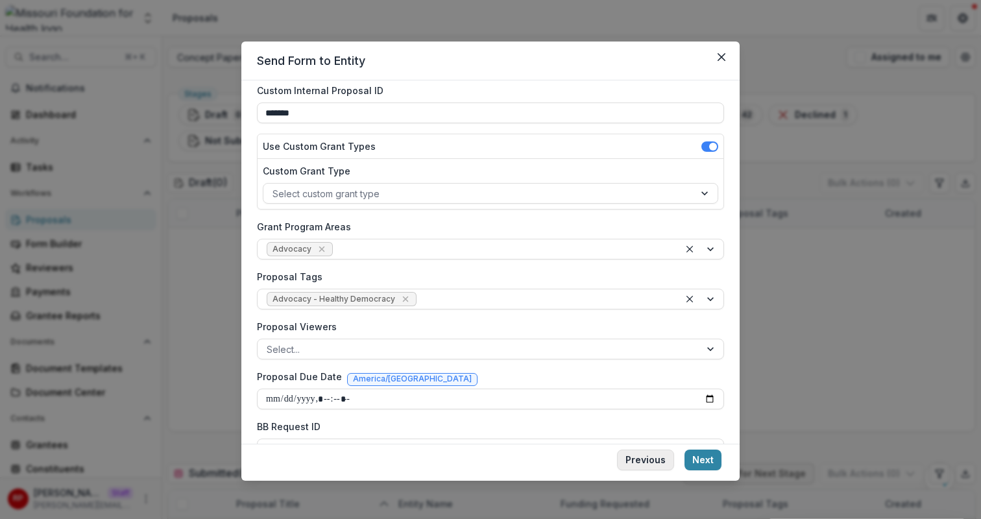
click at [651, 459] on button "Previous" at bounding box center [645, 460] width 57 height 21
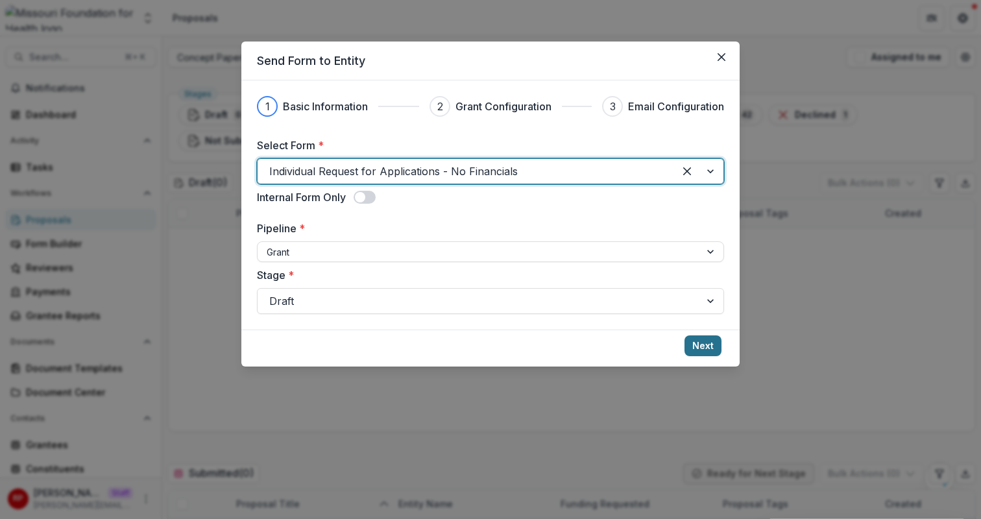
click at [693, 349] on button "Next" at bounding box center [703, 346] width 37 height 21
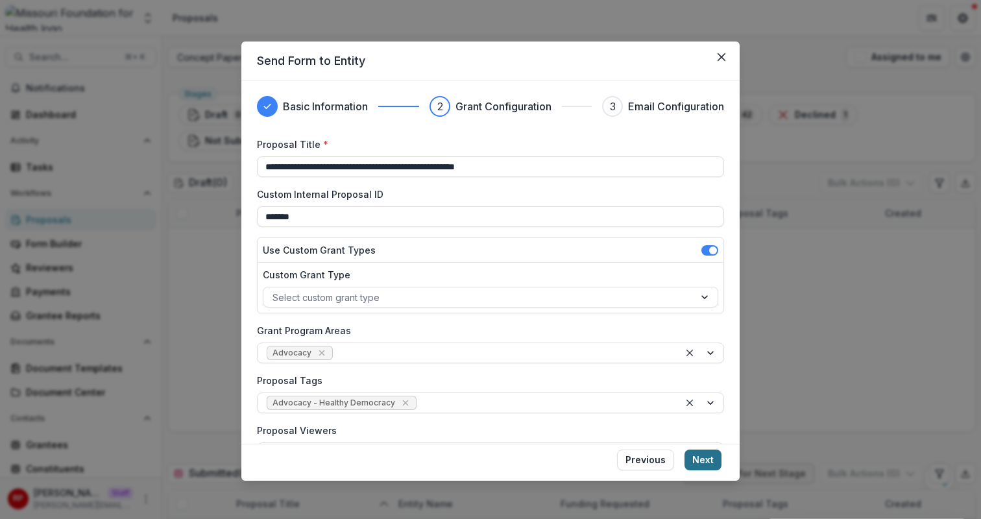
click at [700, 459] on button "Next" at bounding box center [703, 460] width 37 height 21
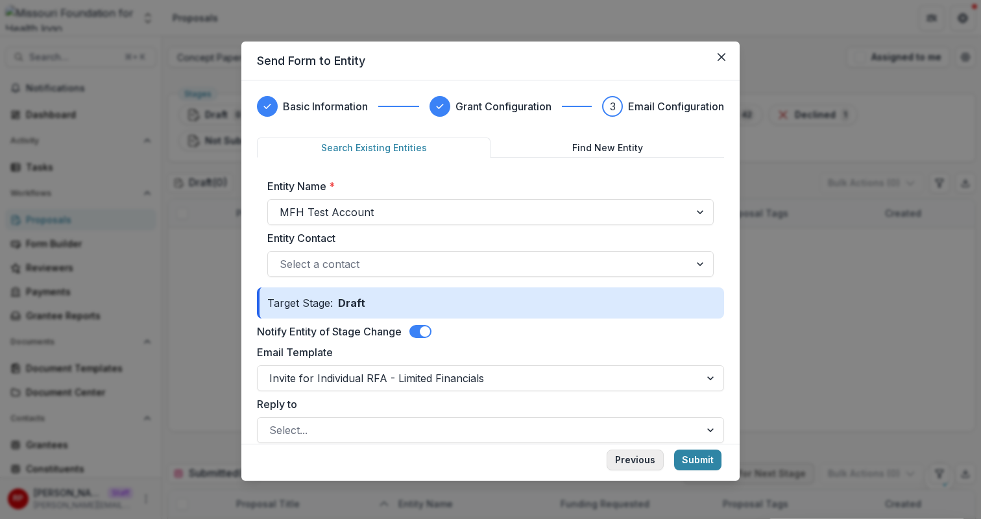
click at [650, 462] on button "Previous" at bounding box center [635, 460] width 57 height 21
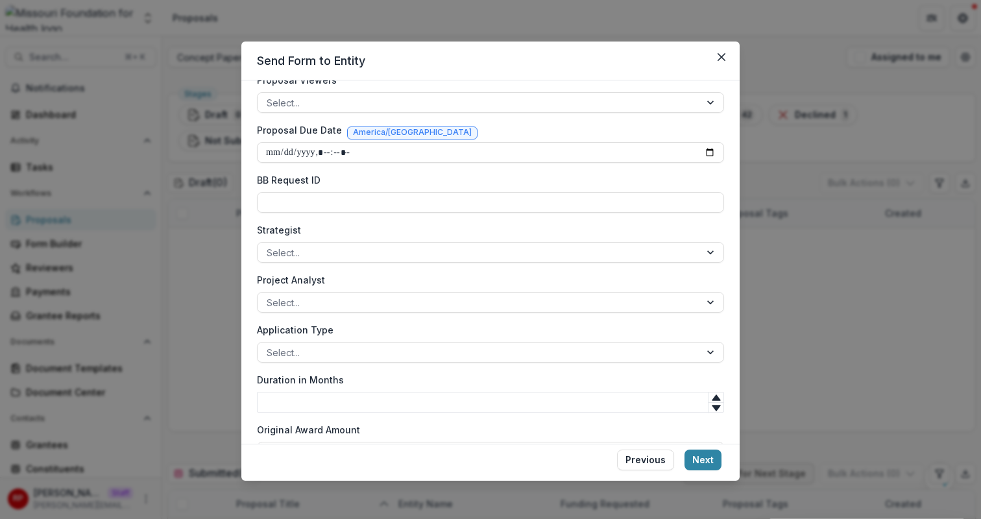
scroll to position [385, 0]
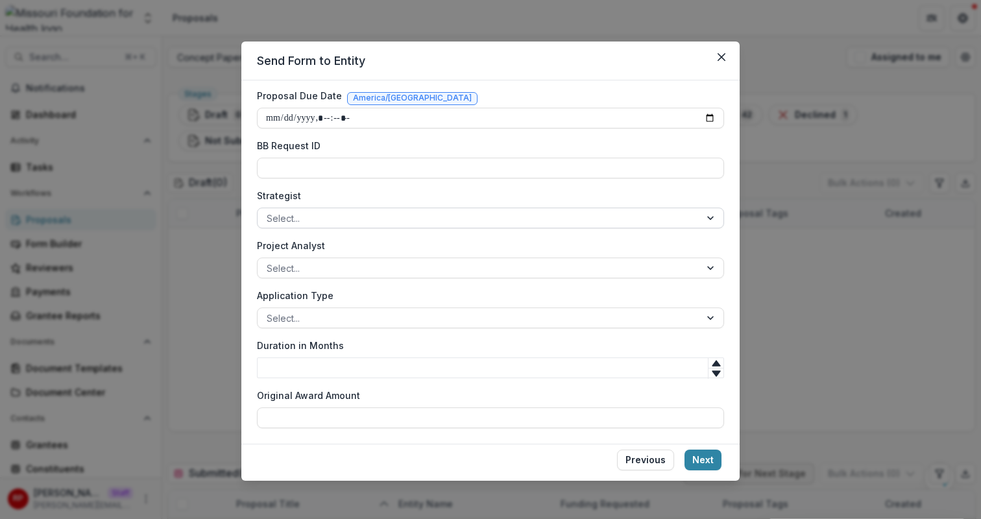
click at [429, 218] on div at bounding box center [479, 218] width 424 height 16
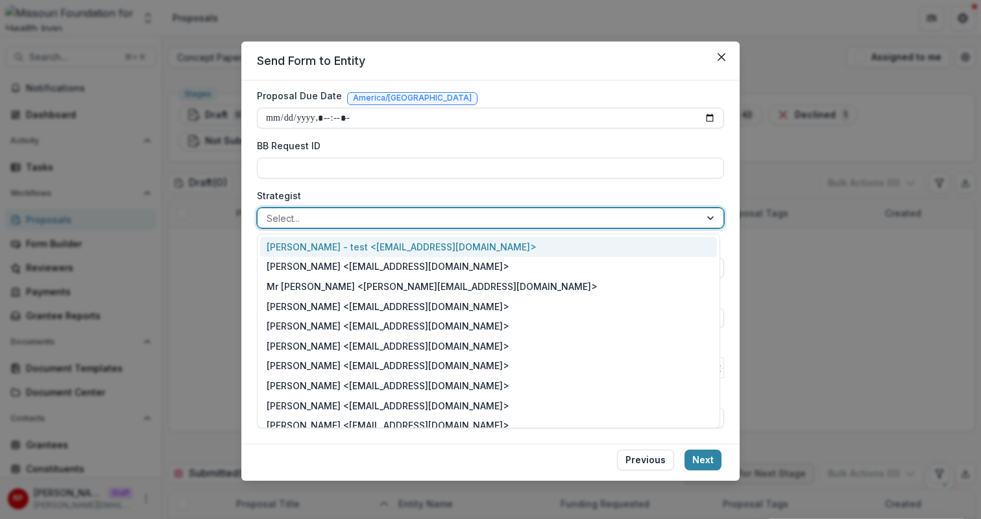
click at [436, 247] on div "Maya Kuppermann - test <maya+mfh@trytemelio.com>" at bounding box center [488, 247] width 457 height 20
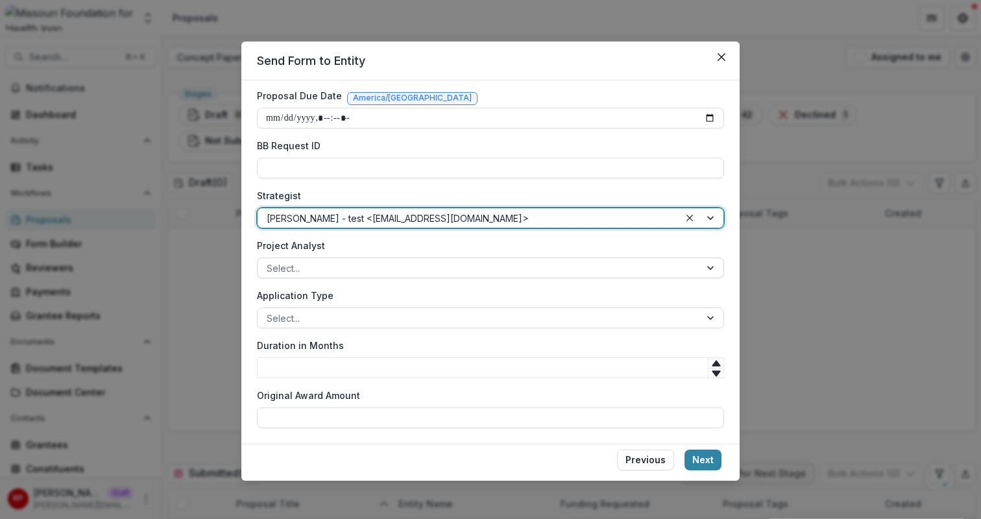
click at [442, 269] on div at bounding box center [479, 268] width 424 height 16
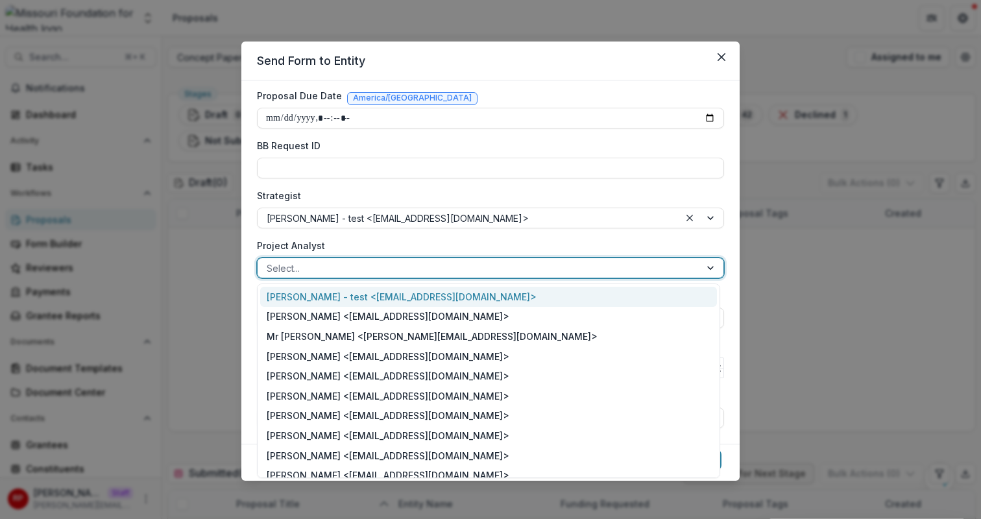
click at [452, 298] on div "Maya Kuppermann - test <maya+mfh@trytemelio.com>" at bounding box center [488, 297] width 457 height 20
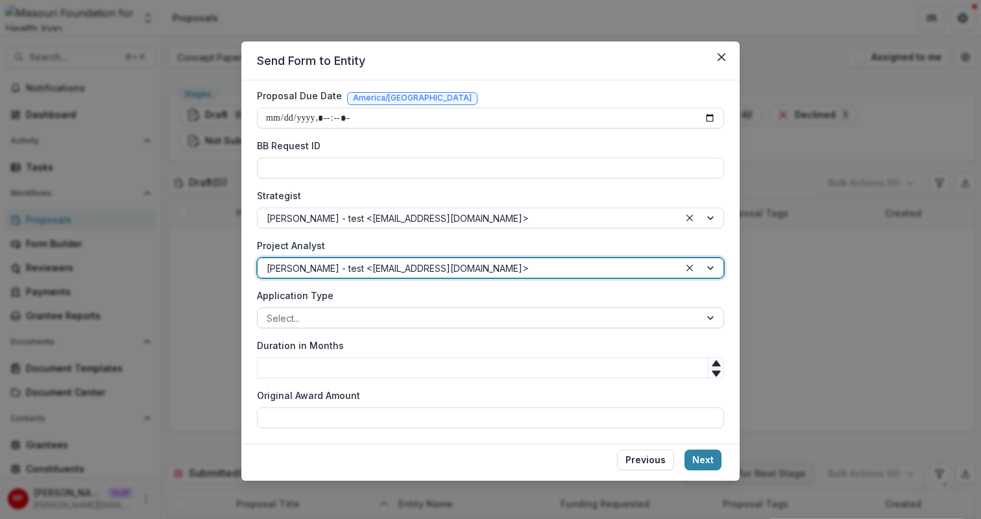
click at [461, 318] on div at bounding box center [479, 318] width 424 height 16
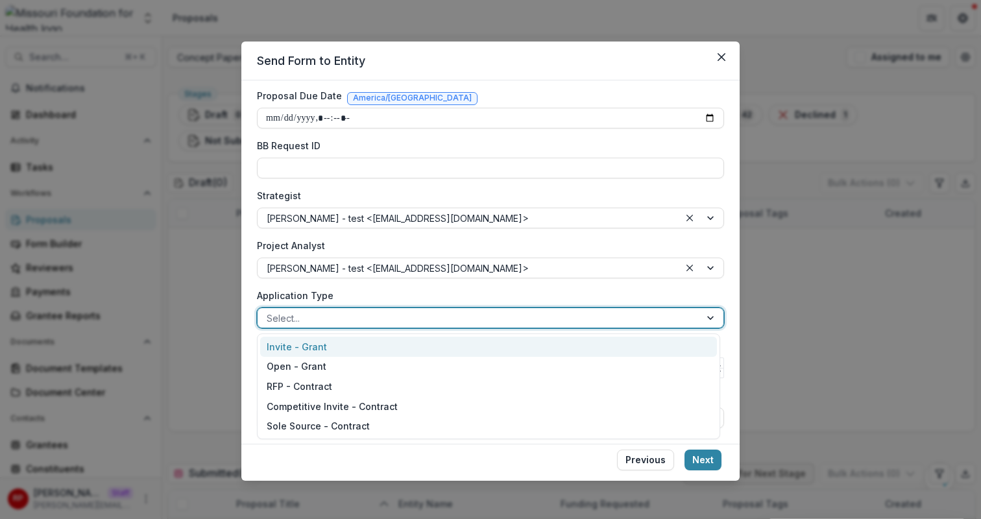
click at [473, 345] on div "Invite - Grant" at bounding box center [488, 347] width 457 height 20
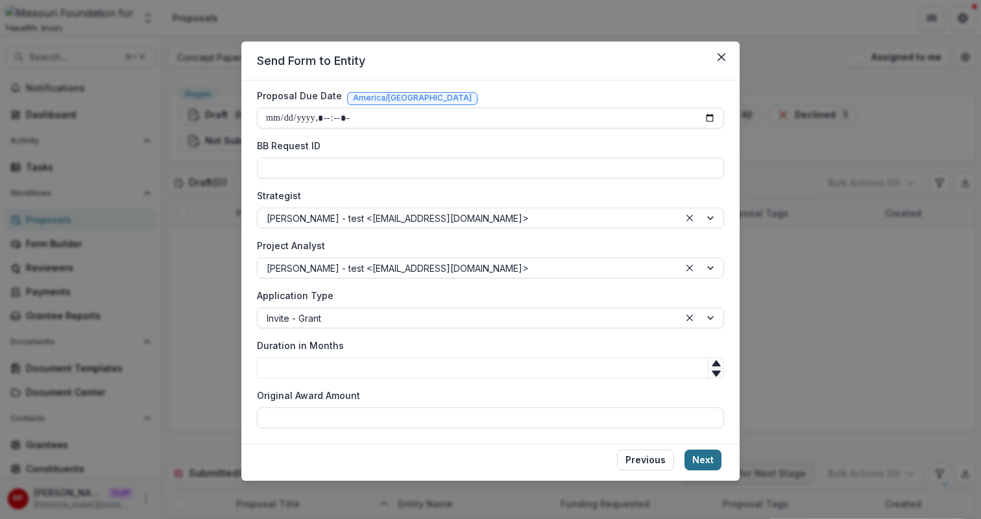
click at [696, 458] on button "Next" at bounding box center [703, 460] width 37 height 21
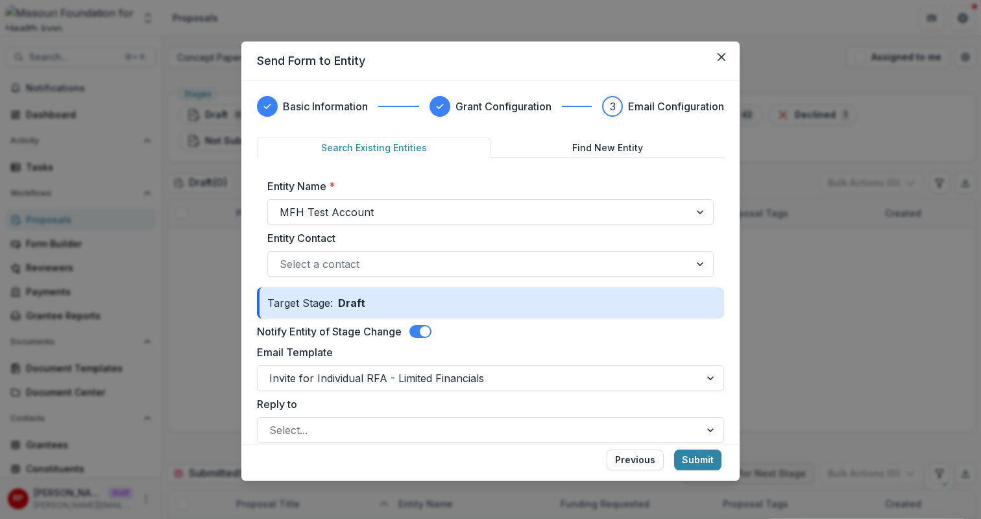
click at [419, 333] on span at bounding box center [421, 331] width 22 height 13
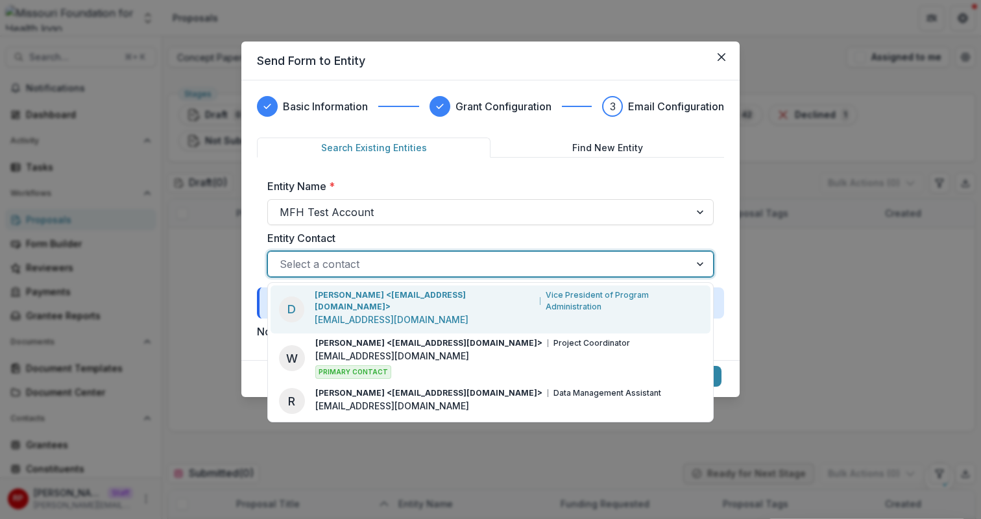
click at [413, 267] on div at bounding box center [479, 264] width 399 height 18
click at [428, 291] on p "Deena Lauver Scotti <dlauverscotti@mffh.org>" at bounding box center [425, 300] width 221 height 23
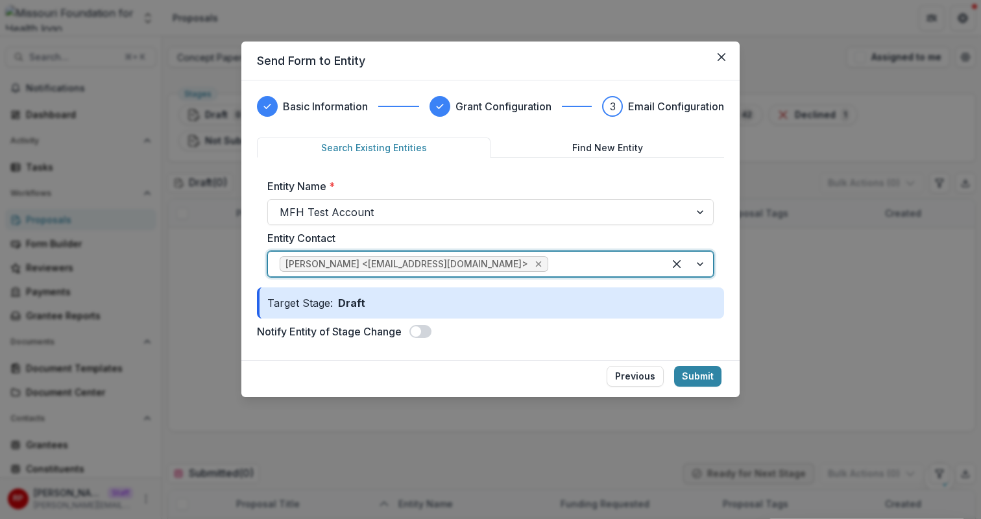
click at [534, 260] on icon "Remove Deena Lauver Scotti <dlauverscotti@mffh.org>" at bounding box center [539, 264] width 10 height 10
click at [499, 260] on div at bounding box center [479, 264] width 399 height 18
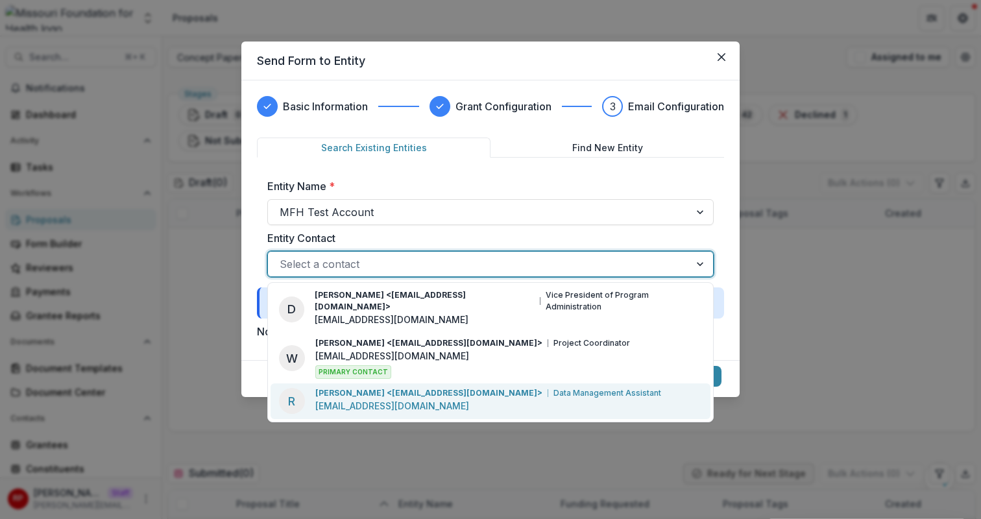
click at [554, 387] on p "Data Management Assistant" at bounding box center [608, 393] width 108 height 12
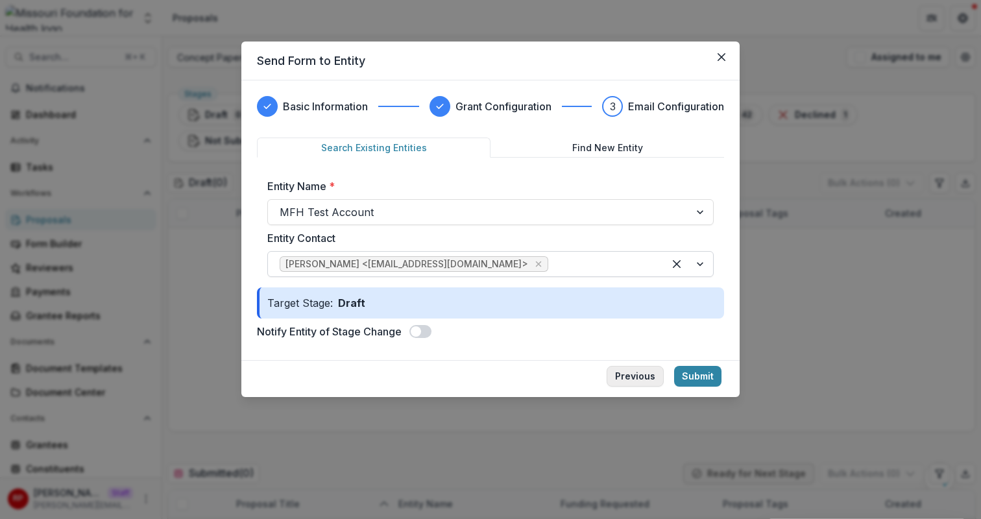
click at [641, 380] on button "Previous" at bounding box center [635, 376] width 57 height 21
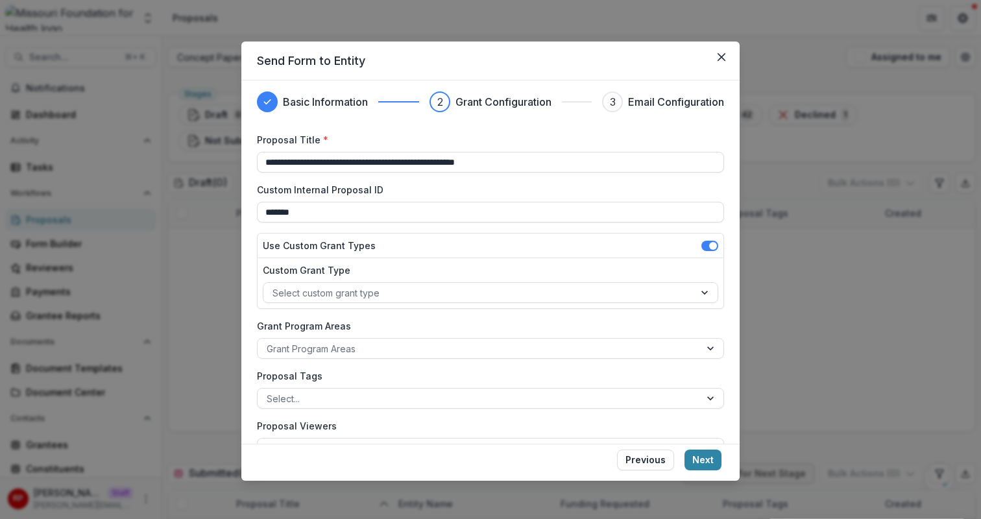
scroll to position [0, 0]
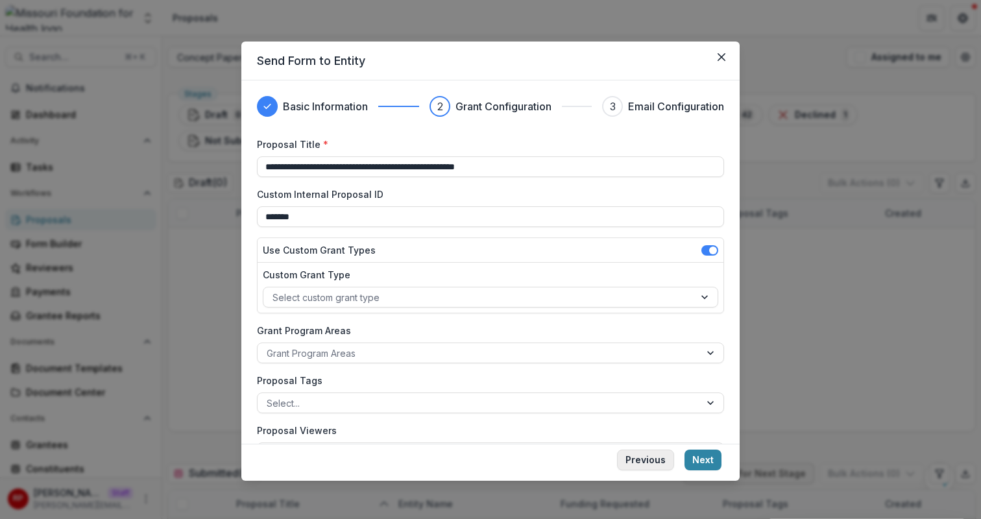
click at [635, 461] on button "Previous" at bounding box center [645, 460] width 57 height 21
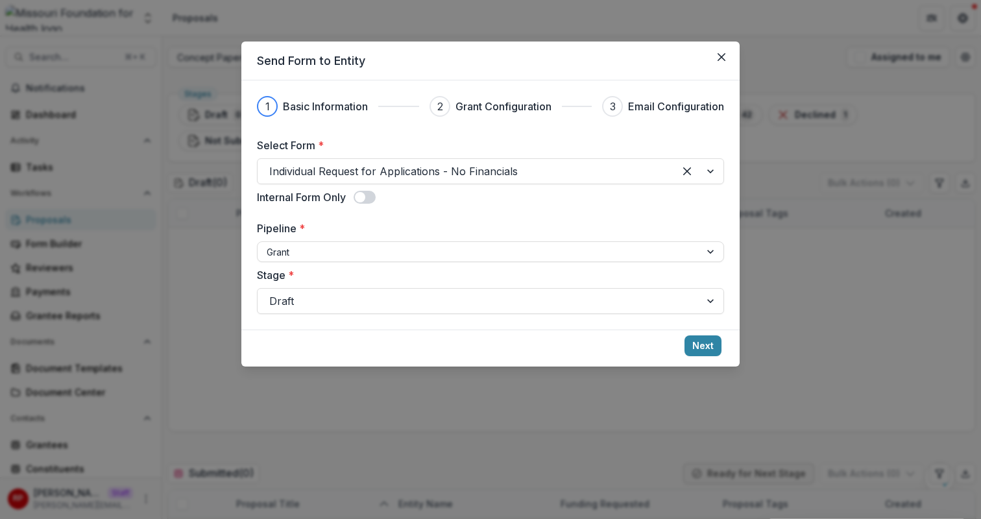
click at [487, 186] on div "Select Form * Individual Request for Applications - No Financials Internal Form…" at bounding box center [490, 226] width 467 height 177
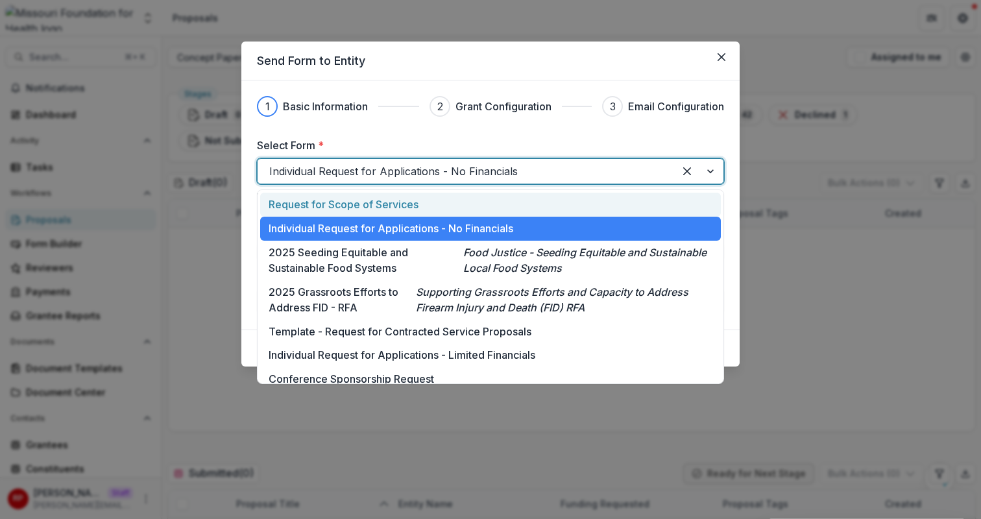
click at [538, 180] on div at bounding box center [465, 171] width 393 height 18
click at [541, 138] on label "Select Form *" at bounding box center [487, 146] width 460 height 16
click at [273, 164] on input "Select Form *" at bounding box center [270, 172] width 3 height 16
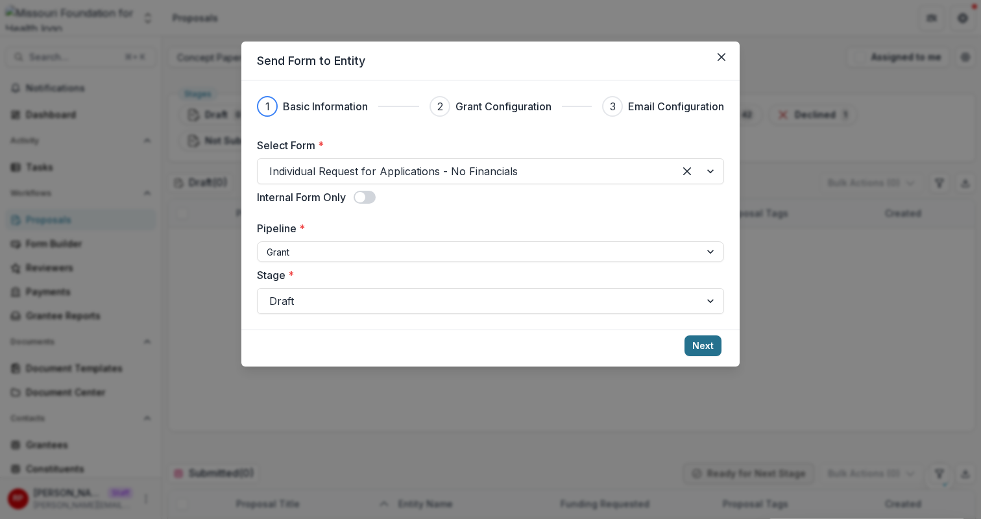
click at [706, 343] on button "Next" at bounding box center [703, 346] width 37 height 21
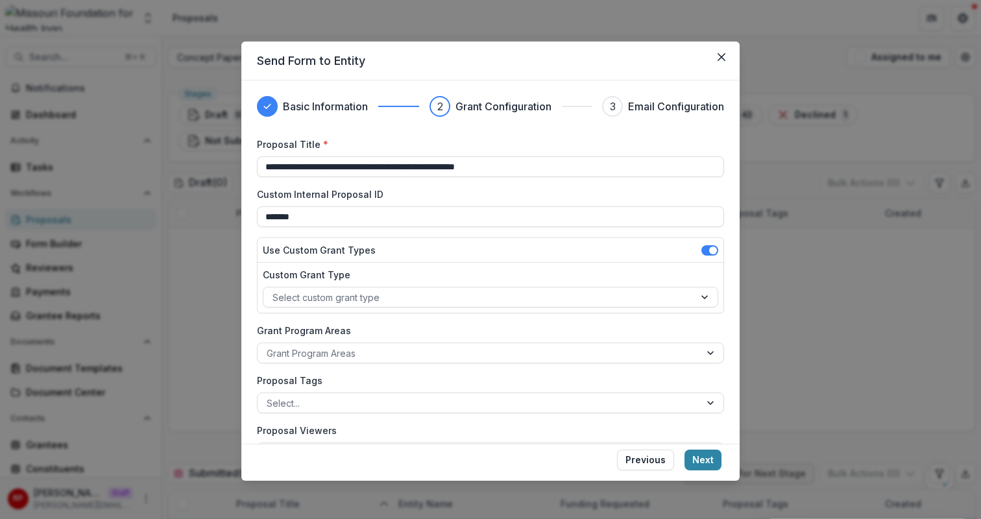
scroll to position [68, 0]
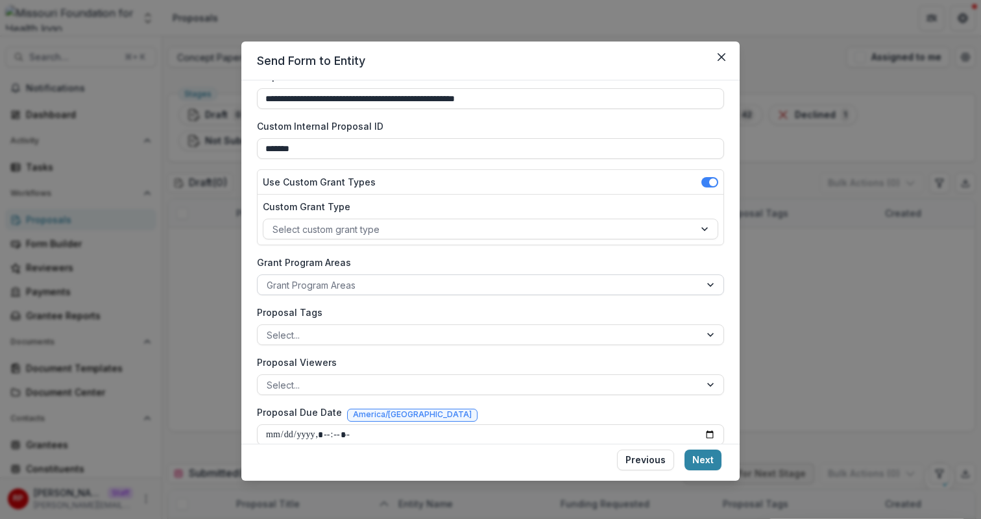
click at [333, 289] on div at bounding box center [479, 285] width 424 height 16
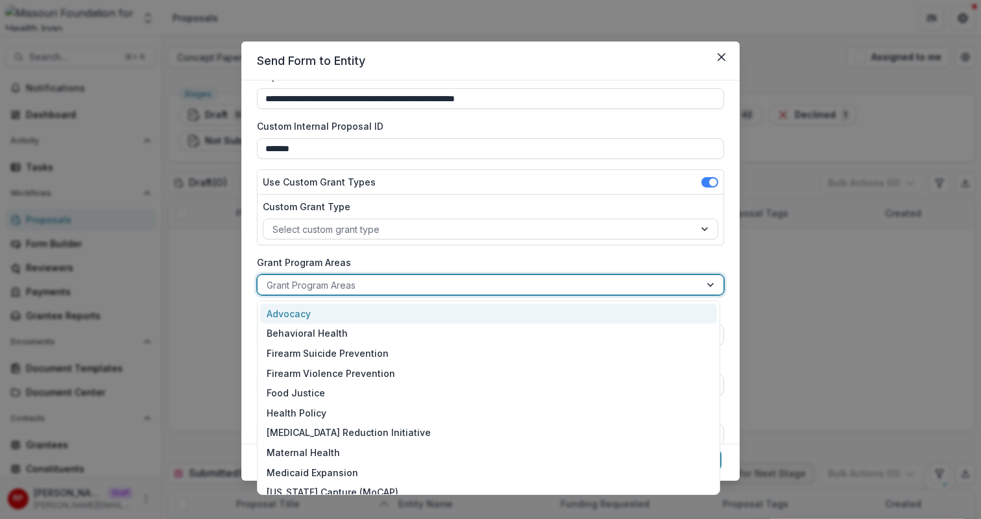
click at [348, 314] on div "Advocacy" at bounding box center [488, 314] width 457 height 20
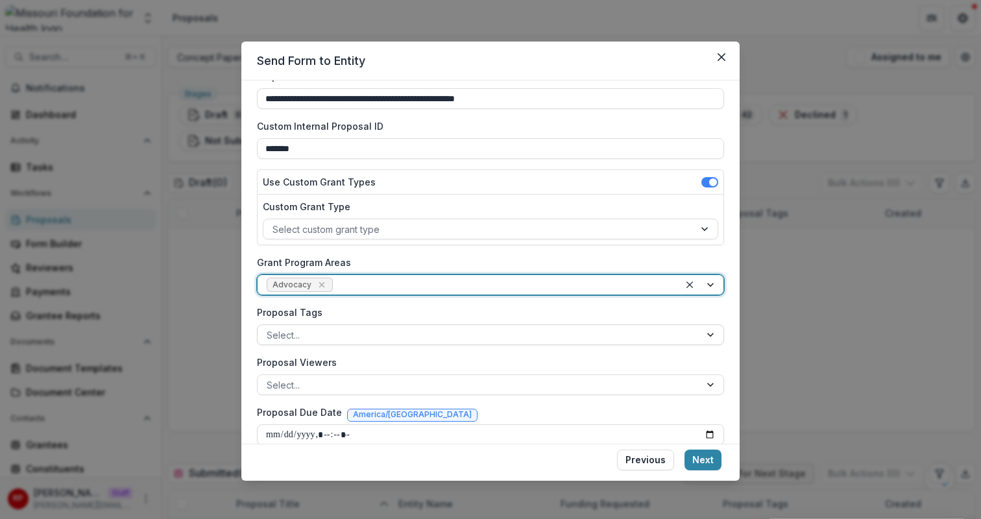
click at [365, 338] on div at bounding box center [479, 335] width 424 height 16
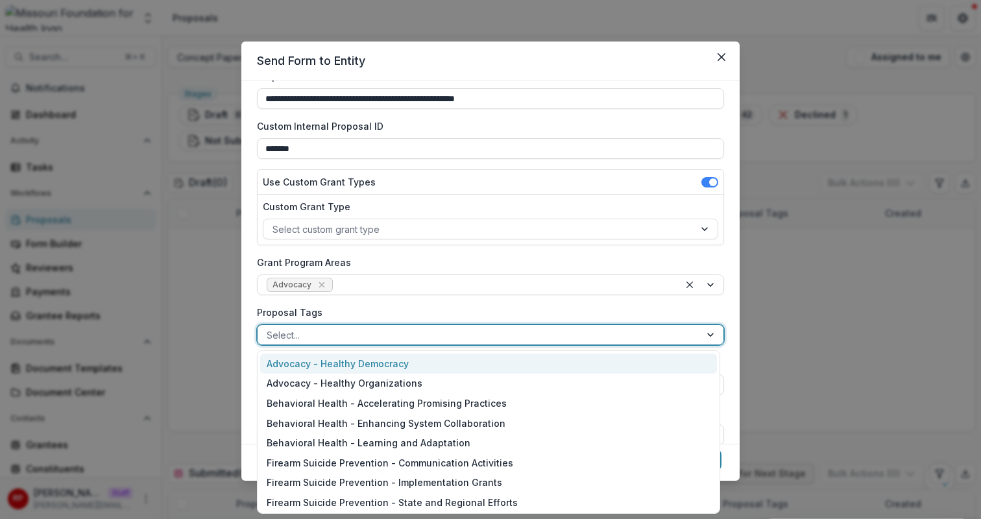
click at [374, 359] on div "Advocacy - Healthy Democracy" at bounding box center [488, 364] width 457 height 20
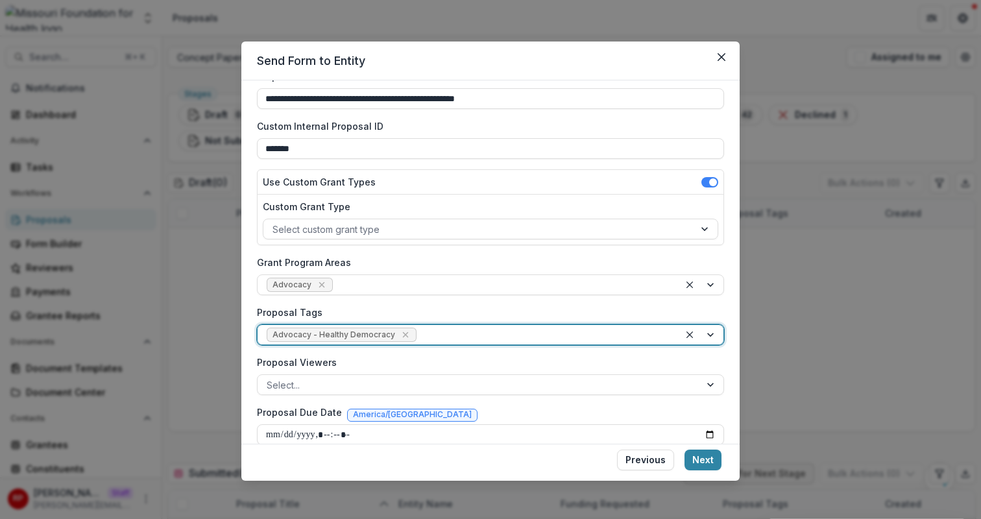
scroll to position [0, 0]
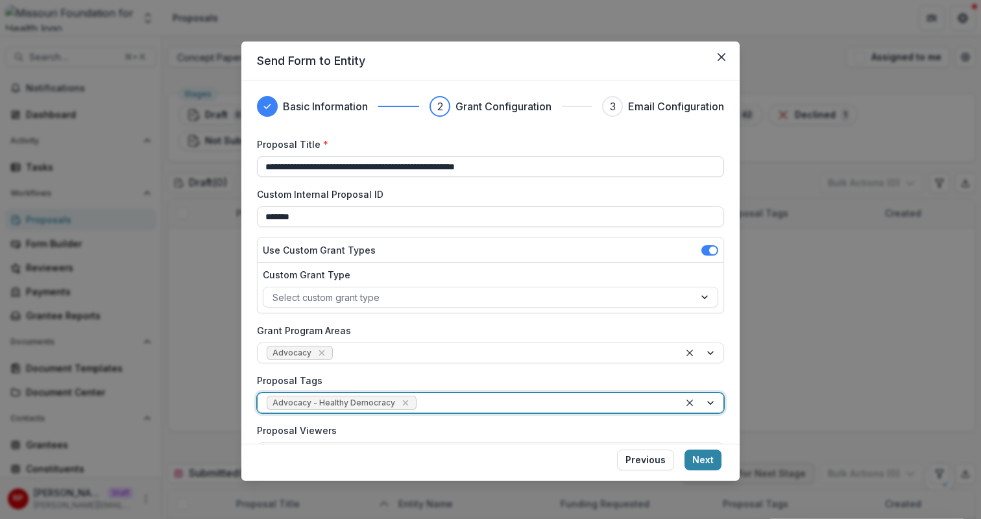
click at [411, 163] on input "**********" at bounding box center [490, 166] width 467 height 21
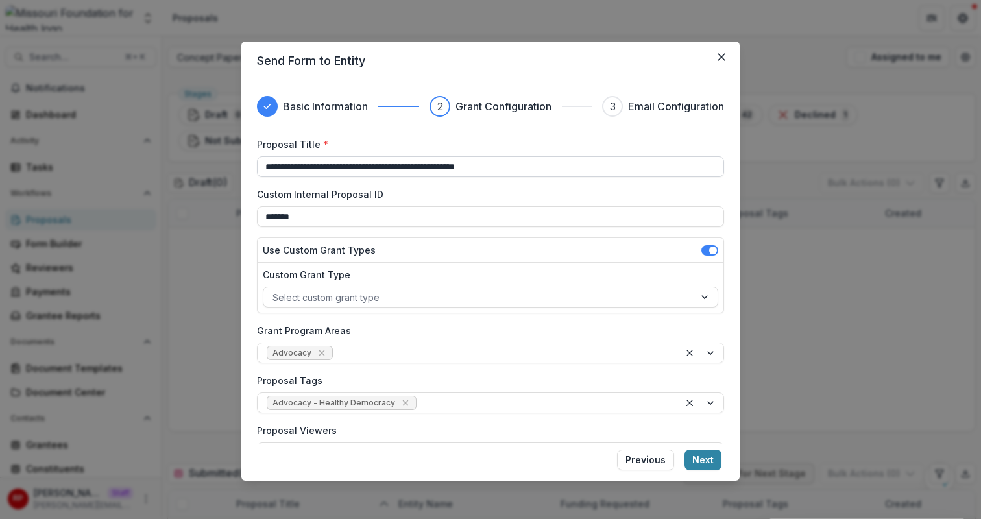
click at [411, 163] on input "**********" at bounding box center [490, 166] width 467 height 21
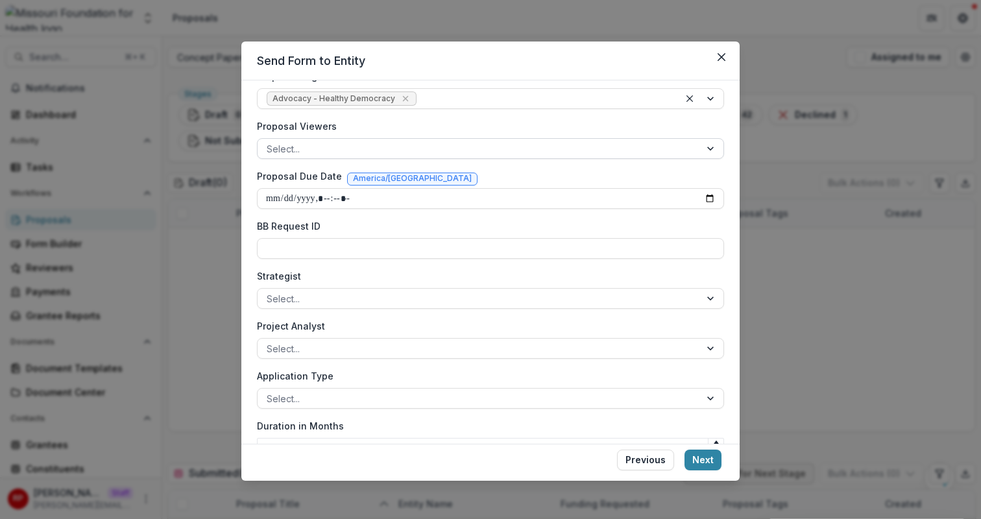
scroll to position [385, 0]
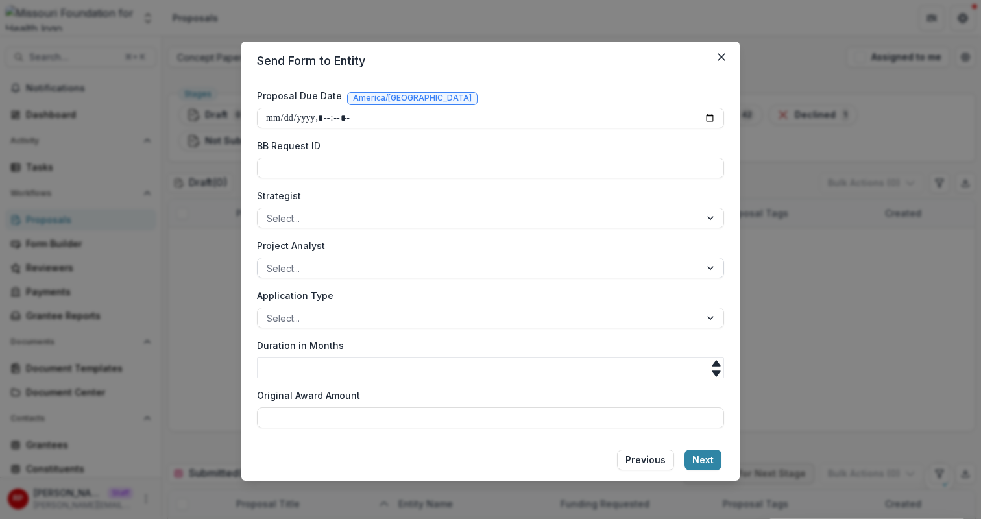
type input "**********"
click at [490, 272] on div at bounding box center [479, 268] width 424 height 16
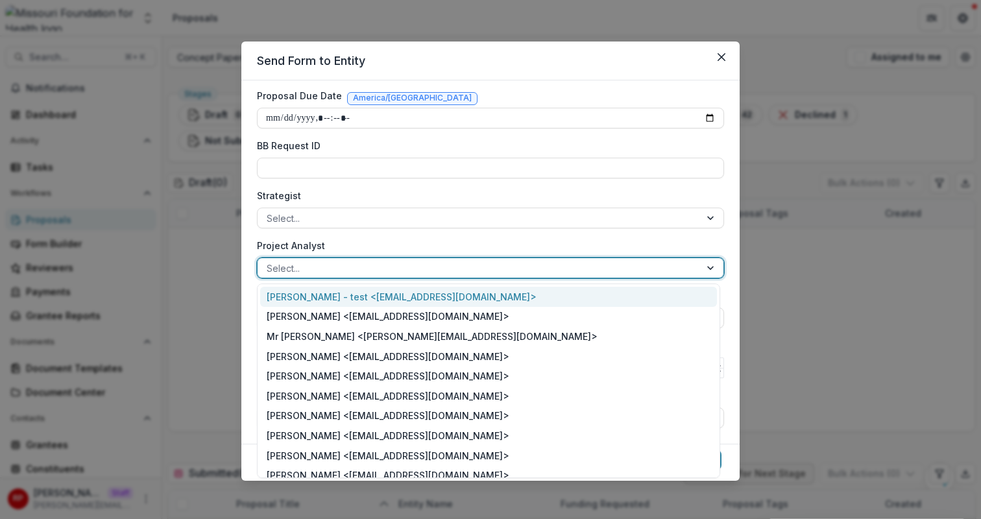
click at [494, 298] on div "Maya Kuppermann - test <maya+mfh@trytemelio.com>" at bounding box center [488, 297] width 457 height 20
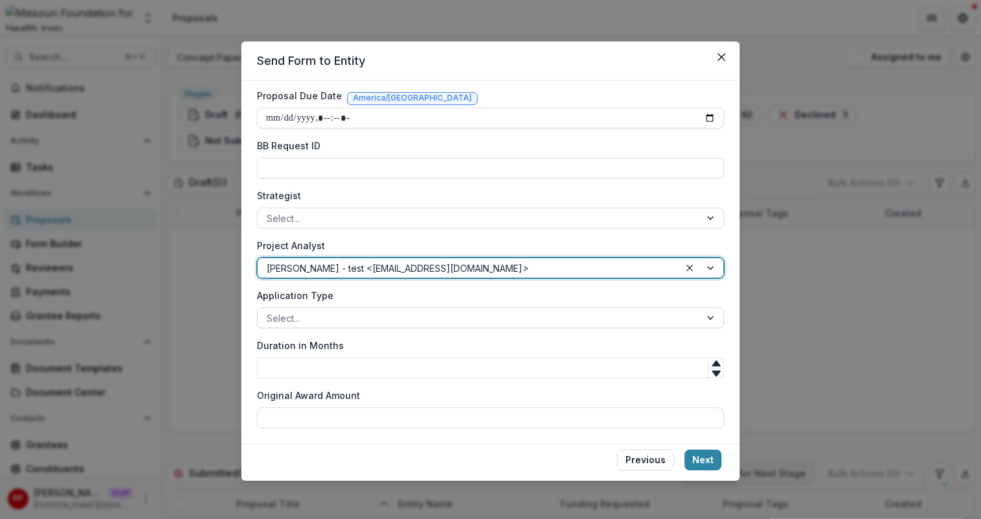
click at [498, 323] on div at bounding box center [479, 318] width 424 height 16
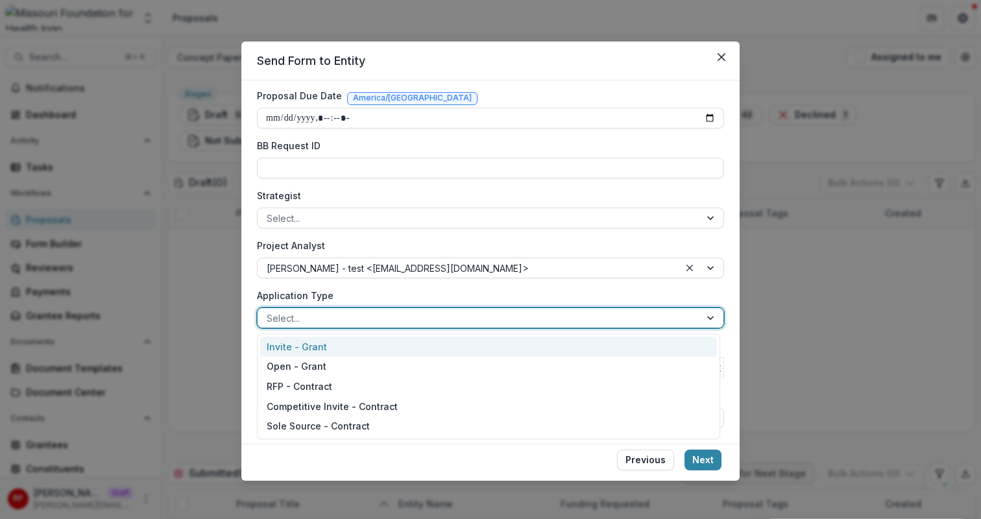
click at [485, 345] on div "Invite - Grant" at bounding box center [488, 347] width 457 height 20
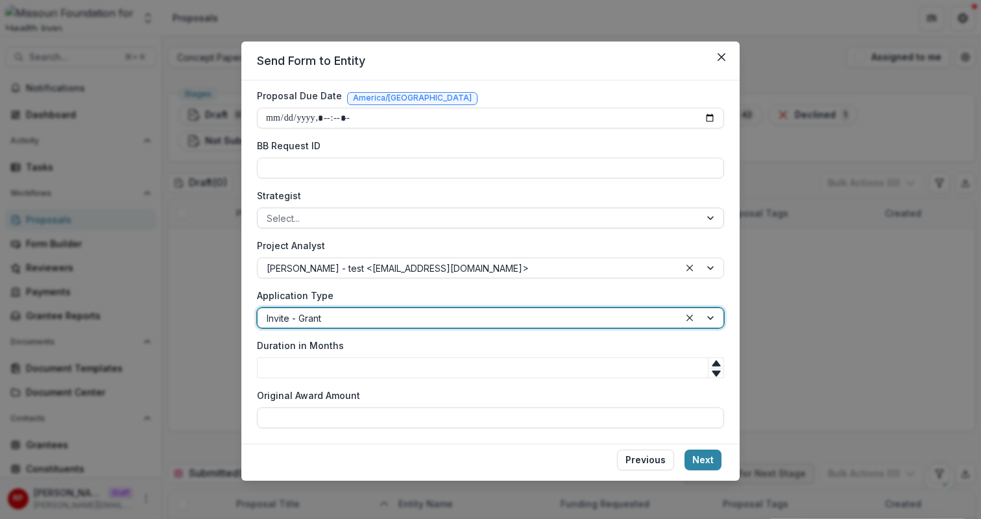
click at [498, 221] on div at bounding box center [479, 218] width 424 height 16
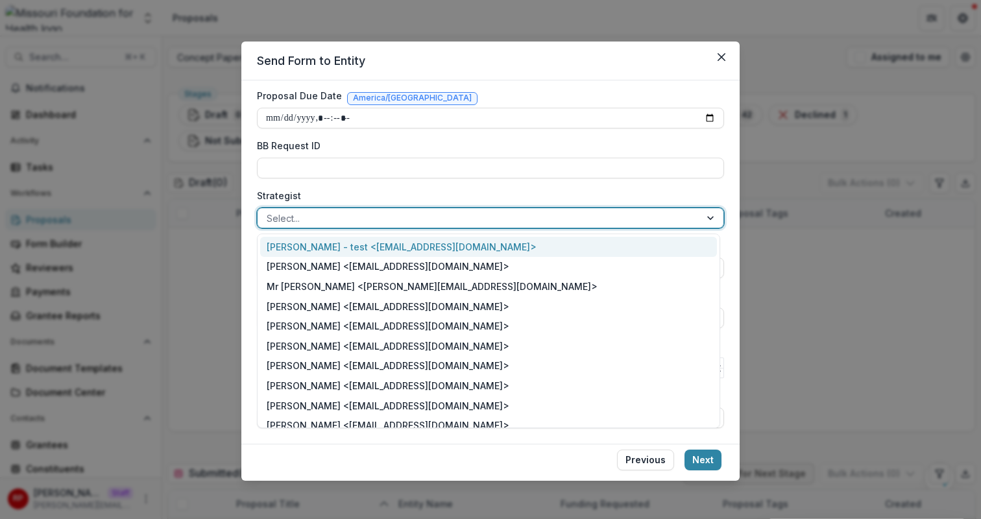
click at [492, 244] on div "Maya Kuppermann - test <maya+mfh@trytemelio.com>" at bounding box center [488, 247] width 457 height 20
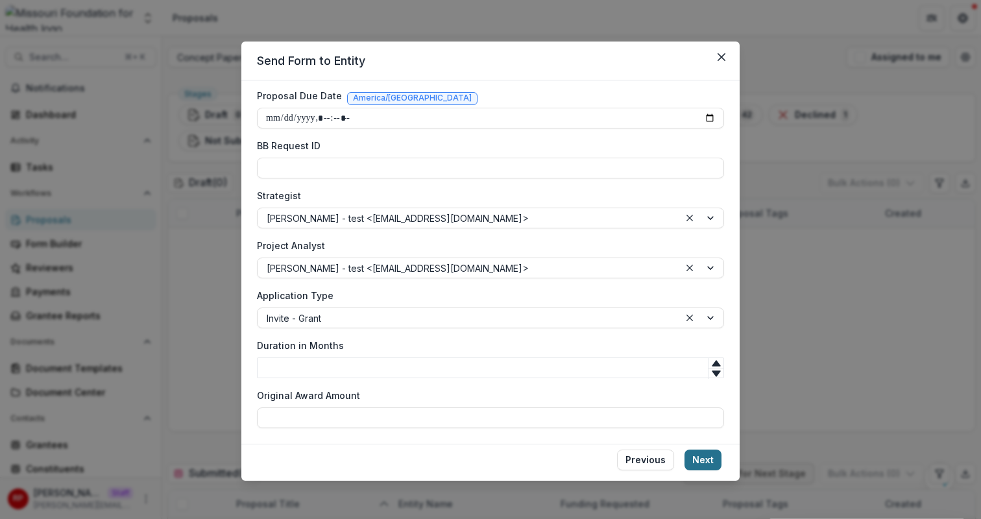
click at [704, 460] on button "Next" at bounding box center [703, 460] width 37 height 21
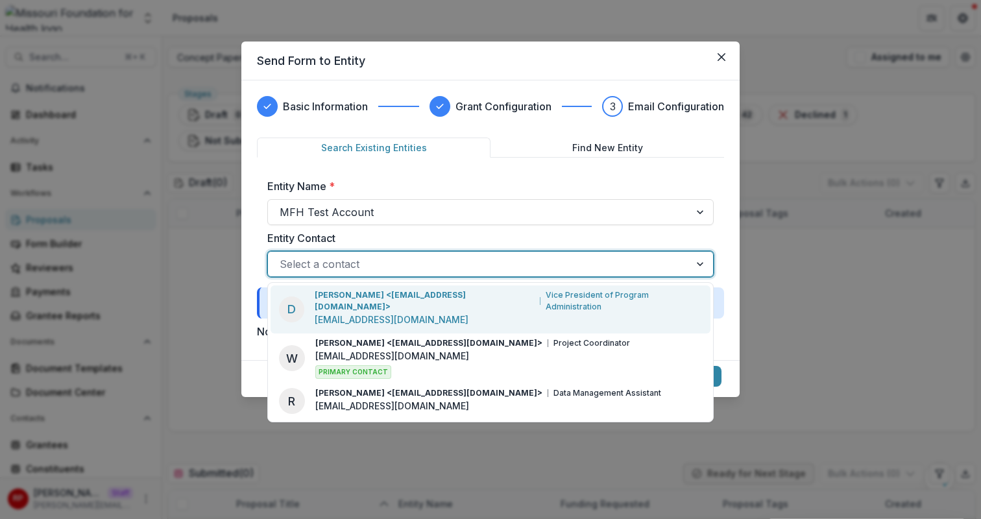
click at [472, 267] on div at bounding box center [479, 264] width 399 height 18
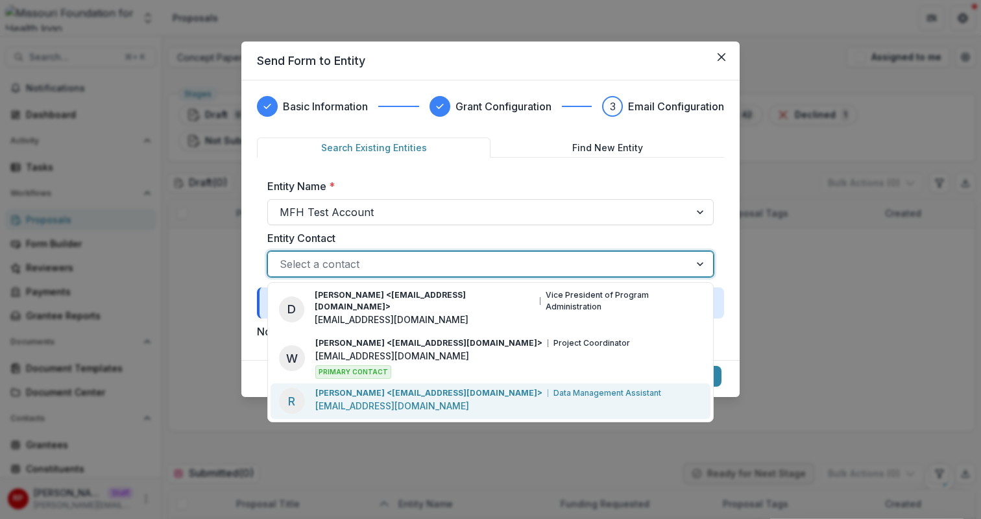
click at [554, 387] on p "Data Management Assistant" at bounding box center [608, 393] width 108 height 12
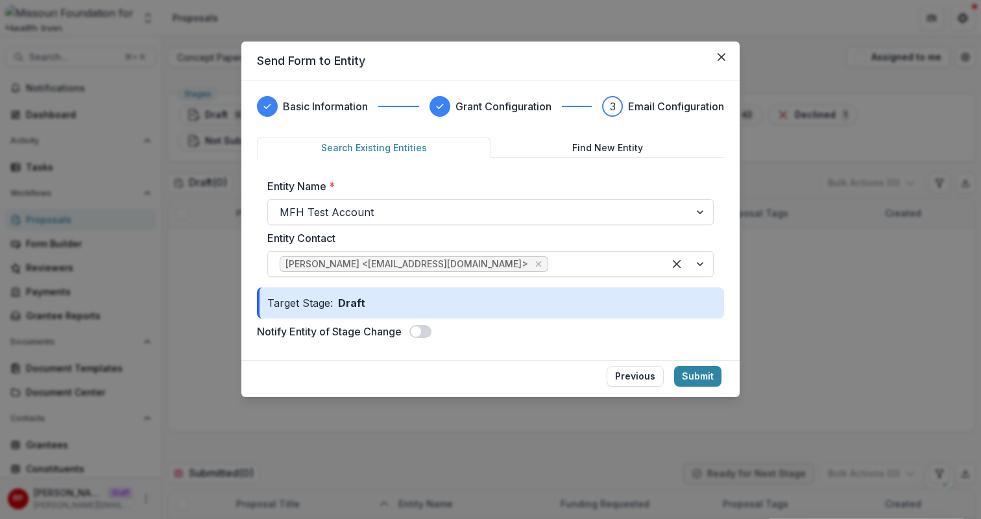
click at [421, 334] on span at bounding box center [416, 331] width 10 height 10
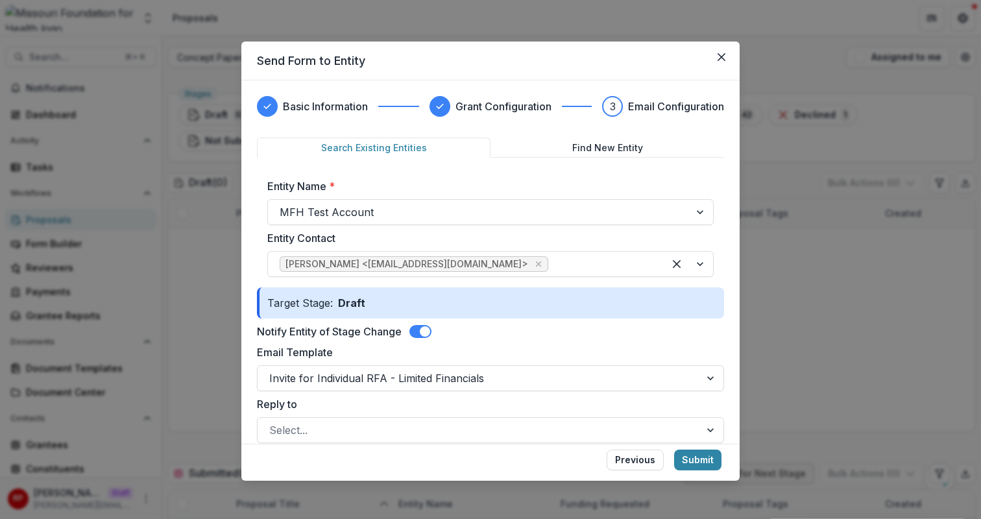
scroll to position [598, 0]
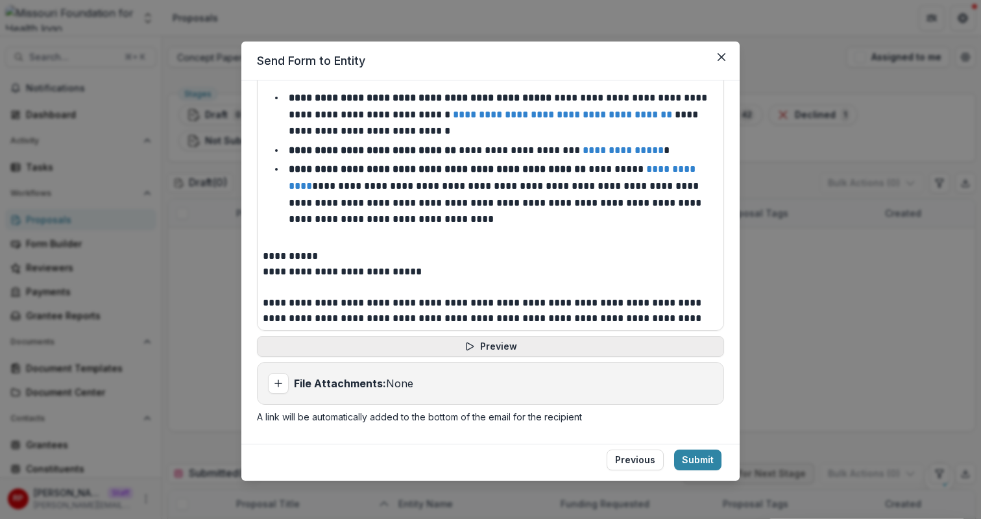
click at [515, 347] on button "Preview" at bounding box center [490, 346] width 467 height 21
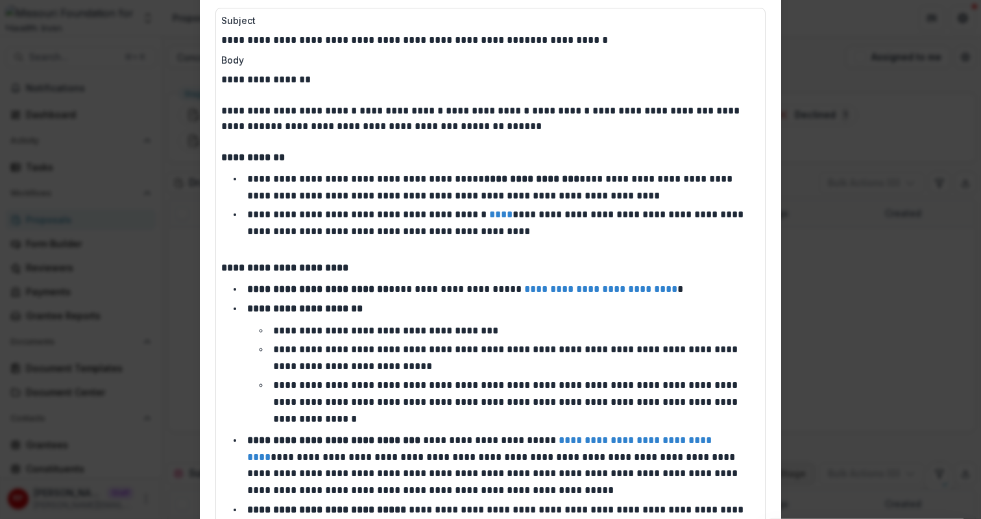
scroll to position [9, 0]
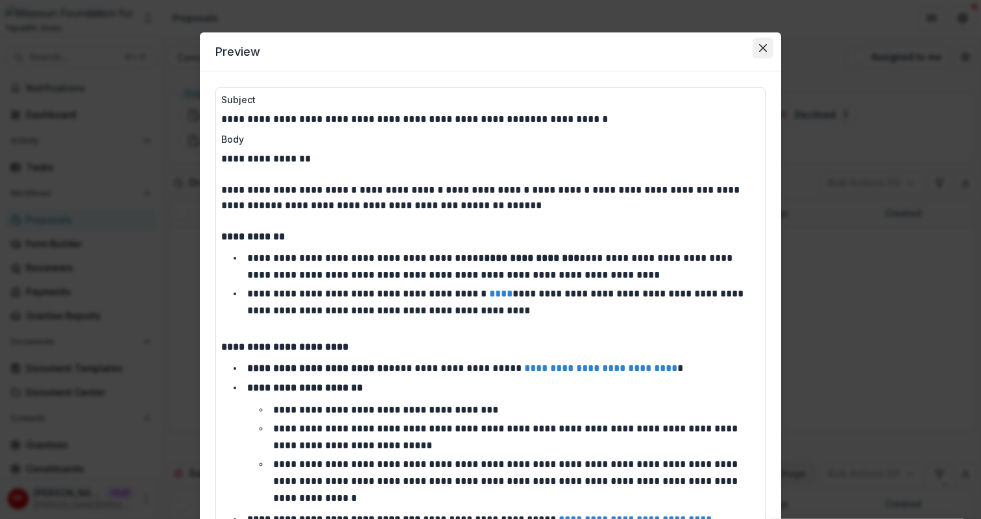
click at [762, 50] on icon "Close" at bounding box center [763, 48] width 8 height 8
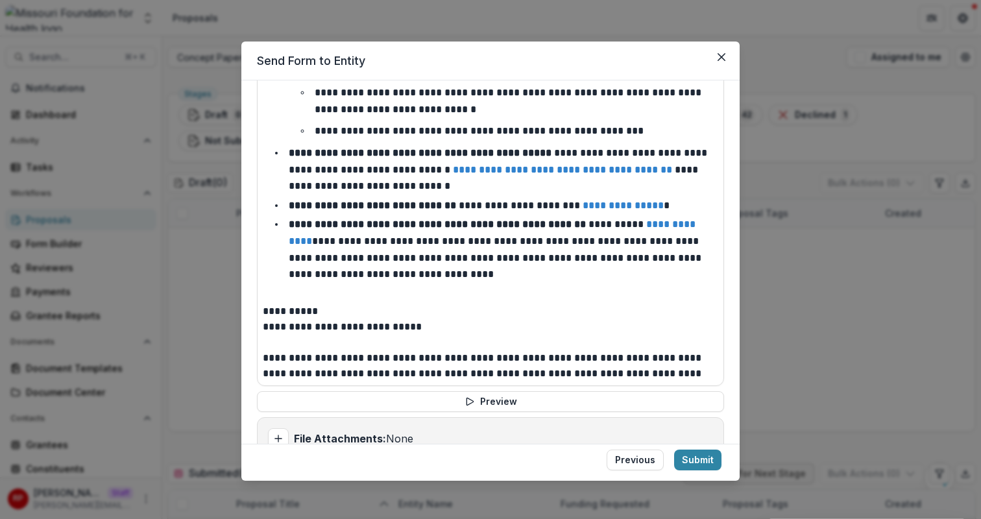
scroll to position [598, 0]
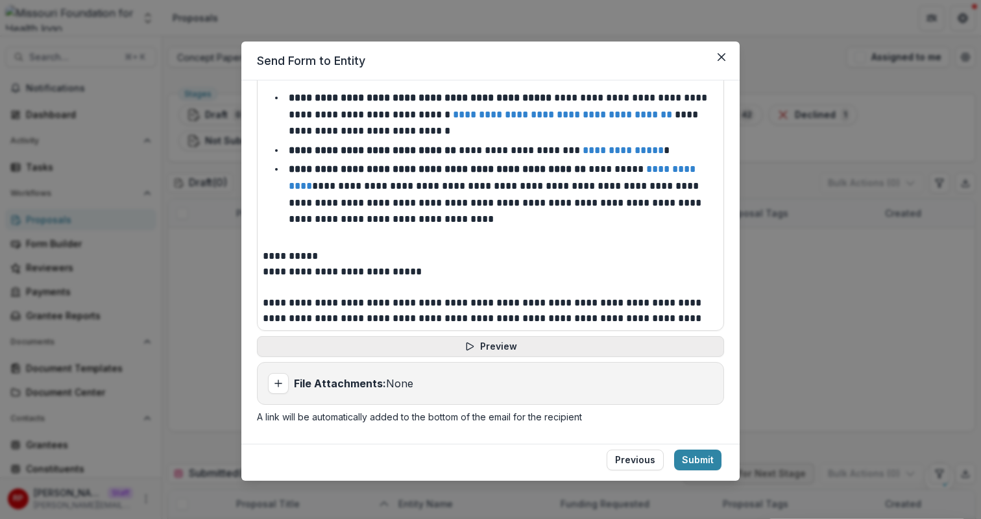
click at [531, 347] on button "Preview" at bounding box center [490, 346] width 467 height 21
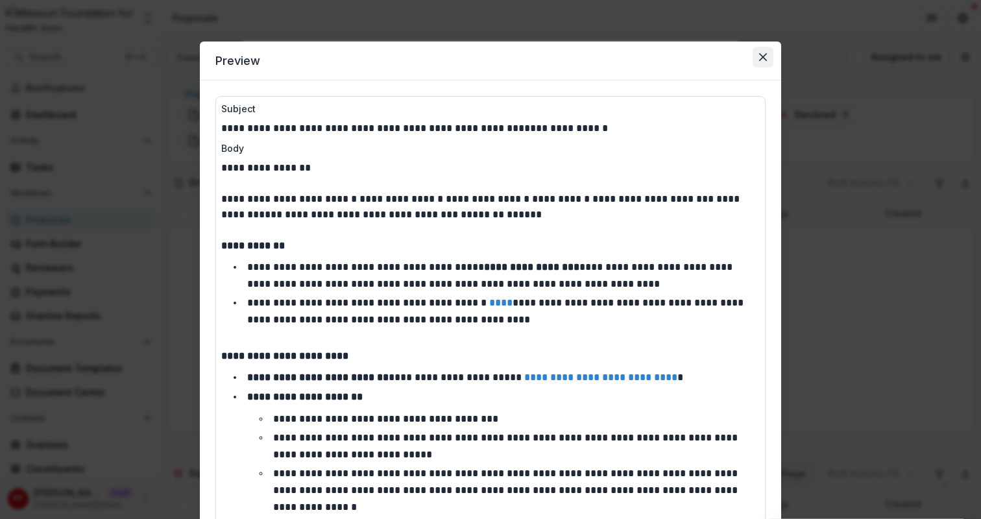
click at [761, 56] on icon "Close" at bounding box center [763, 57] width 8 height 8
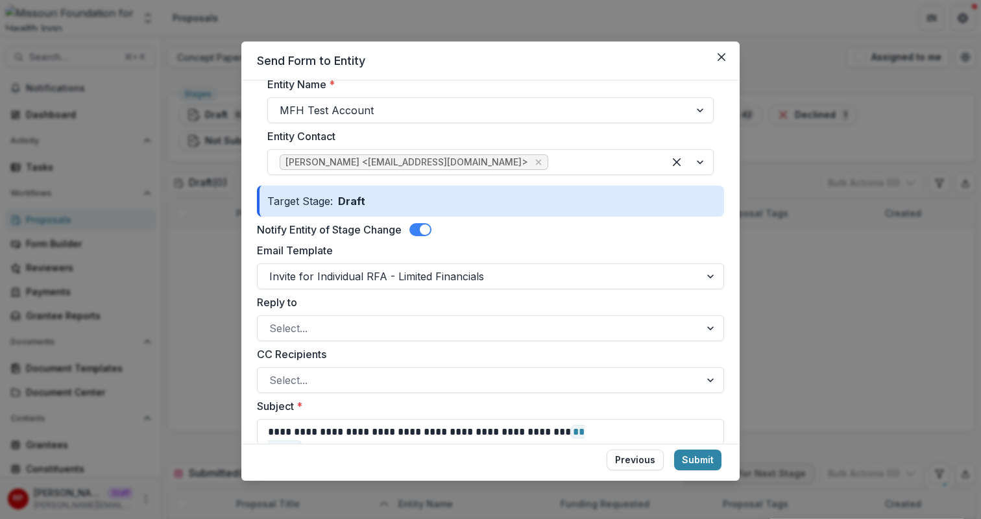
scroll to position [64, 0]
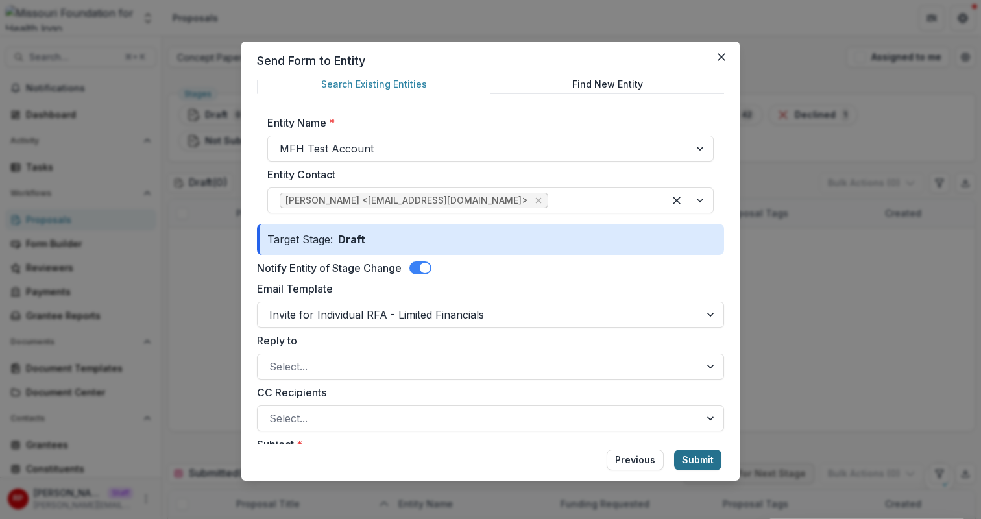
click at [694, 459] on button "Submit" at bounding box center [697, 460] width 47 height 21
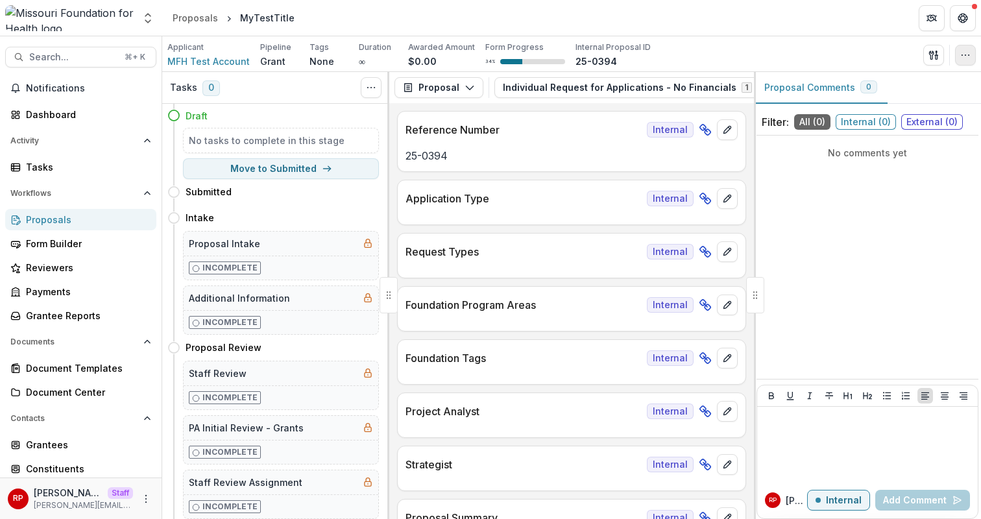
click at [966, 59] on icon "button" at bounding box center [966, 55] width 10 height 10
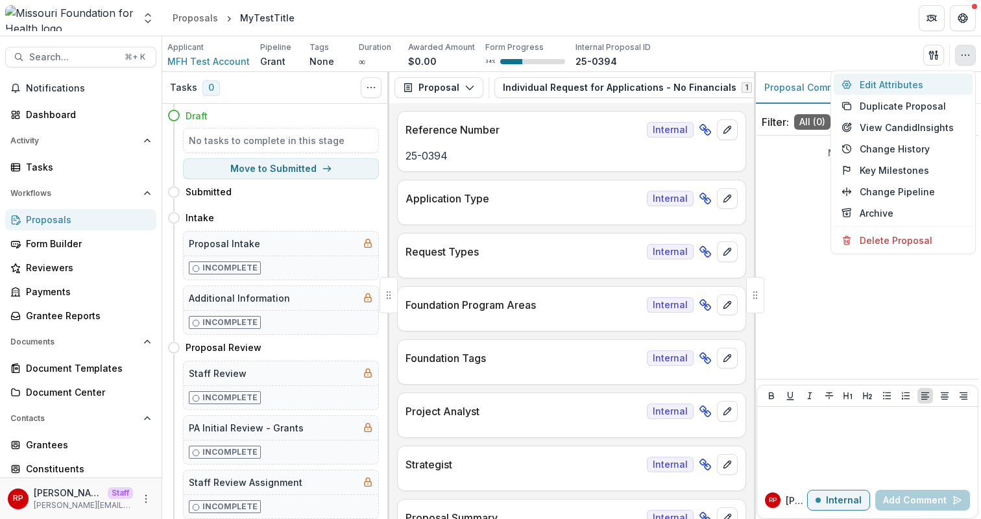
click at [915, 85] on button "Edit Attributes" at bounding box center [903, 84] width 139 height 21
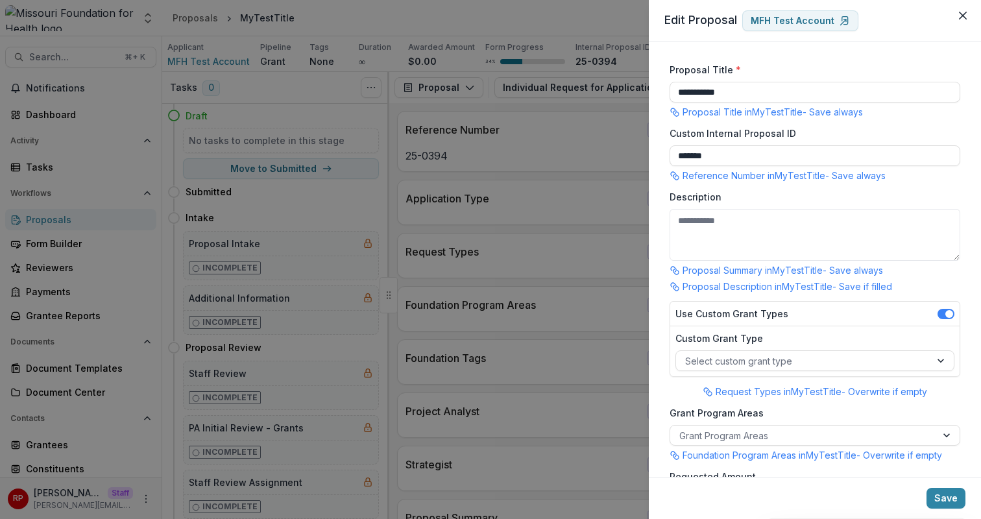
click at [656, 186] on div "**********" at bounding box center [815, 259] width 332 height 435
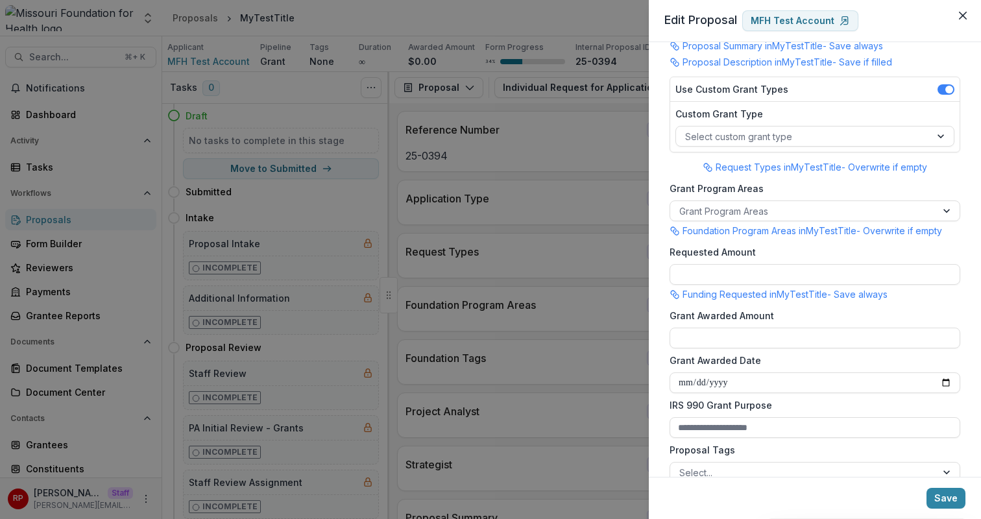
scroll to position [306, 0]
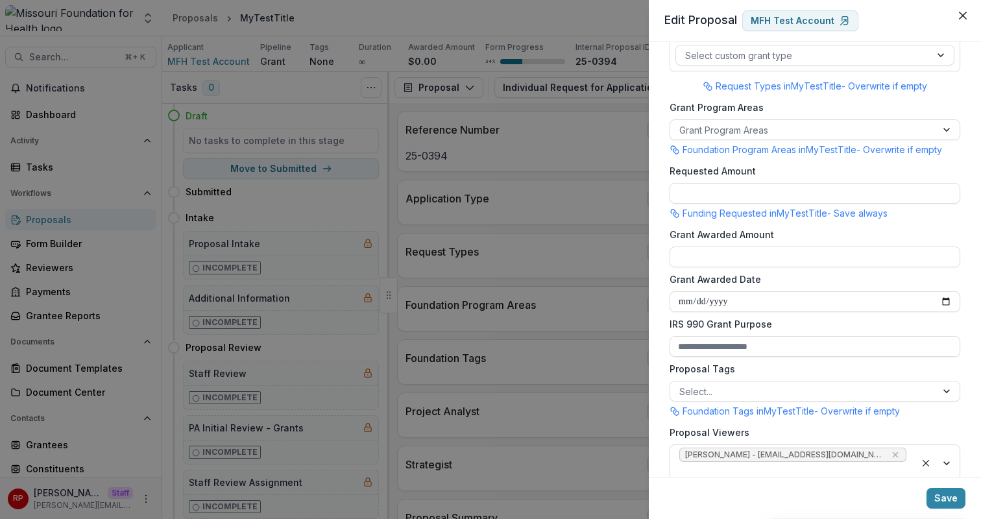
click at [441, 278] on div "**********" at bounding box center [490, 259] width 981 height 519
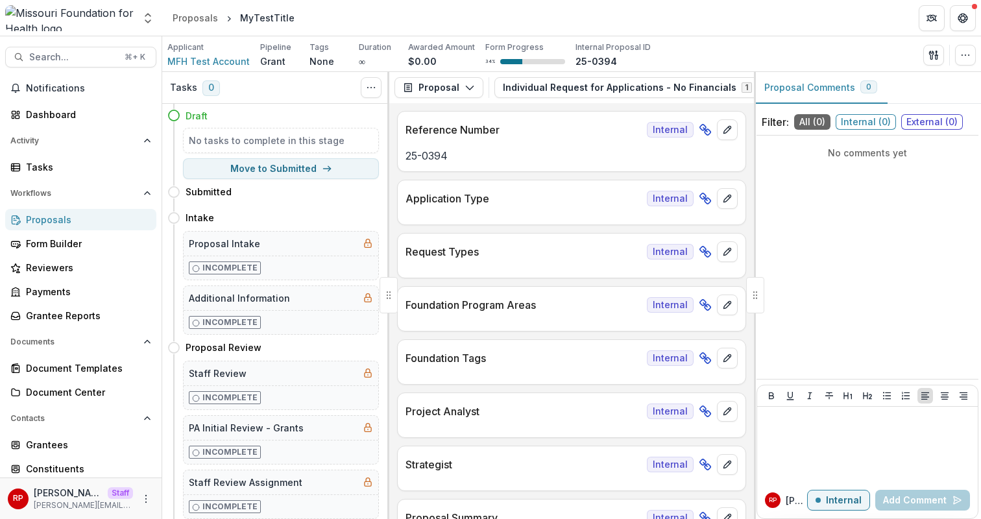
click at [608, 184] on div "Application Type Internal" at bounding box center [572, 194] width 348 height 29
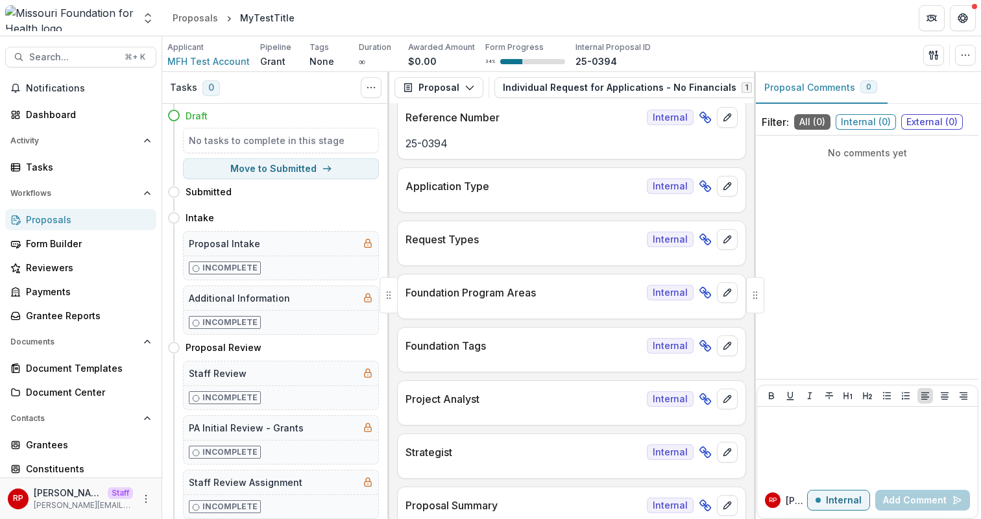
scroll to position [0, 0]
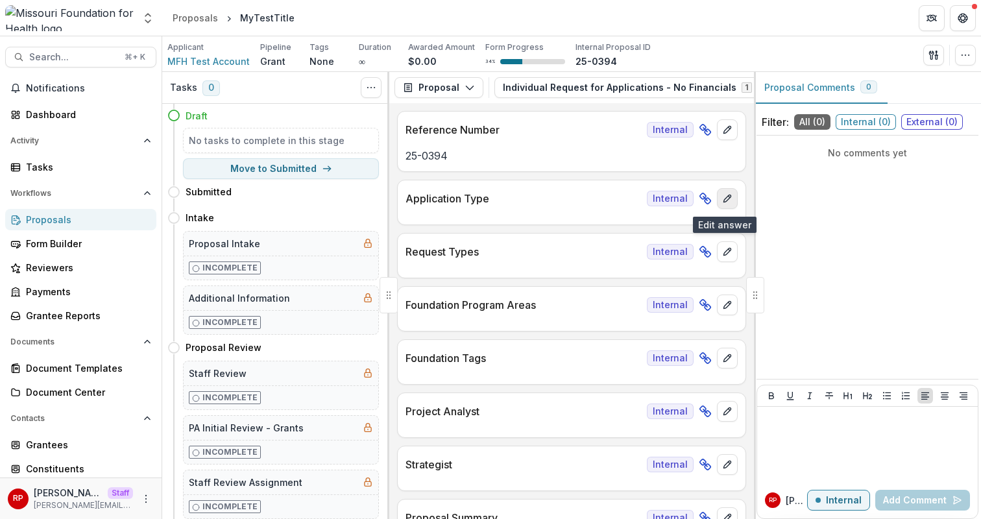
click at [722, 203] on icon "edit" at bounding box center [727, 198] width 10 height 10
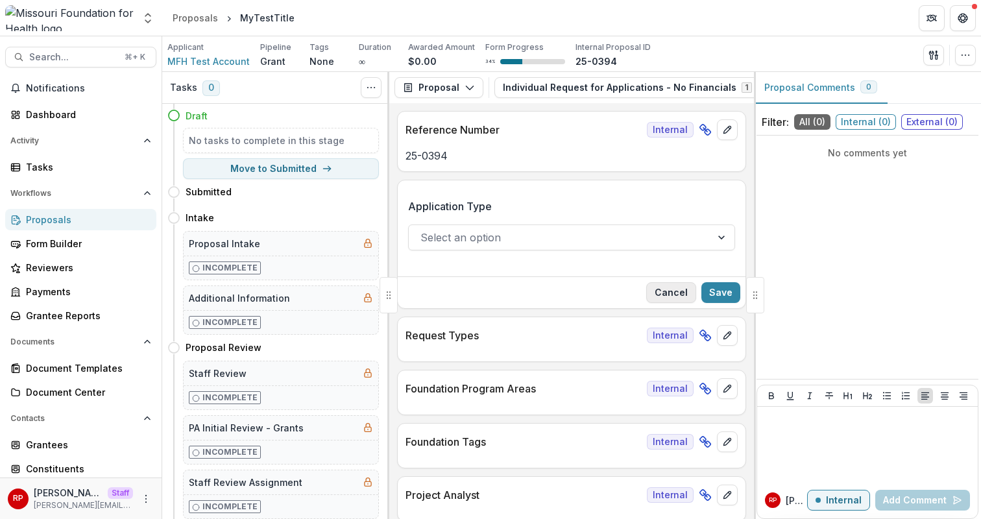
click at [676, 291] on button "Cancel" at bounding box center [671, 292] width 50 height 21
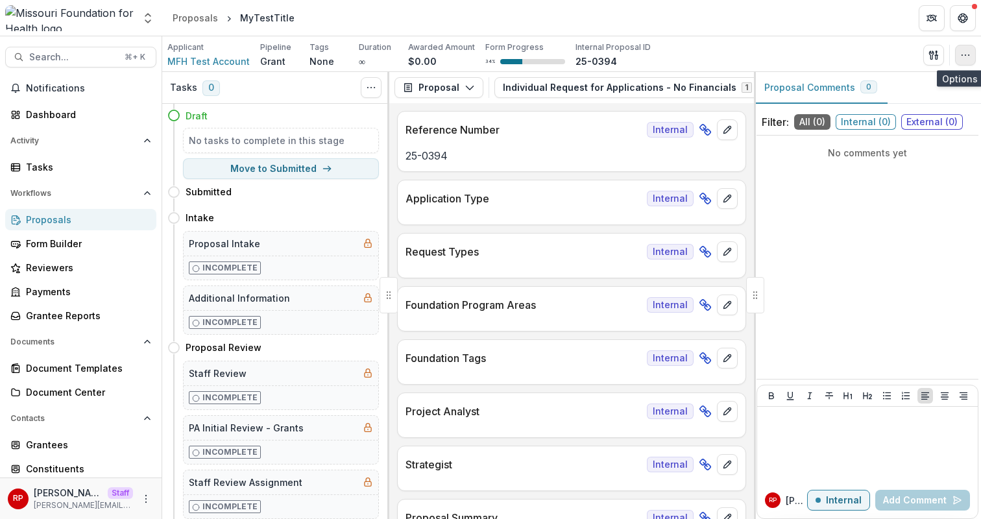
click at [970, 56] on icon "button" at bounding box center [966, 55] width 10 height 10
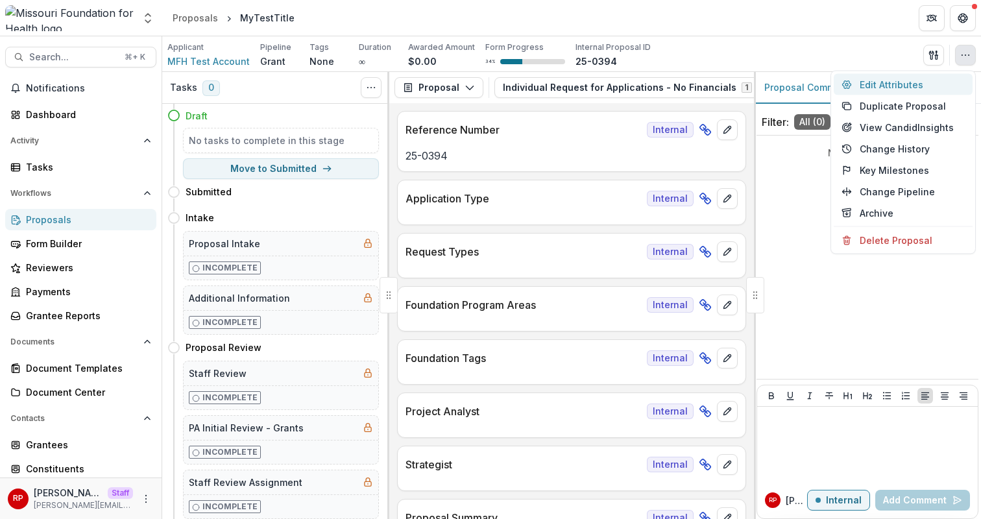
click at [965, 82] on button "Edit Attributes" at bounding box center [903, 84] width 139 height 21
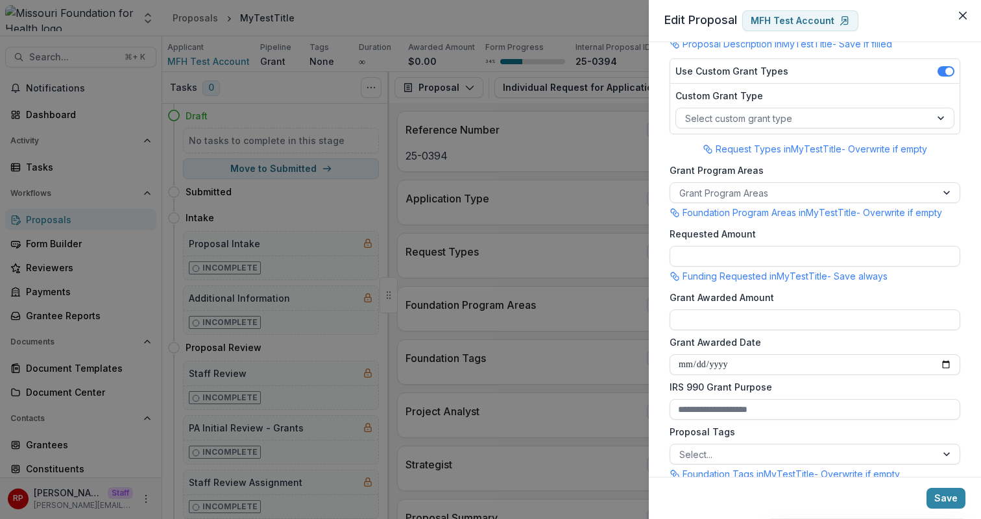
scroll to position [180, 0]
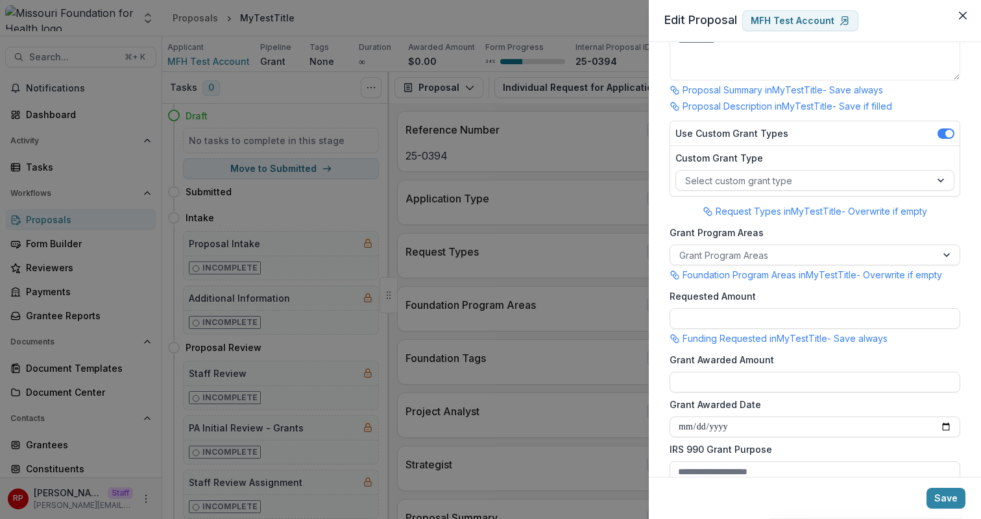
click at [676, 134] on label "Use Custom Grant Types" at bounding box center [732, 134] width 113 height 14
click at [545, 221] on div "**********" at bounding box center [490, 259] width 981 height 519
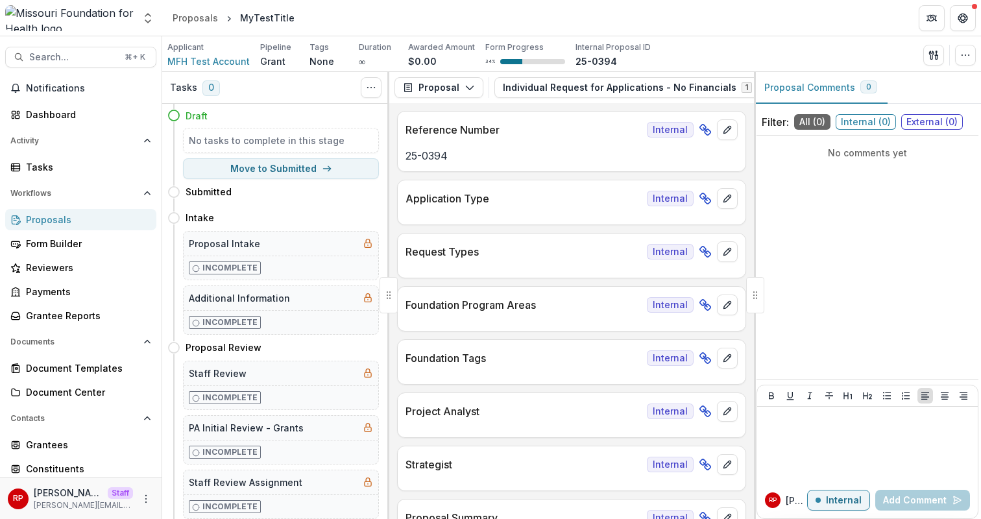
click at [458, 162] on p "25-0394" at bounding box center [572, 156] width 332 height 16
click at [267, 21] on div "MyTestTitle" at bounding box center [267, 18] width 55 height 14
click at [614, 93] on button "Individual Request for Applications - No Financials 1" at bounding box center [636, 87] width 282 height 21
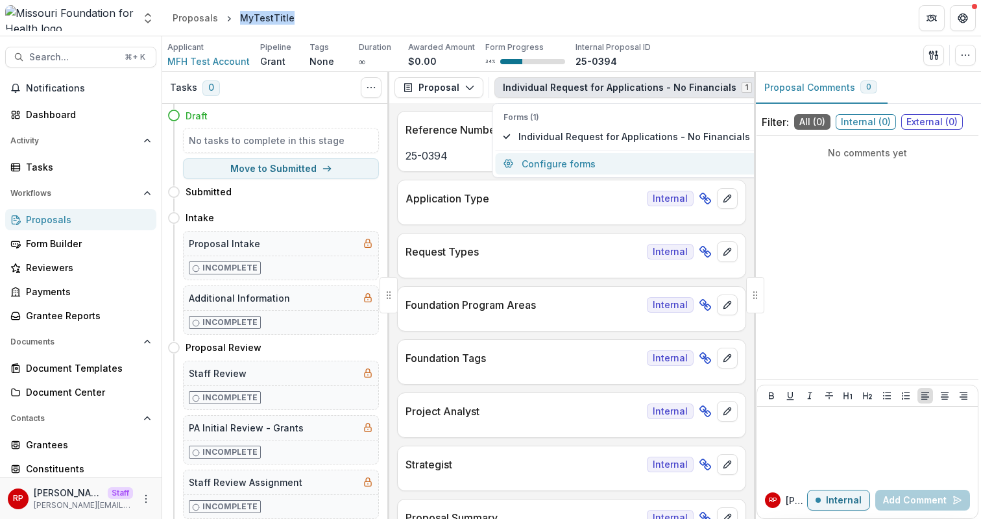
click at [630, 164] on button "Configure forms" at bounding box center [627, 163] width 262 height 21
click at [451, 117] on div "Reference Number Internal" at bounding box center [572, 126] width 348 height 29
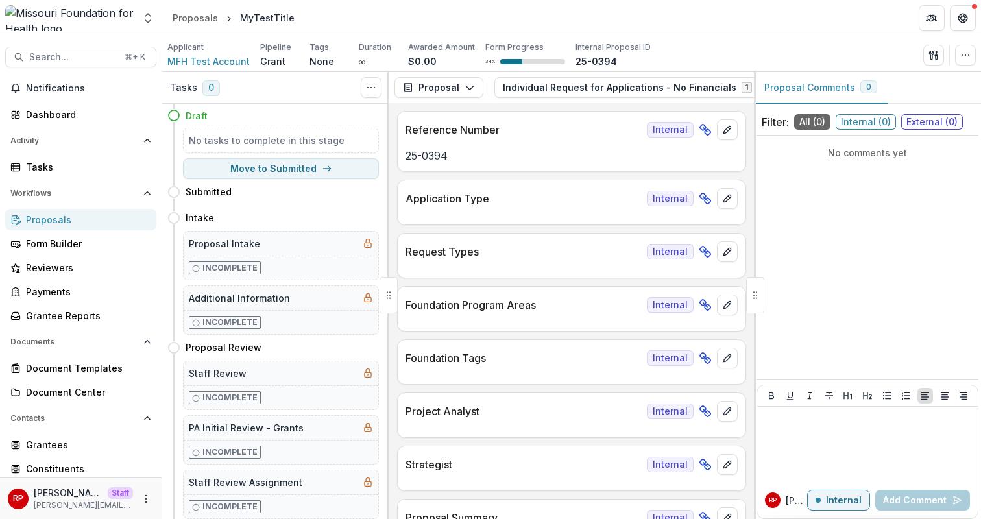
click at [273, 14] on div "MyTestTitle" at bounding box center [267, 18] width 55 height 14
click at [309, 29] on header "Proposals MyTestTitle" at bounding box center [571, 18] width 819 height 36
click at [286, 27] on div "MyTestTitle" at bounding box center [267, 17] width 65 height 19
click at [276, 20] on div "MyTestTitle" at bounding box center [267, 18] width 55 height 14
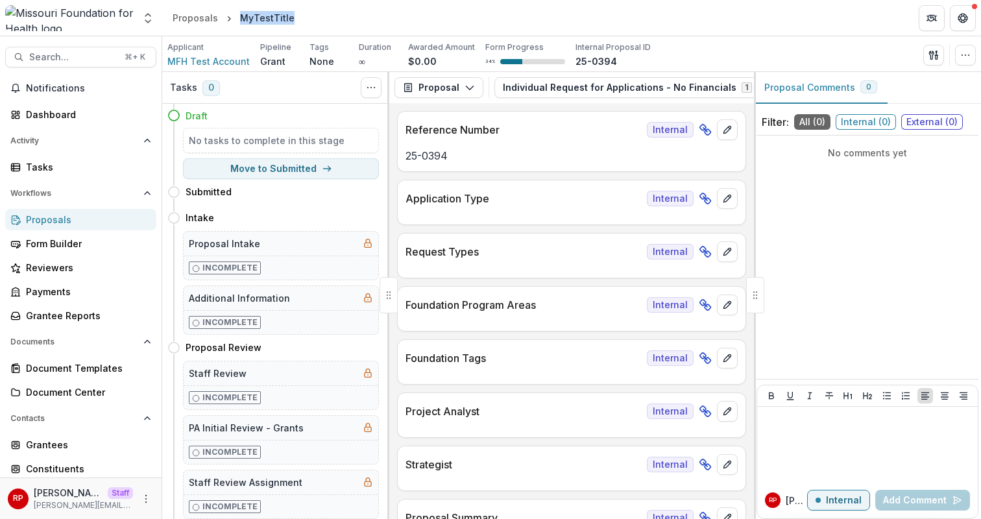
click at [276, 20] on div "MyTestTitle" at bounding box center [267, 18] width 55 height 14
click at [650, 77] on div "Proposal Proposal Payments Reports Grant Agreements Board Summaries Bank Detail…" at bounding box center [571, 87] width 365 height 31
click at [598, 88] on button "Individual Request for Applications - No Financials 1" at bounding box center [636, 87] width 282 height 21
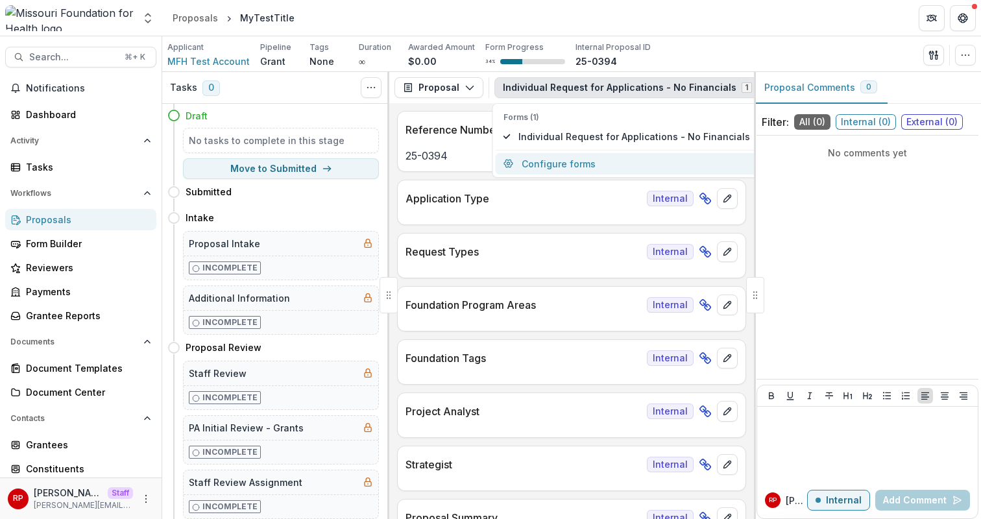
click at [565, 154] on button "Configure forms" at bounding box center [627, 163] width 262 height 21
click at [574, 204] on p "Application Type" at bounding box center [524, 199] width 236 height 16
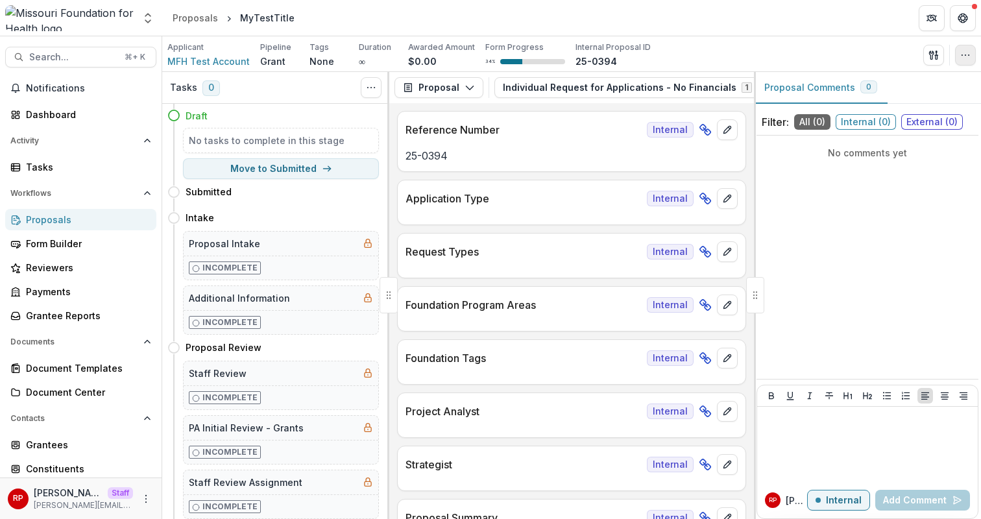
click at [963, 54] on icon "button" at bounding box center [966, 55] width 10 height 10
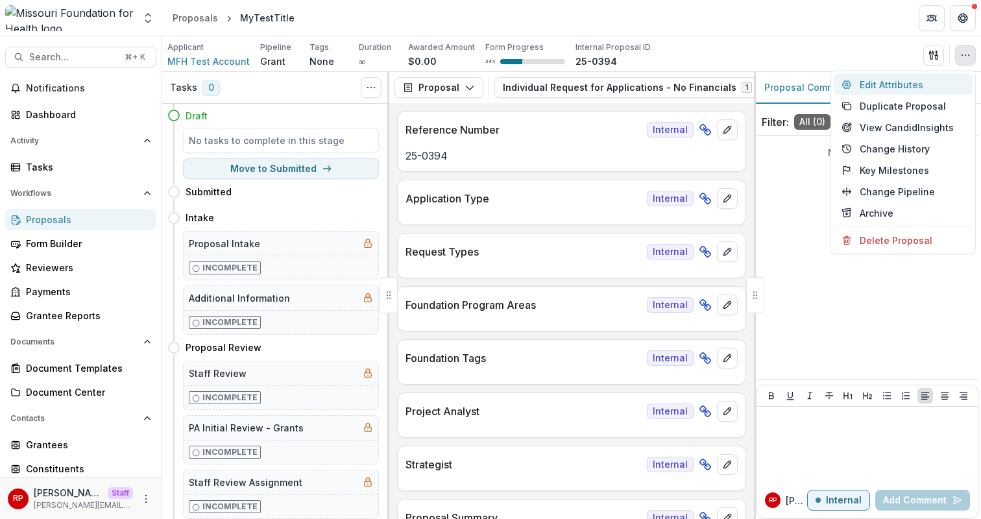
click at [963, 82] on button "Edit Attributes" at bounding box center [903, 84] width 139 height 21
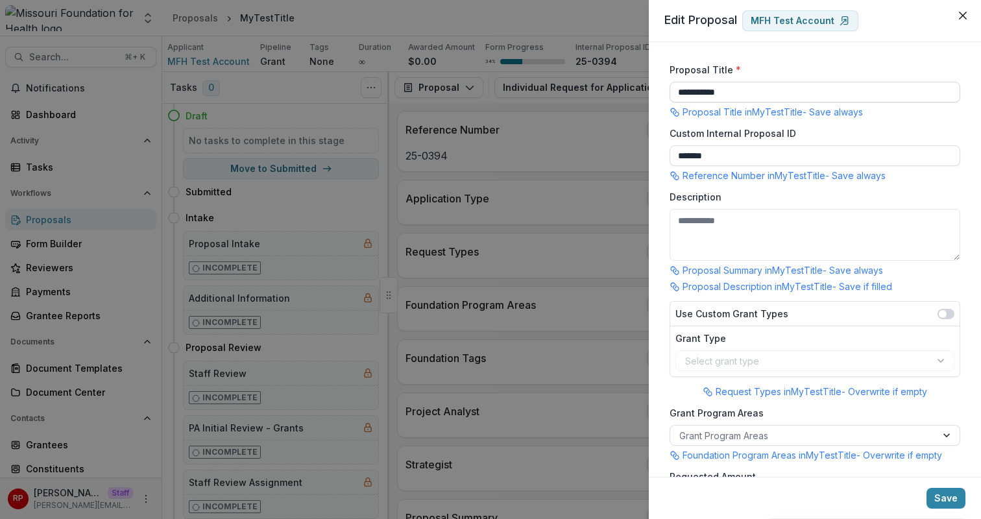
click at [725, 92] on input "**********" at bounding box center [815, 92] width 291 height 21
click at [709, 110] on p "Proposal Title in MyTestTitle - Save always" at bounding box center [773, 112] width 180 height 14
drag, startPoint x: 709, startPoint y: 110, endPoint x: 724, endPoint y: 110, distance: 14.9
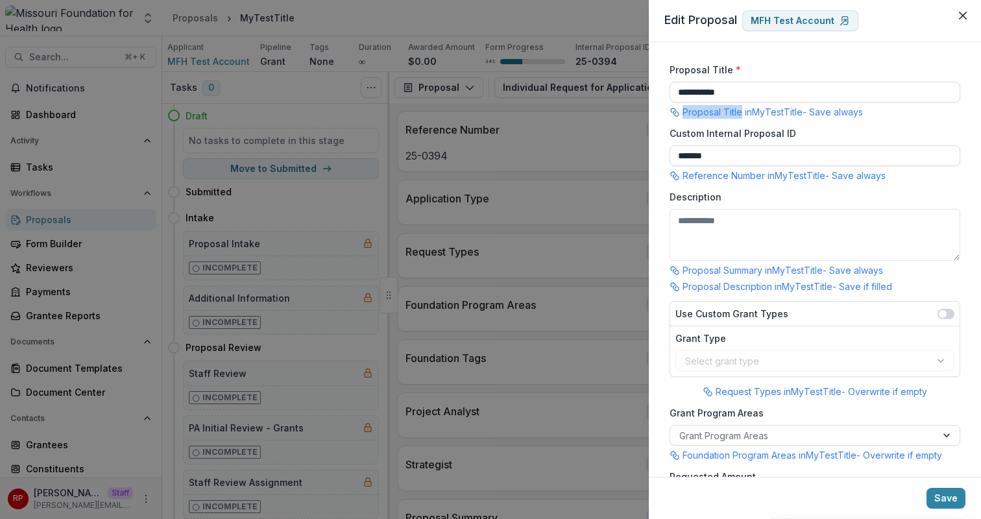
click at [724, 110] on p "Proposal Title in MyTestTitle - Save always" at bounding box center [773, 112] width 180 height 14
copy p "Proposal Title"
click at [565, 197] on div "**********" at bounding box center [490, 259] width 981 height 519
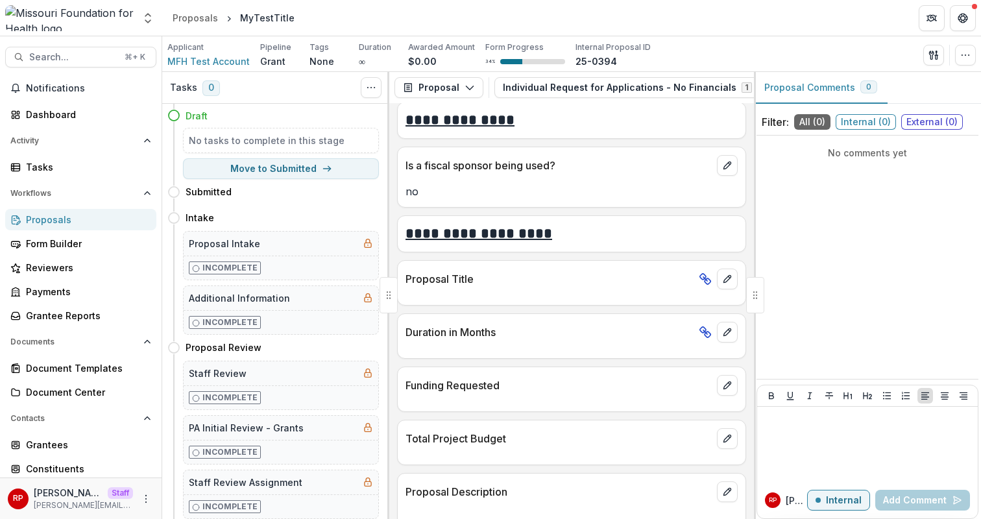
scroll to position [2882, 0]
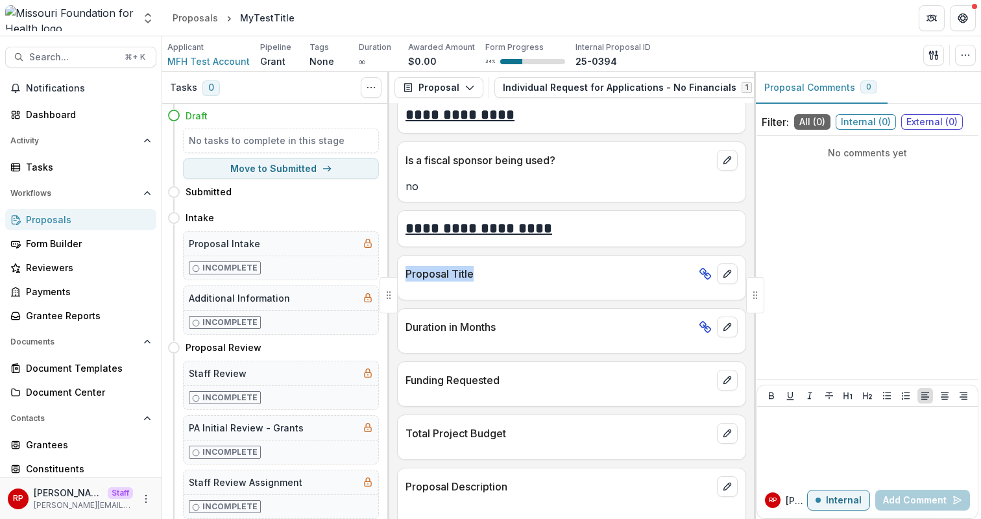
click at [666, 27] on header "Proposals MyTestTitle" at bounding box center [571, 18] width 819 height 36
click at [553, 219] on h2 "**********" at bounding box center [572, 229] width 332 height 20
click at [151, 15] on icon "Open entity switcher" at bounding box center [147, 18] width 13 height 13
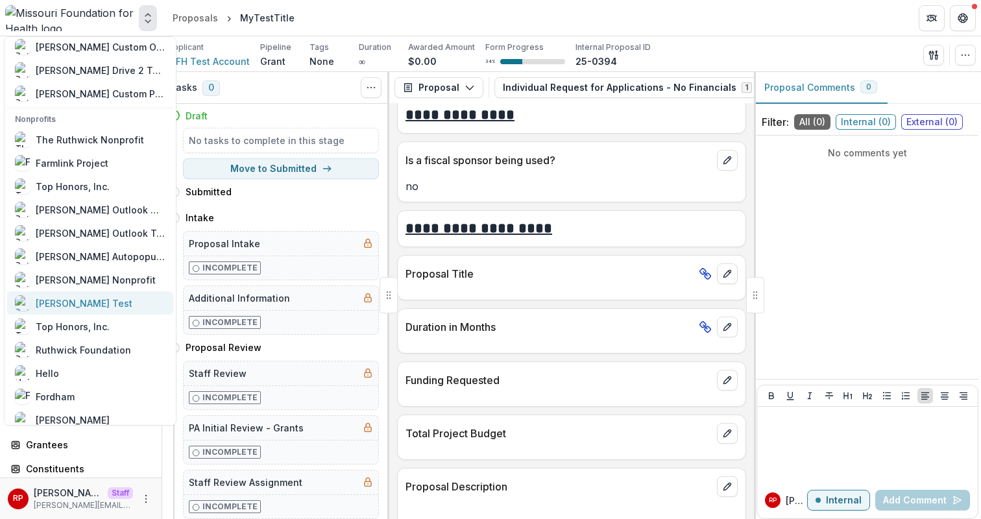
scroll to position [515, 0]
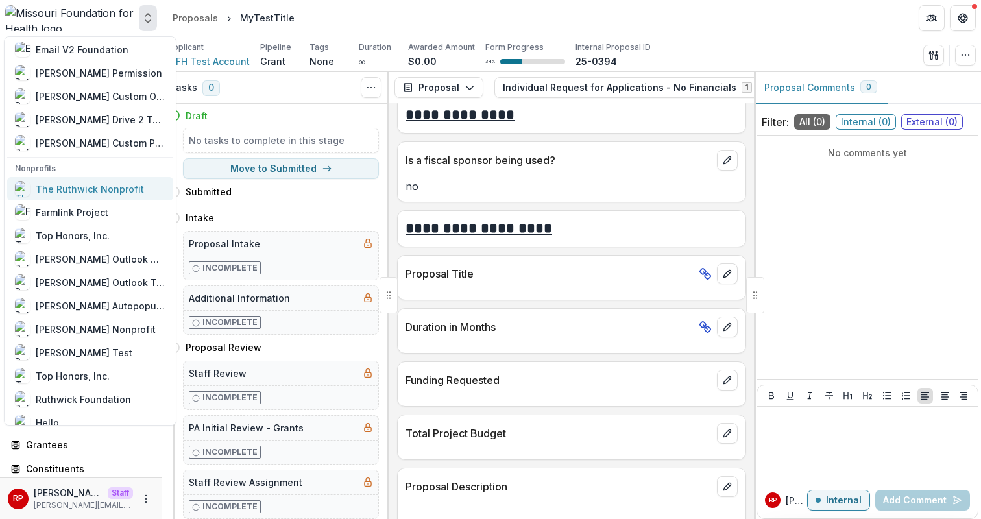
click at [84, 193] on div "The Ruthwick Nonprofit" at bounding box center [90, 189] width 108 height 14
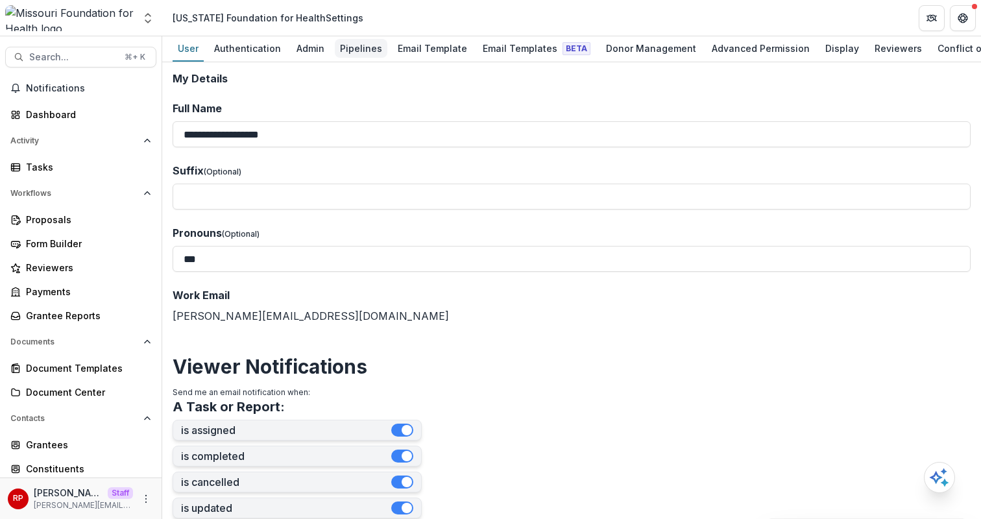
click at [369, 55] on div "Pipelines" at bounding box center [361, 48] width 53 height 19
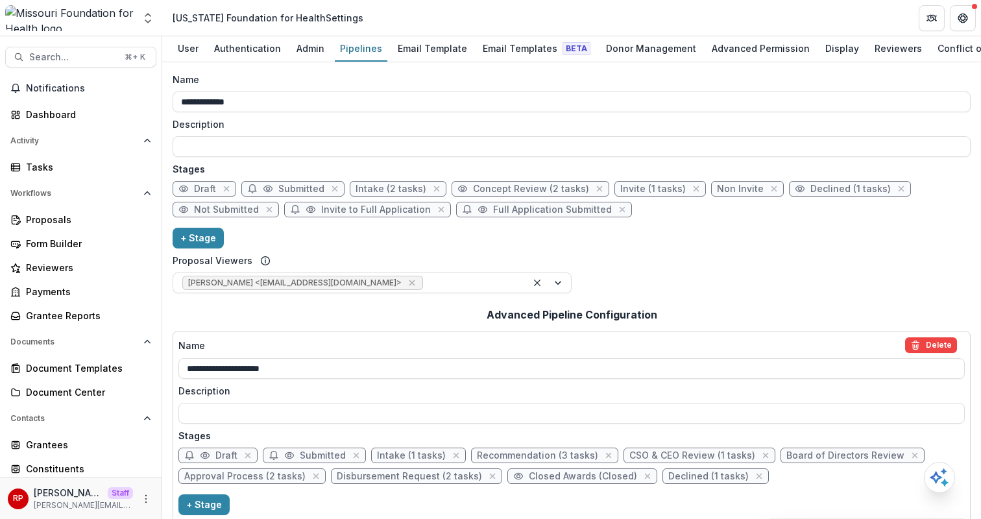
click at [771, 168] on p "Stages" at bounding box center [572, 169] width 798 height 14
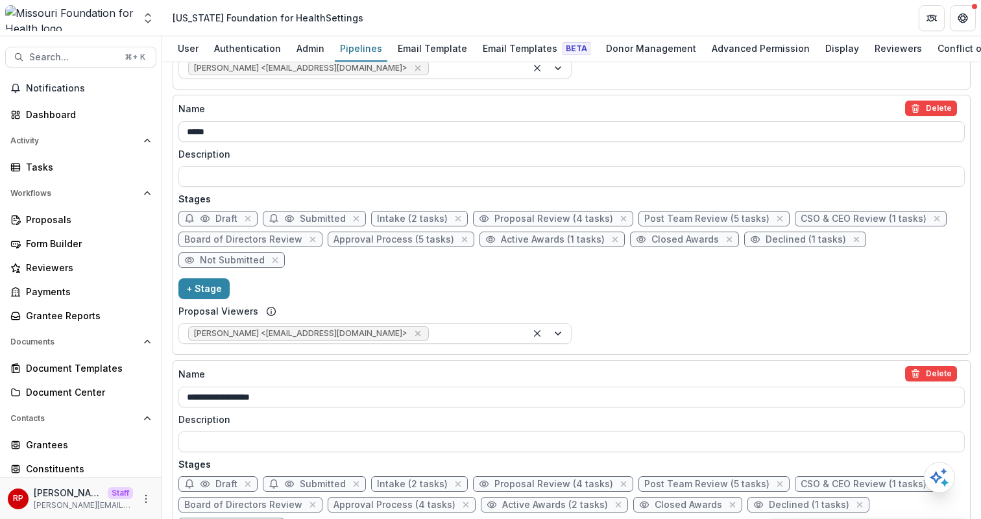
scroll to position [485, 0]
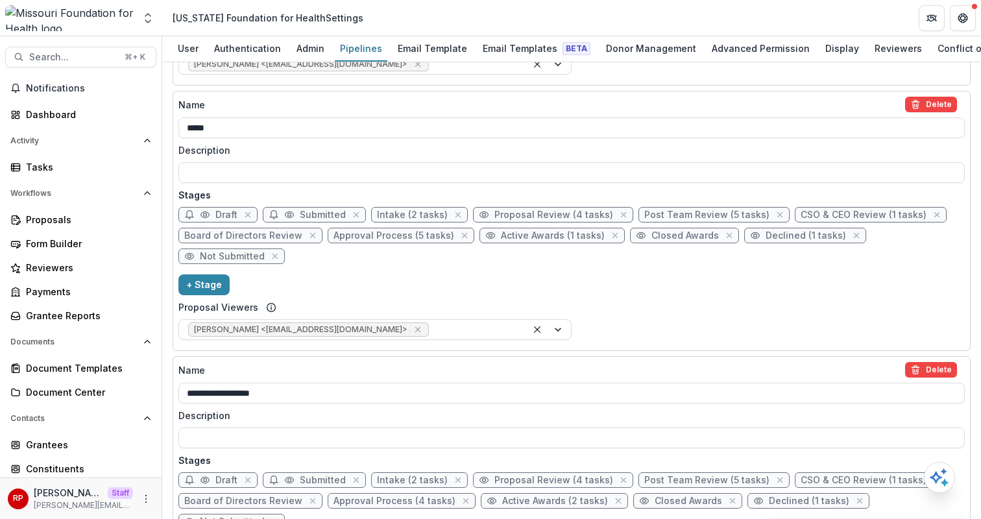
click at [569, 284] on div "Name Delete ***** Description Stages Draft Submitted Intake (2 tasks) Proposal …" at bounding box center [571, 221] width 787 height 249
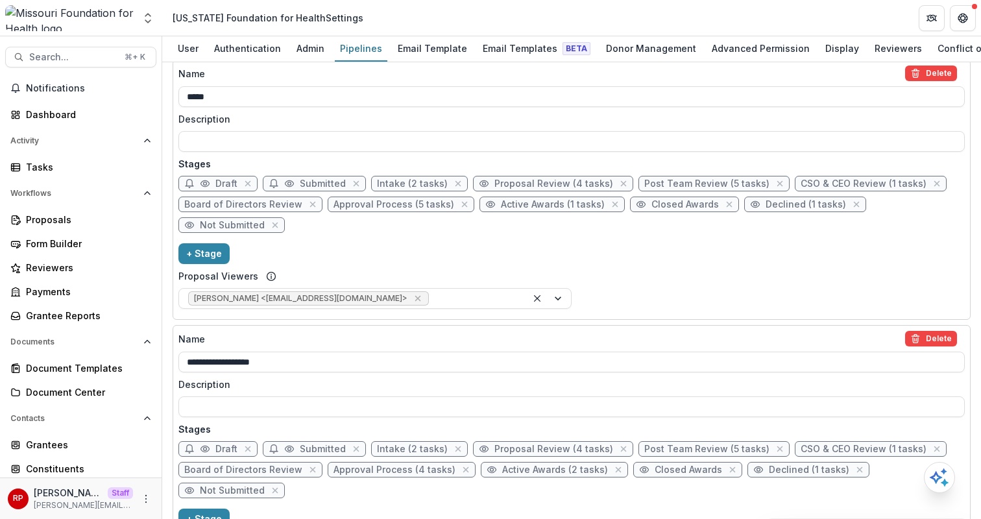
scroll to position [530, 0]
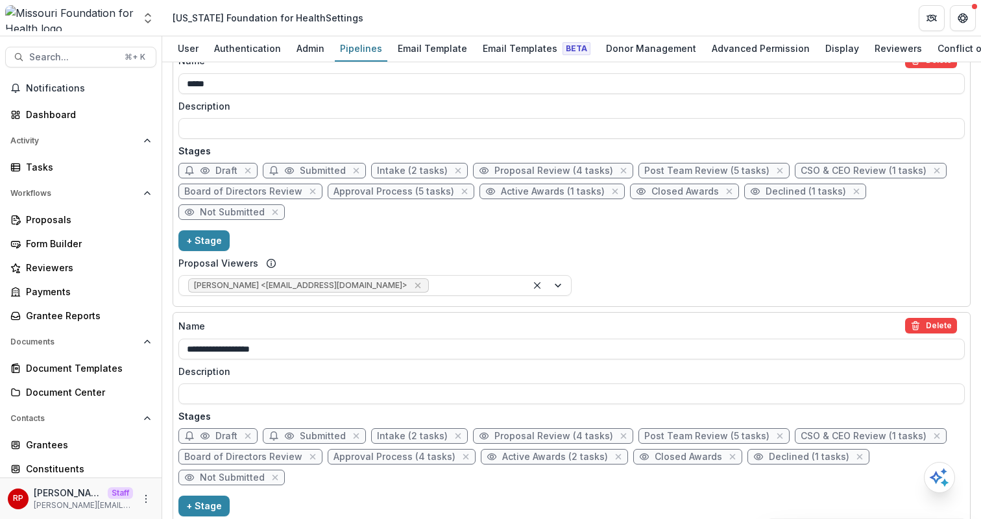
click at [718, 288] on div "Name Delete ***** Description Stages Draft Submitted Intake (2 tasks) Proposal …" at bounding box center [571, 177] width 787 height 249
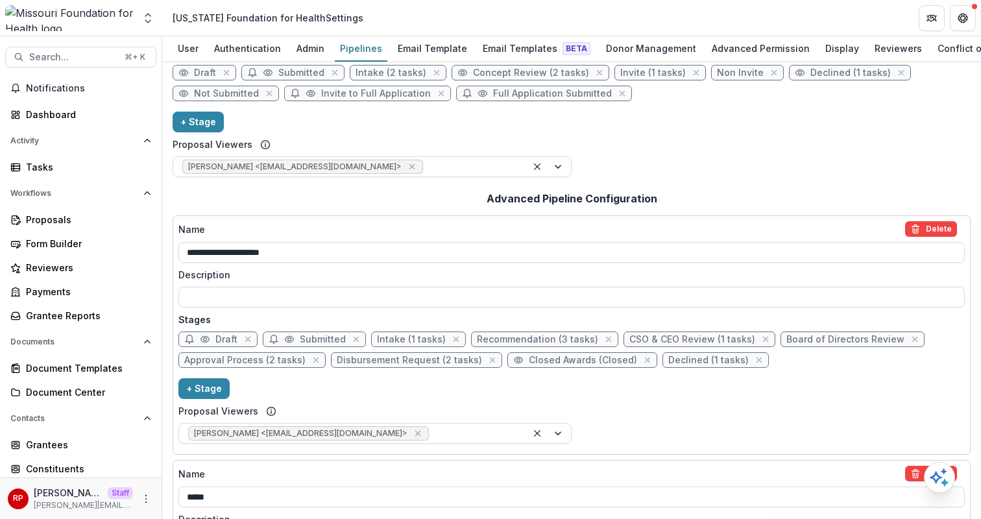
scroll to position [262, 0]
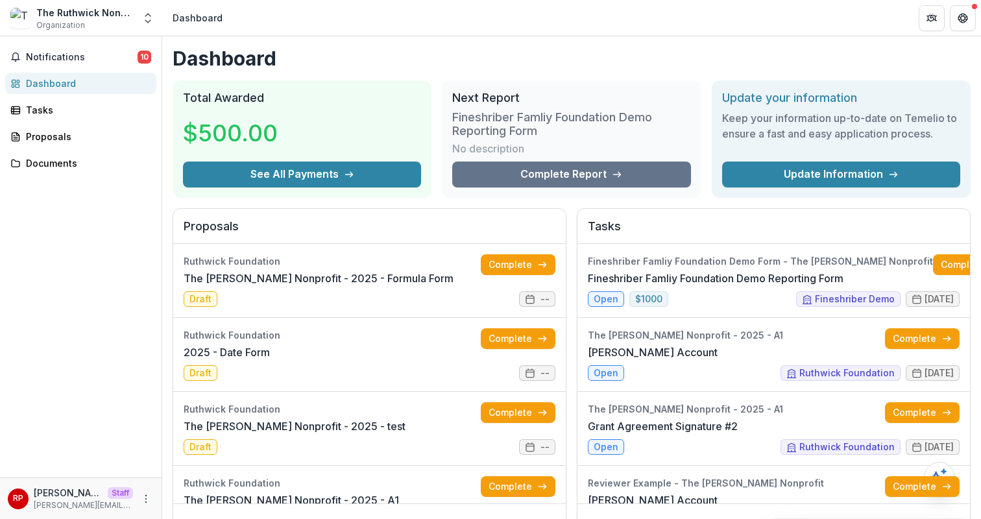
click at [575, 193] on div "Next Report Fineshriber Famliy Foundation Demo Reporting Form No description Co…" at bounding box center [571, 138] width 259 height 117
click at [561, 41] on div "Dashboard Total Awarded $500.00 See All Payments Next Report Fineshriber Famliy…" at bounding box center [571, 468] width 819 height 865
click at [68, 136] on div "Proposals" at bounding box center [86, 137] width 120 height 14
